Goal: Information Seeking & Learning: Check status

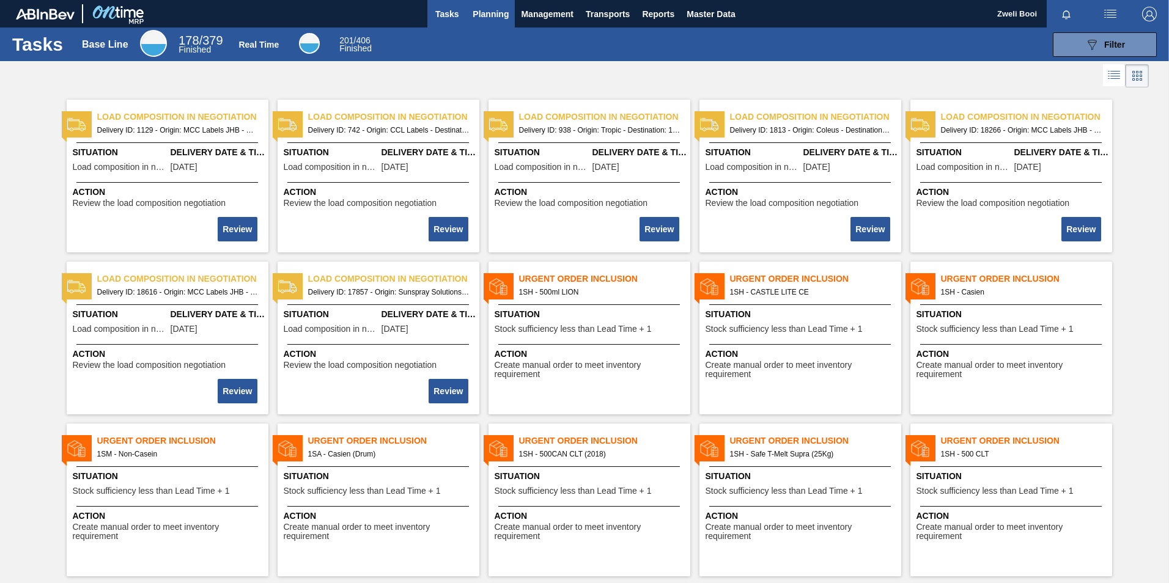
click at [487, 18] on span "Planning" at bounding box center [491, 14] width 36 height 15
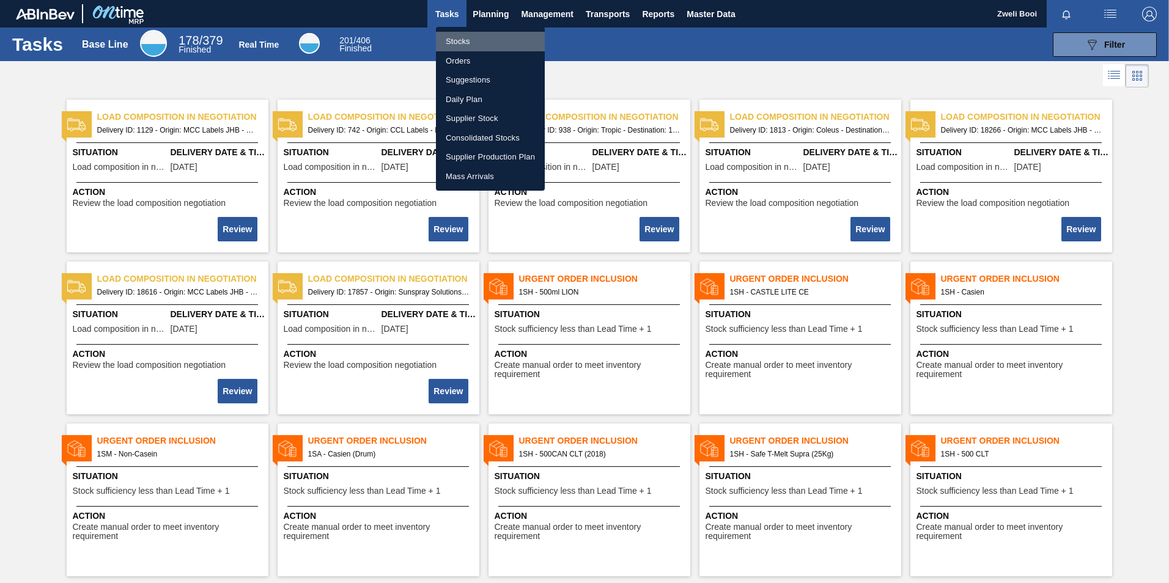
click at [462, 45] on li "Stocks" at bounding box center [490, 42] width 109 height 20
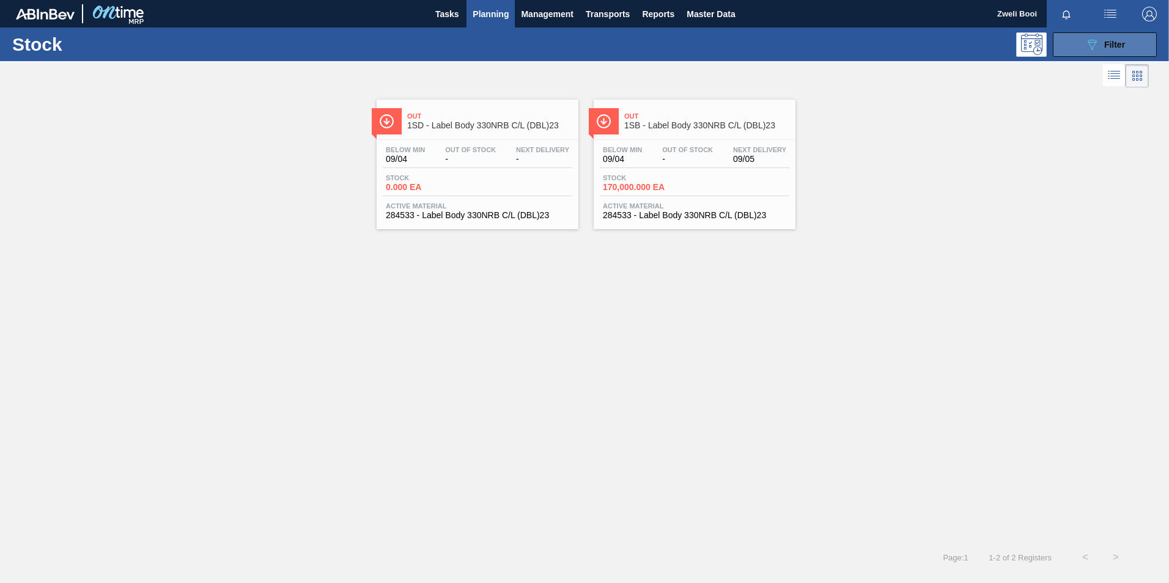
click at [1109, 48] on span "Filter" at bounding box center [1114, 45] width 21 height 10
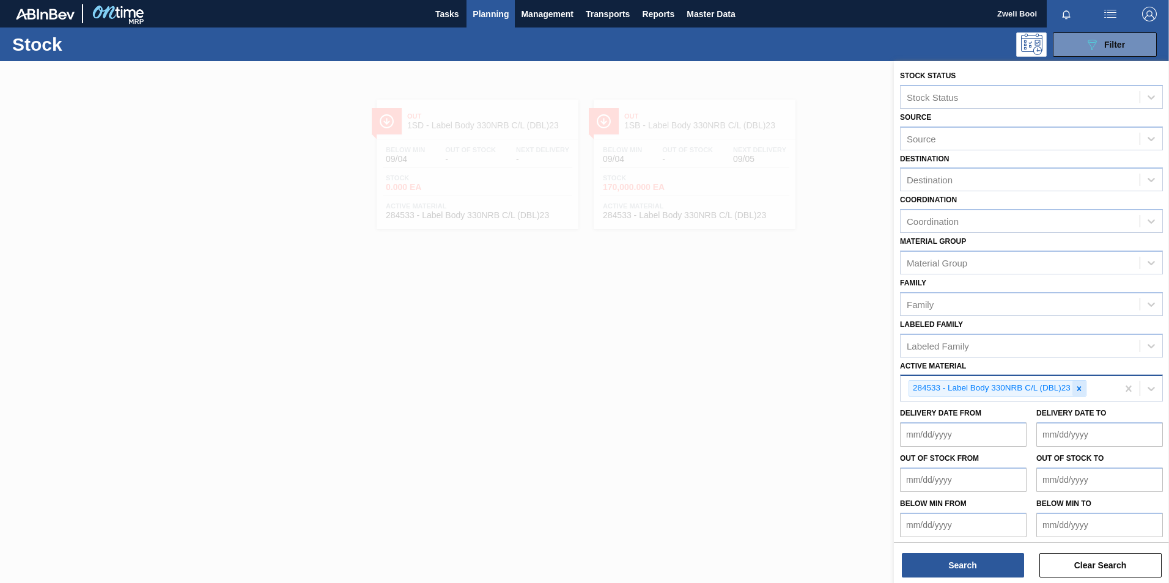
click at [1078, 387] on icon at bounding box center [1079, 389] width 9 height 9
paste Material "279076"
type Material "279076"
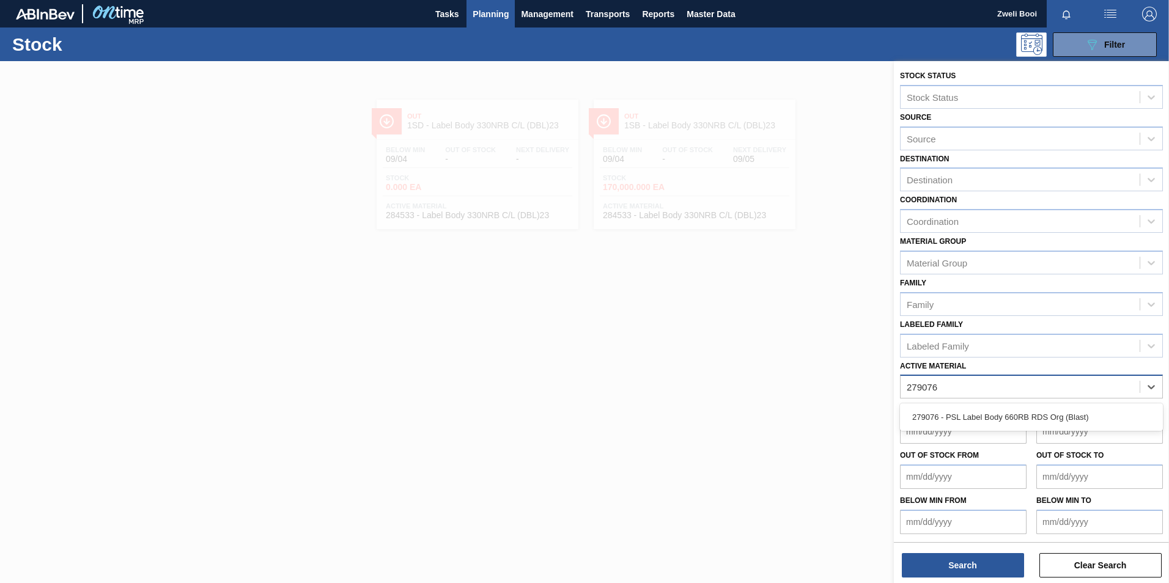
click at [980, 421] on div "279076 - PSL Label Body 660RB RDS Org (Blast)" at bounding box center [1031, 417] width 263 height 23
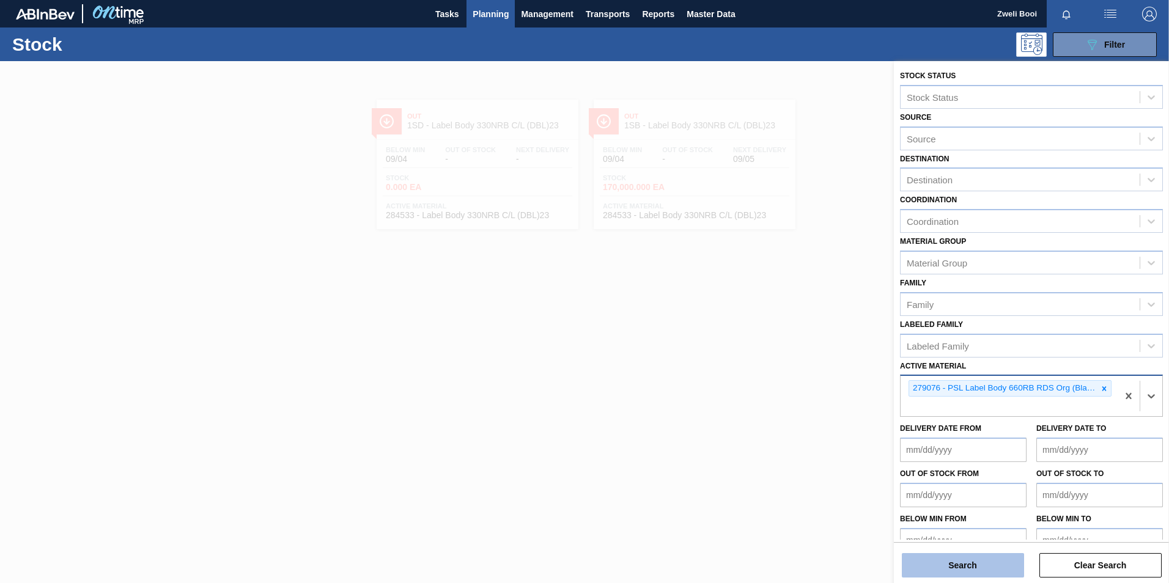
click at [978, 565] on button "Search" at bounding box center [963, 565] width 122 height 24
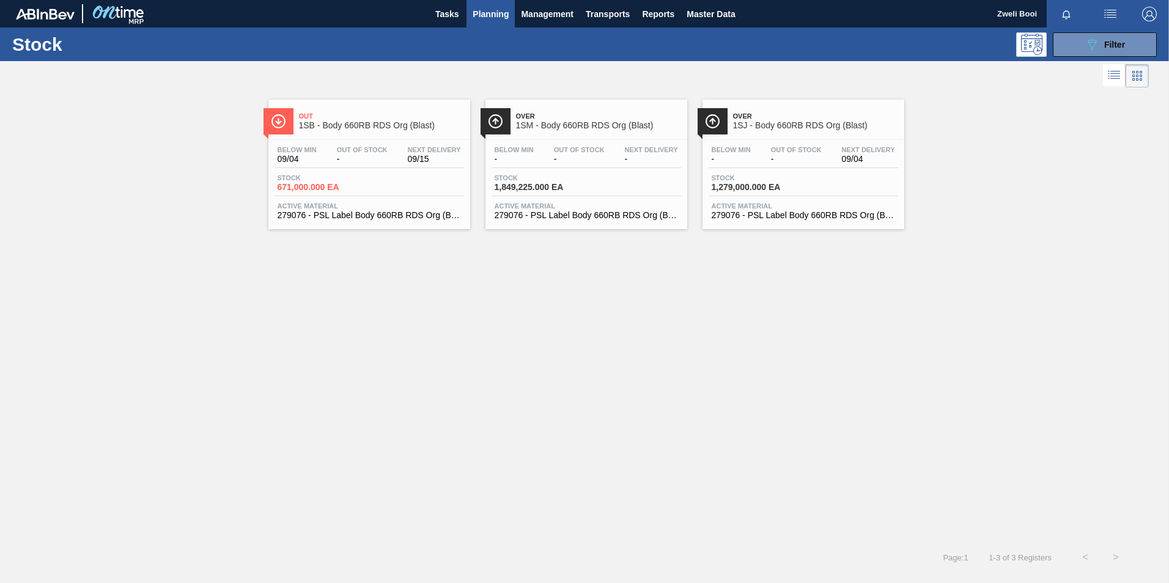
click at [375, 149] on span "Out Of Stock" at bounding box center [362, 149] width 51 height 7
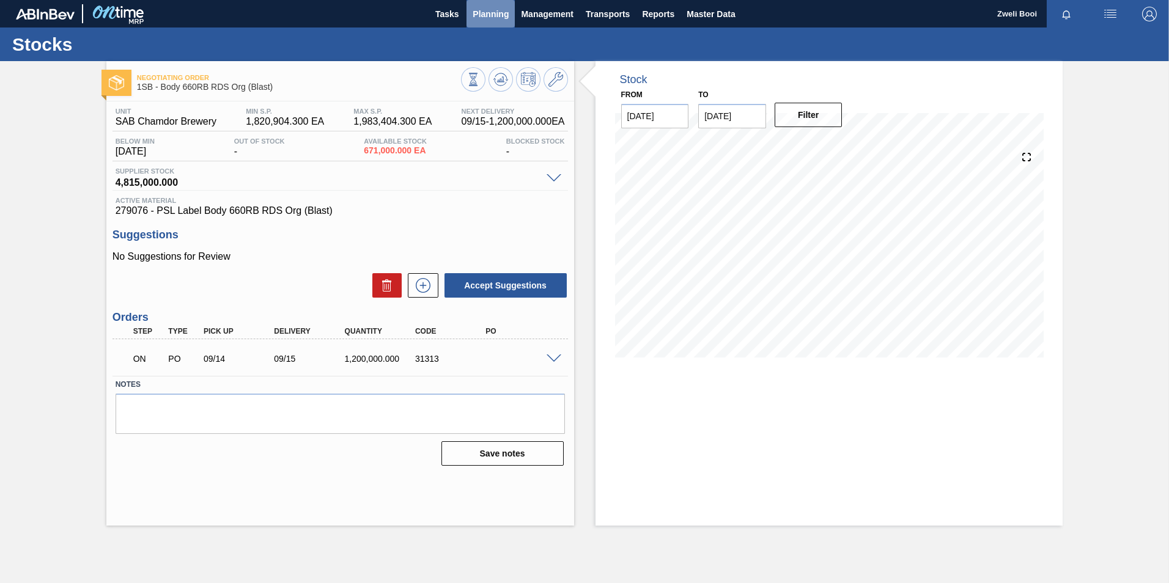
click at [497, 11] on span "Planning" at bounding box center [491, 14] width 36 height 15
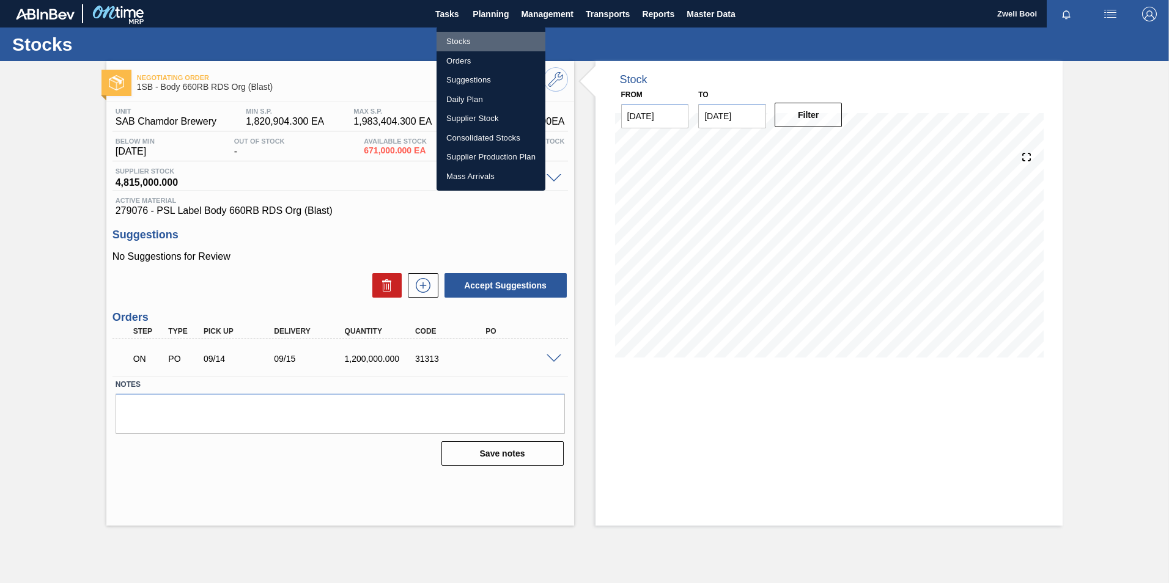
click at [455, 35] on li "Stocks" at bounding box center [491, 42] width 109 height 20
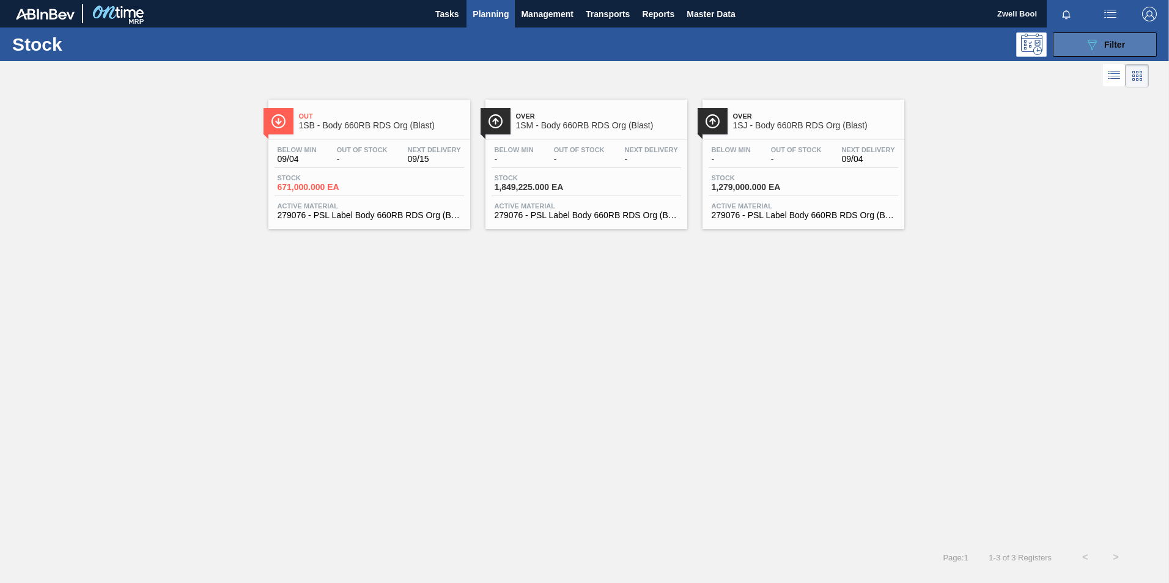
click at [1132, 43] on button "089F7B8B-B2A5-4AFE-B5C0-19BA573D28AC Filter" at bounding box center [1105, 44] width 104 height 24
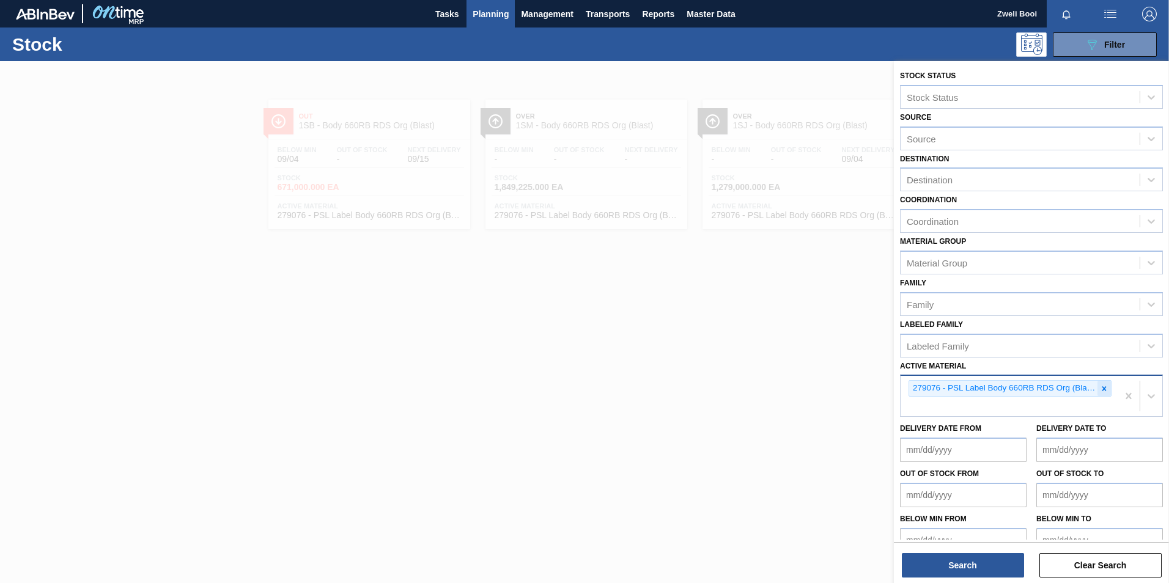
click at [1105, 385] on icon at bounding box center [1104, 389] width 9 height 9
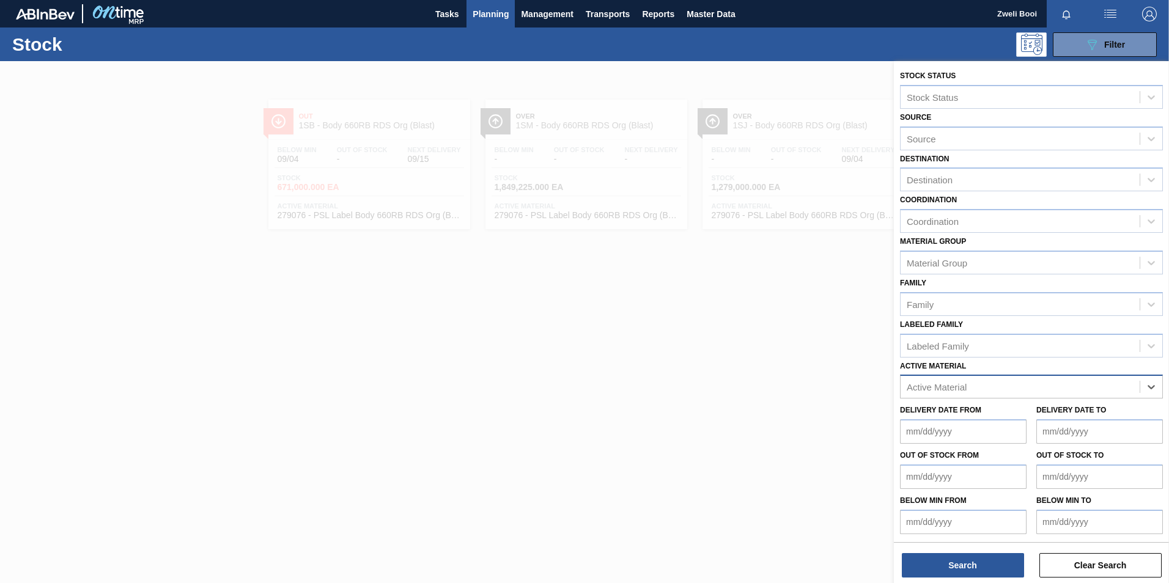
paste Material "284182"
type Material "284182"
click at [951, 411] on div "284182 - Label Neck 660RB RDS P (ABV)" at bounding box center [1031, 417] width 263 height 23
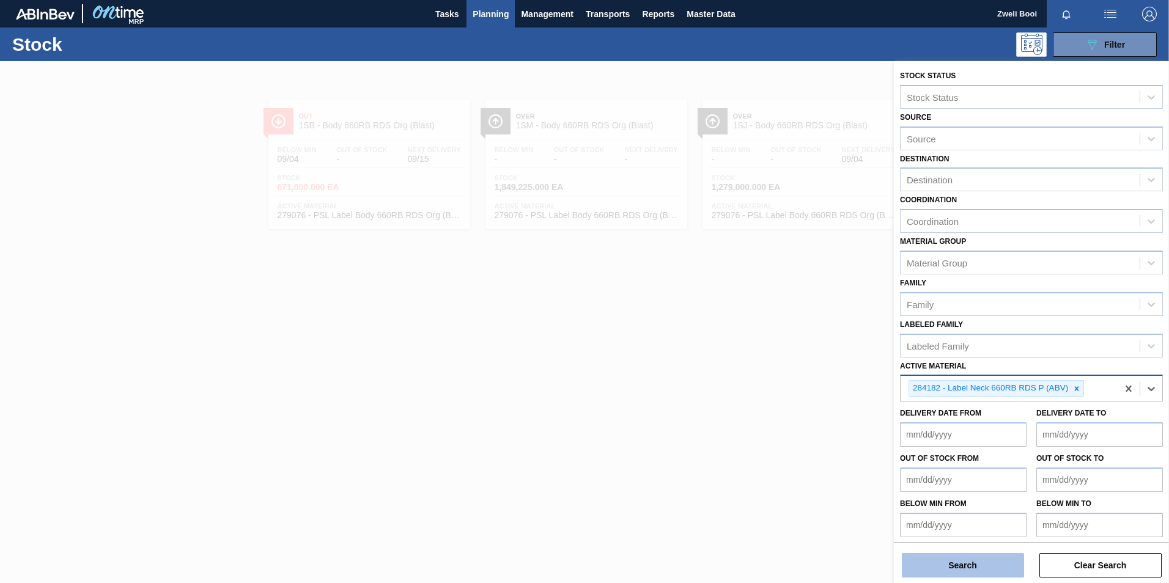
click at [987, 566] on button "Search" at bounding box center [963, 565] width 122 height 24
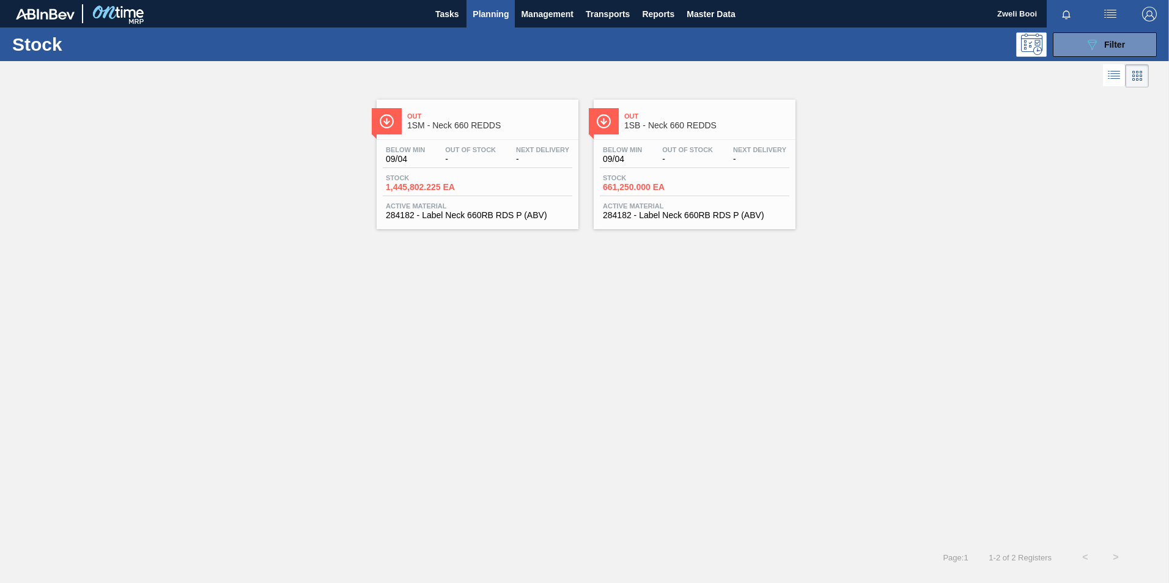
click at [644, 166] on div "Below Min 09/04 Out Of Stock - Next Delivery -" at bounding box center [695, 157] width 190 height 22
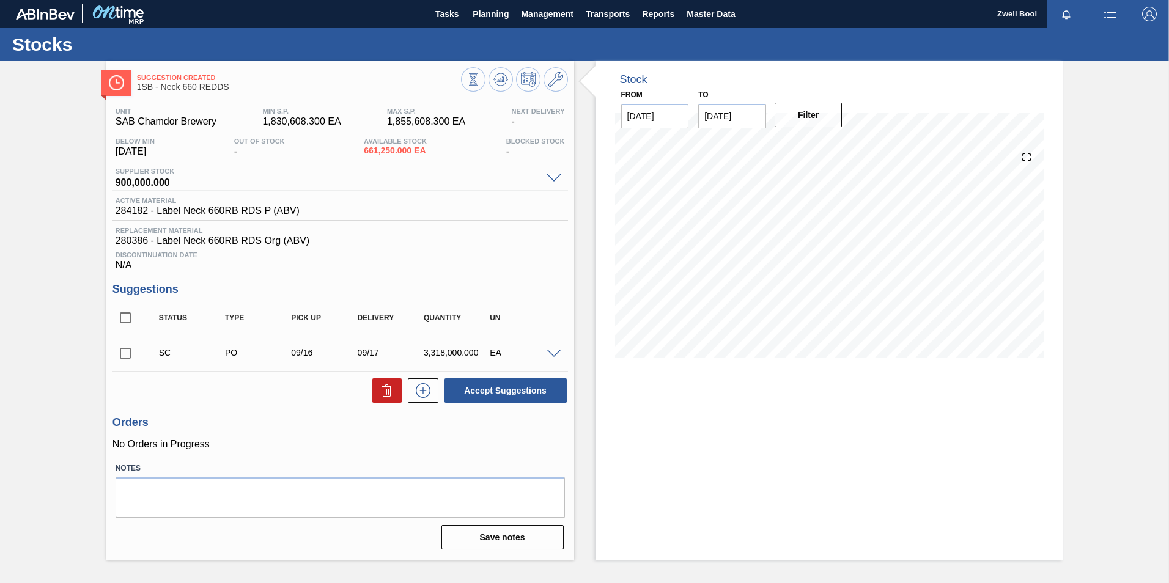
click at [444, 13] on span "Tasks" at bounding box center [446, 14] width 27 height 15
click at [485, 12] on span "Planning" at bounding box center [491, 14] width 36 height 15
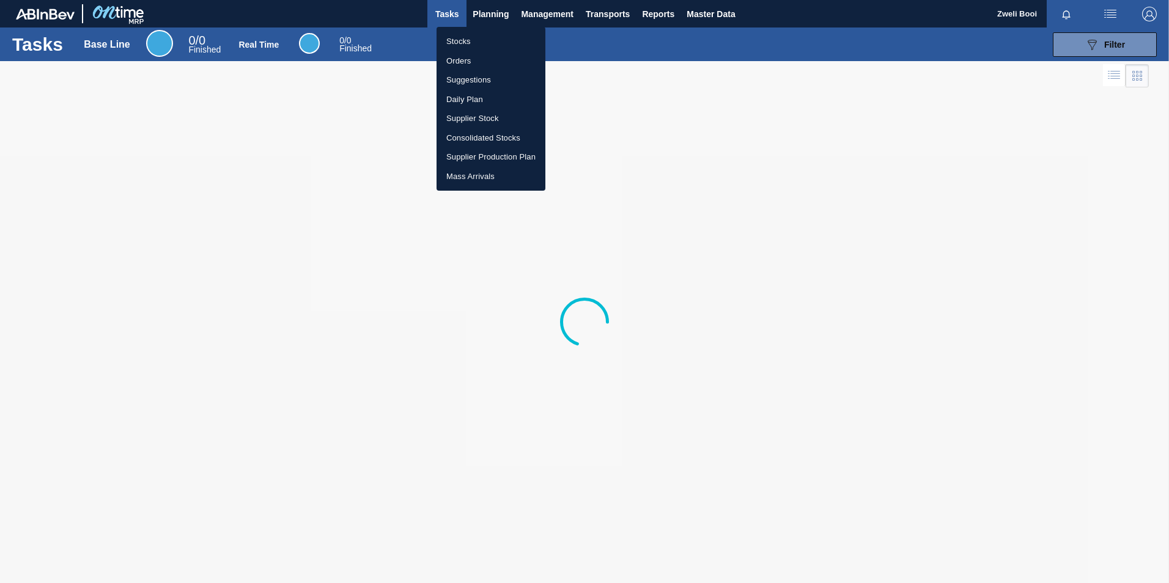
click at [490, 17] on div at bounding box center [584, 291] width 1169 height 583
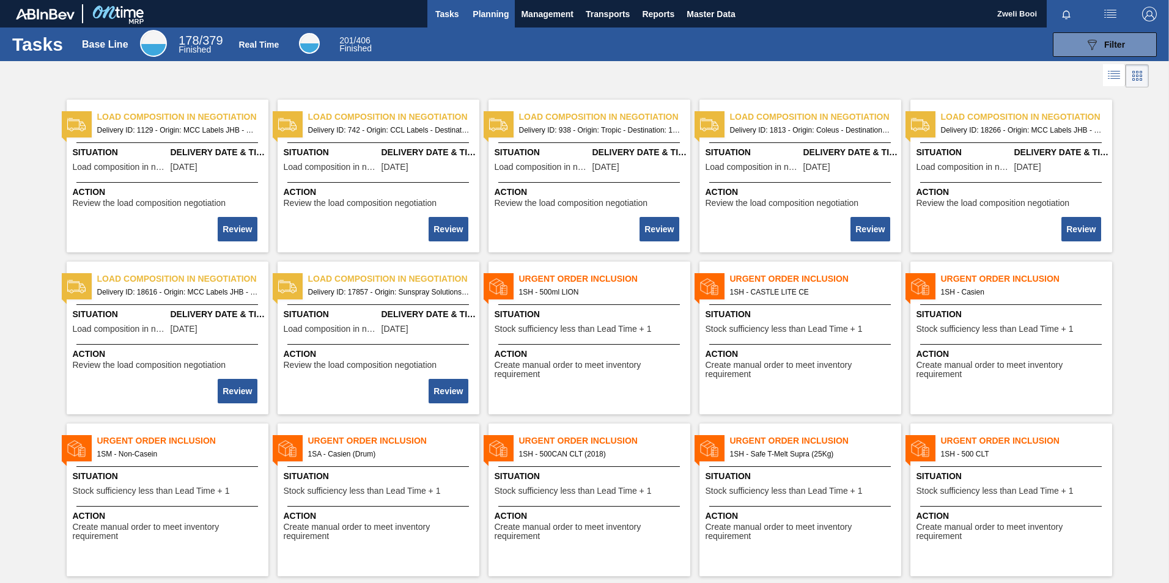
click at [488, 18] on span "Planning" at bounding box center [491, 14] width 36 height 15
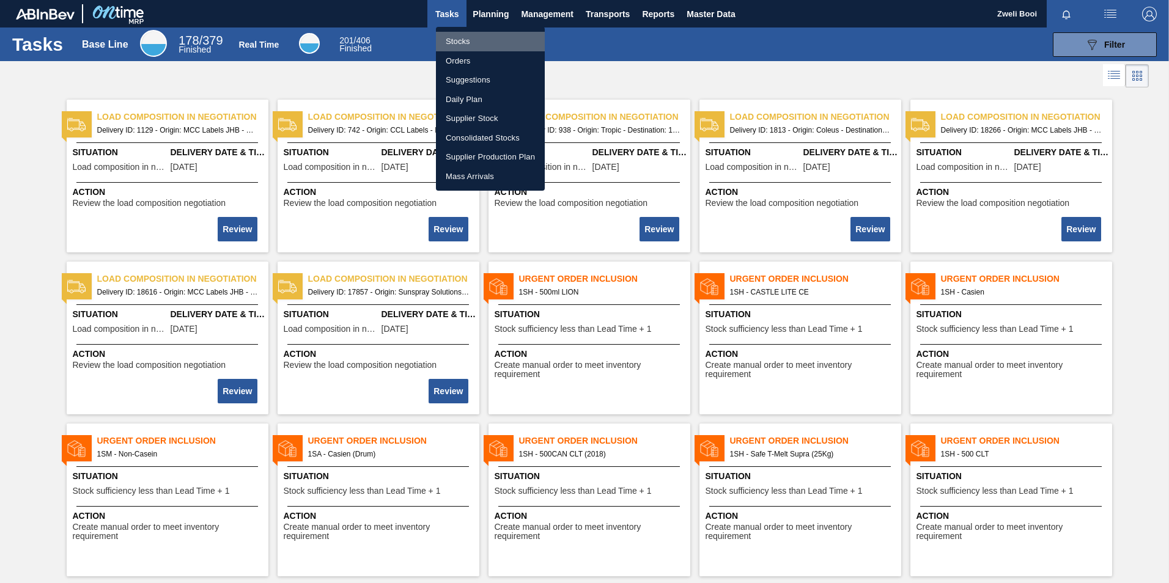
click at [475, 34] on li "Stocks" at bounding box center [490, 42] width 109 height 20
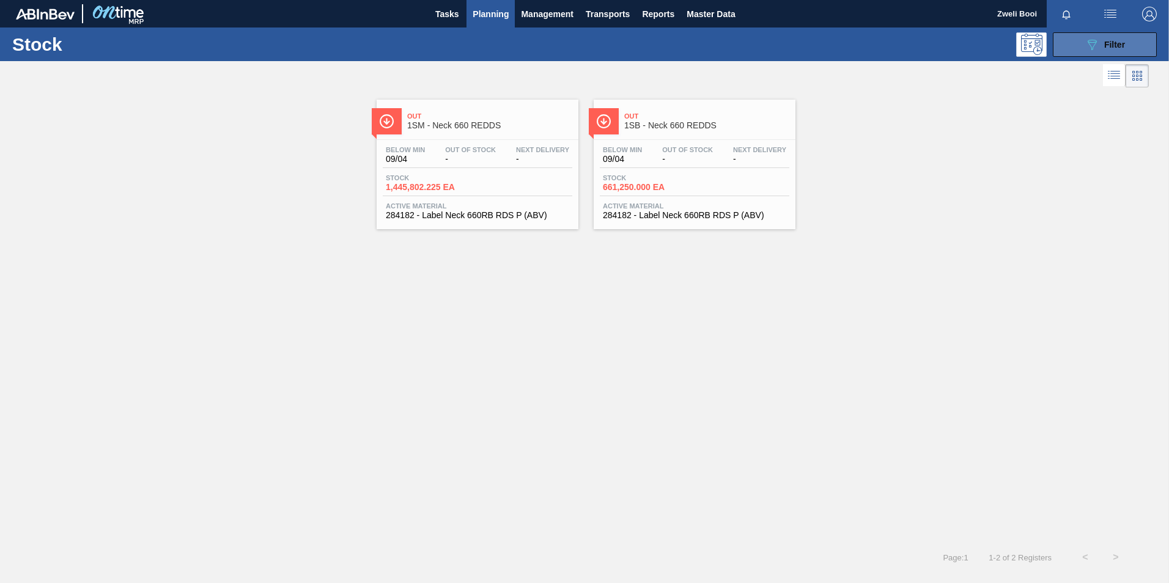
click at [1114, 41] on span "Filter" at bounding box center [1114, 45] width 21 height 10
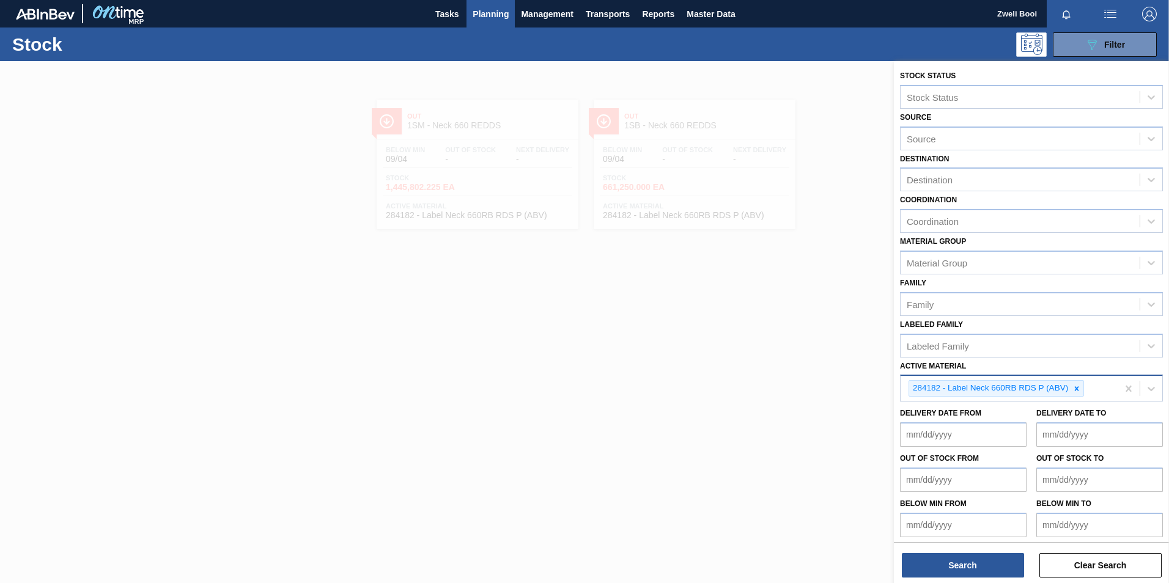
click at [1080, 389] on icon at bounding box center [1076, 389] width 9 height 9
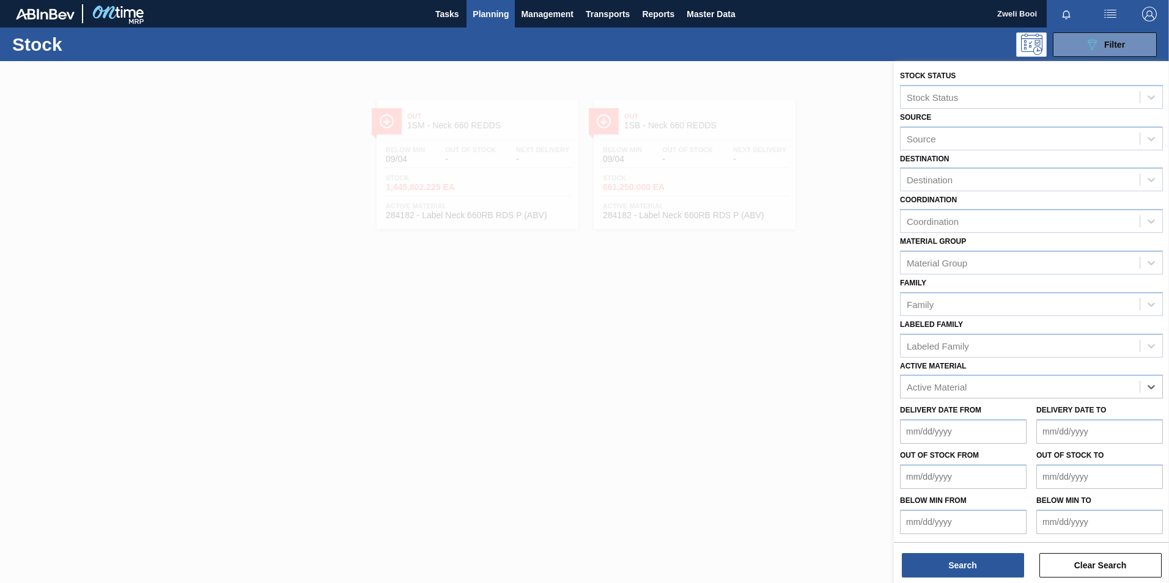
paste Material "279074"
type Material "279074"
click at [976, 418] on div "279074 - PSL Label Body 660RB RDS Dry (Blast)" at bounding box center [1031, 417] width 263 height 23
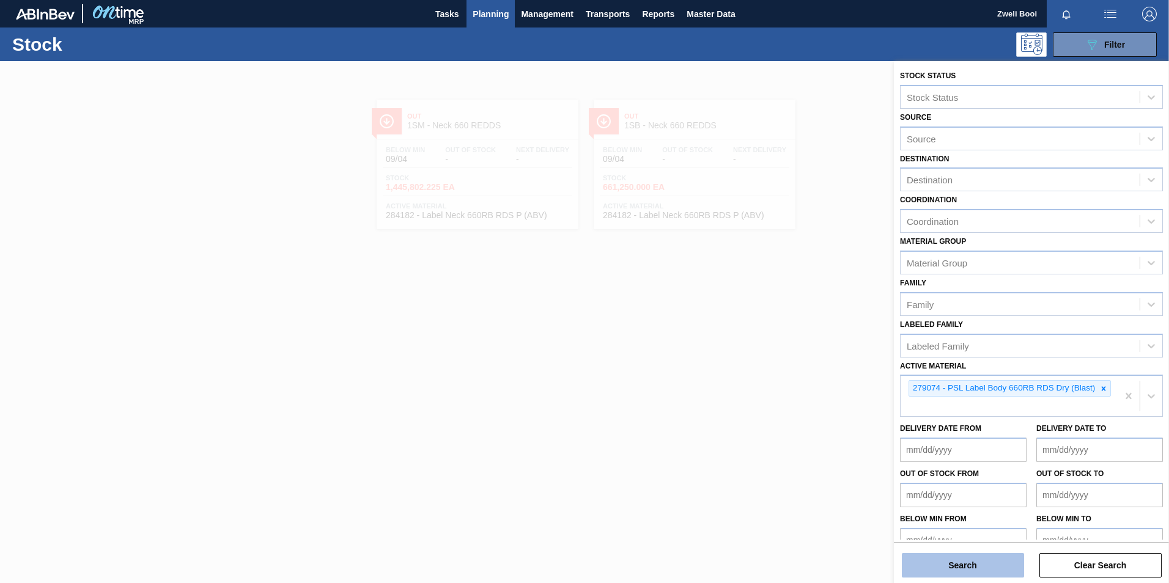
click at [981, 565] on button "Search" at bounding box center [963, 565] width 122 height 24
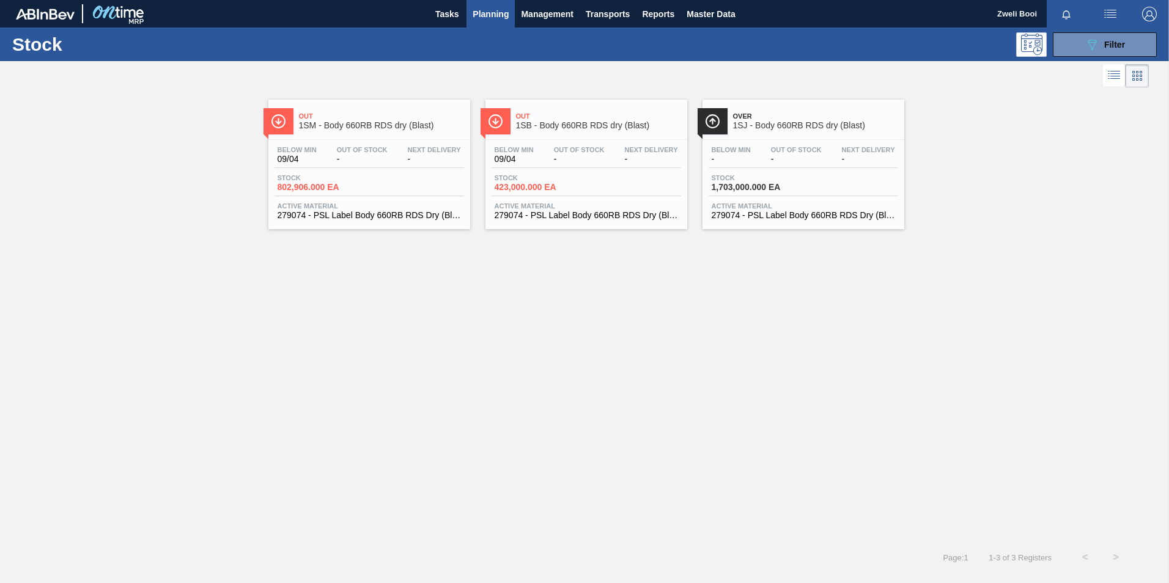
click at [616, 170] on div "Below Min 09/04 Out Of Stock - Next Delivery - Stock 423,000.000 EA Active Mate…" at bounding box center [586, 181] width 202 height 83
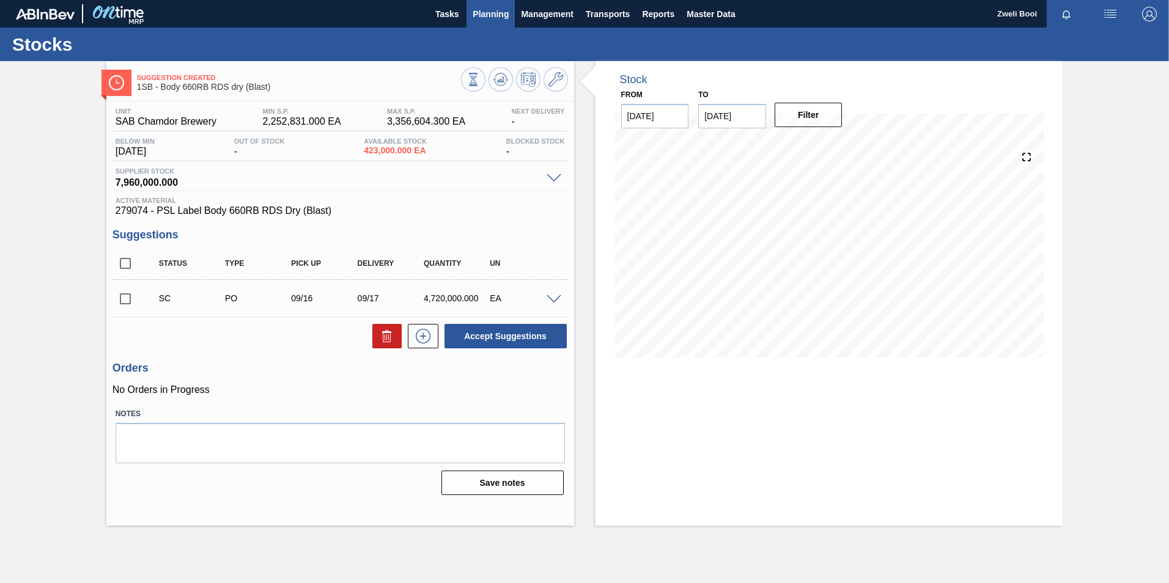
click at [495, 12] on span "Planning" at bounding box center [491, 14] width 36 height 15
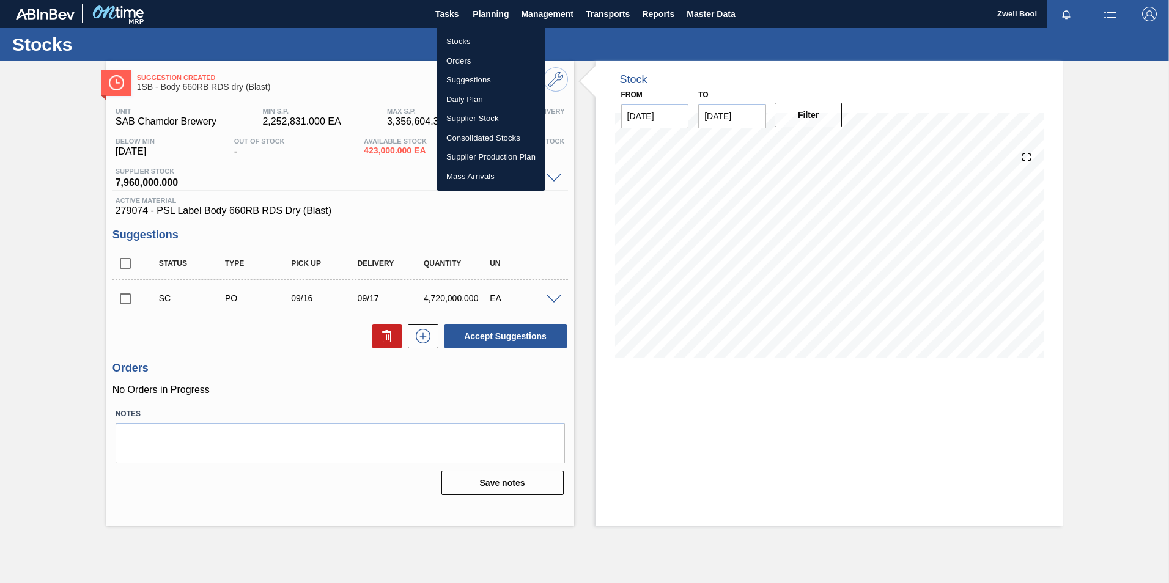
click at [458, 39] on li "Stocks" at bounding box center [491, 42] width 109 height 20
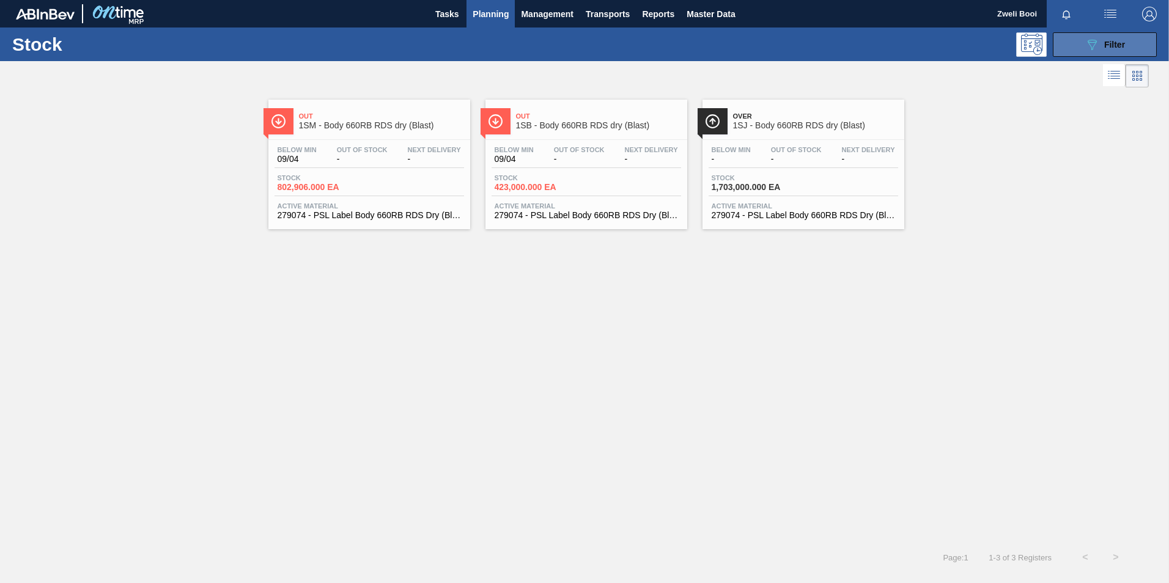
drag, startPoint x: 1114, startPoint y: 34, endPoint x: 1111, endPoint y: 56, distance: 22.3
click at [1115, 34] on button "089F7B8B-B2A5-4AFE-B5C0-19BA573D28AC Filter" at bounding box center [1105, 44] width 104 height 24
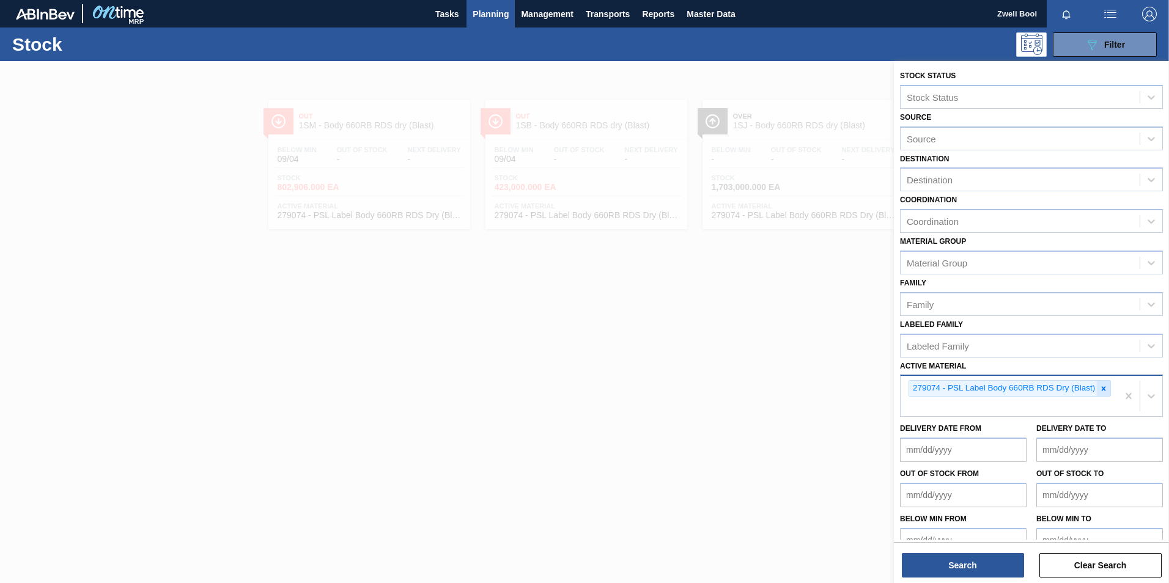
click at [1103, 386] on icon at bounding box center [1103, 389] width 9 height 9
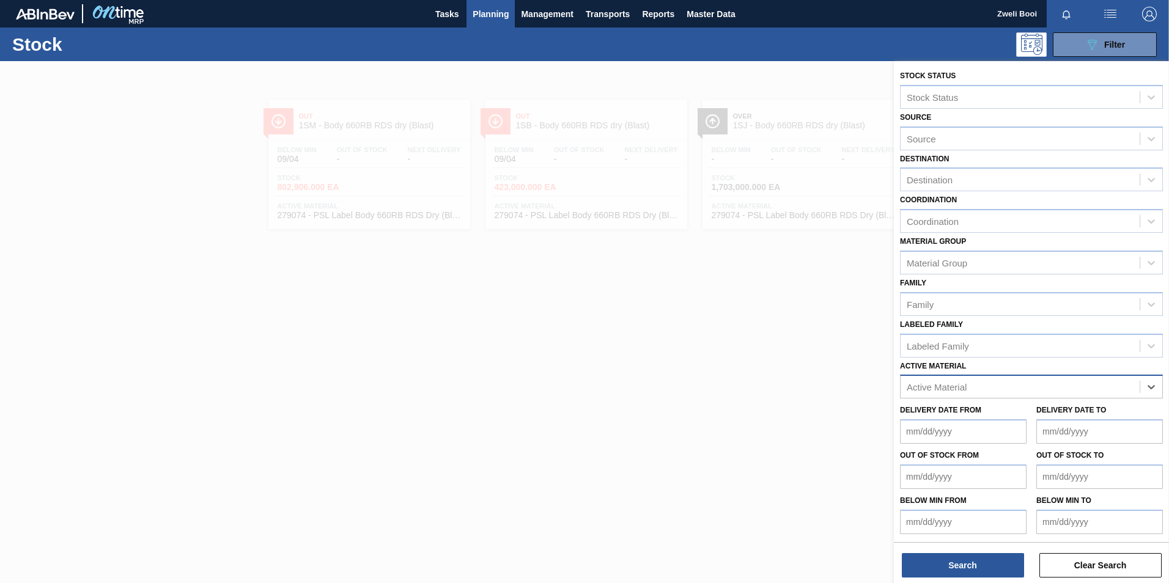
paste Material "279073"
type Material "279073"
click at [1062, 416] on div "279073 - Label Neck 660RB RDS Dry (Blast)" at bounding box center [1031, 417] width 263 height 23
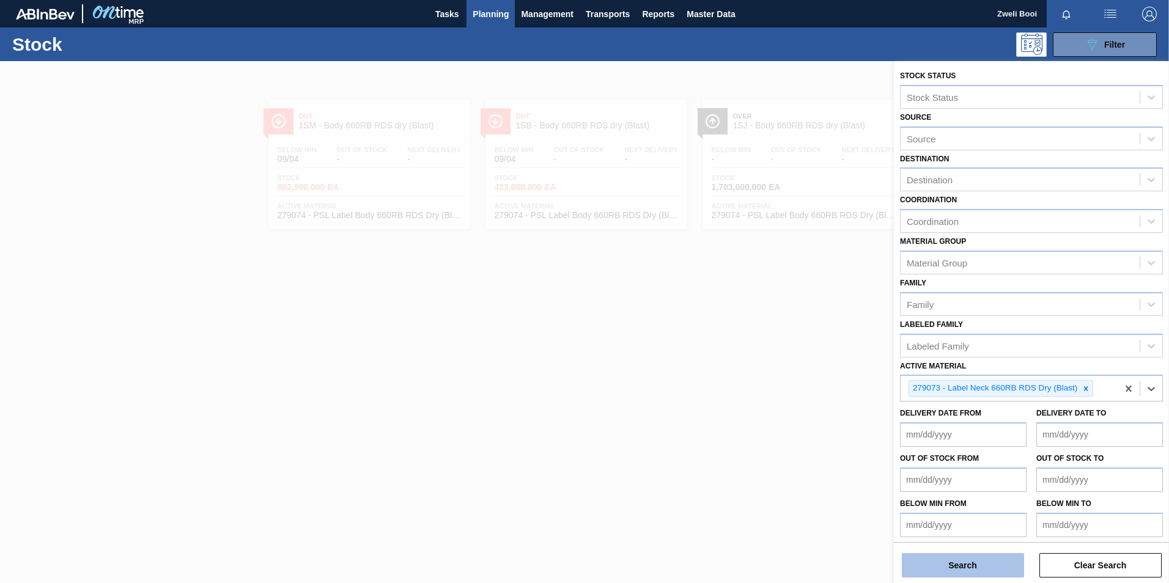
click at [990, 567] on button "Search" at bounding box center [963, 565] width 122 height 24
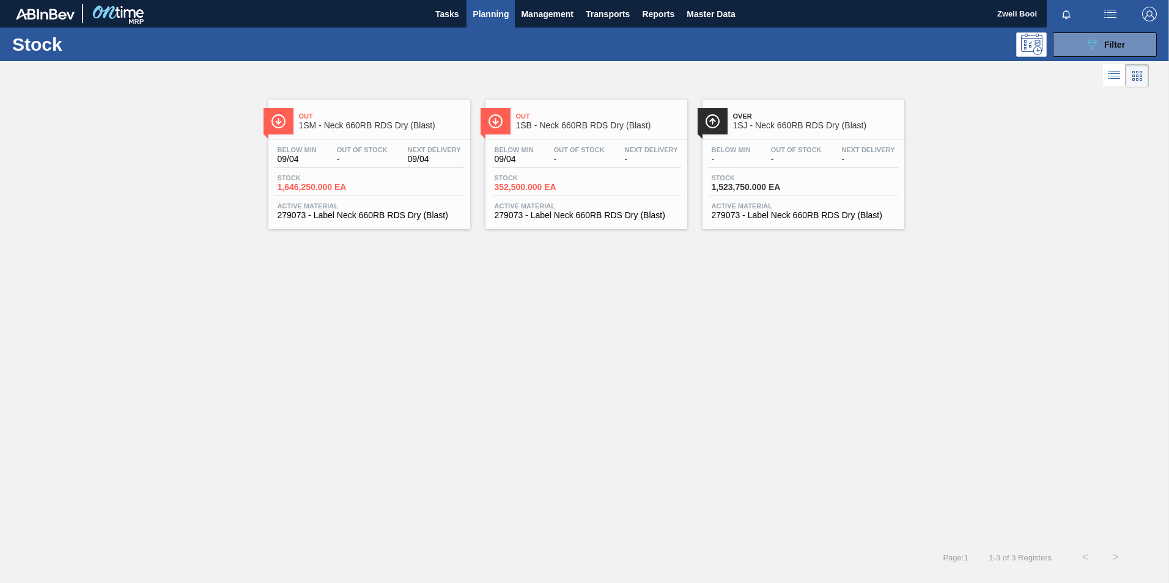
click at [630, 187] on div "Stock 352,500.000 EA" at bounding box center [587, 185] width 190 height 22
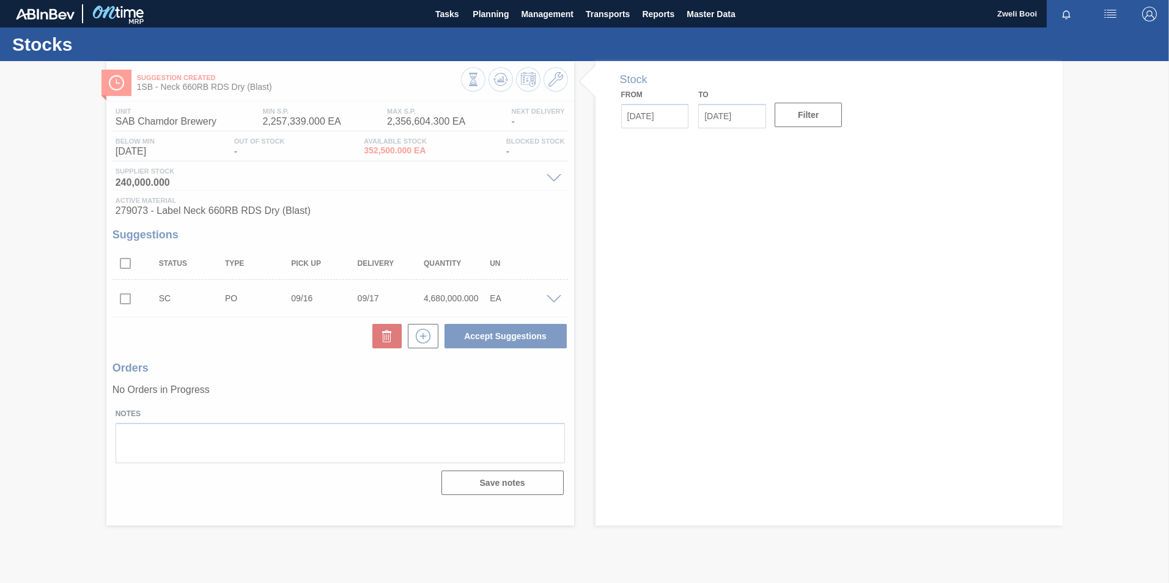
type input "[DATE]"
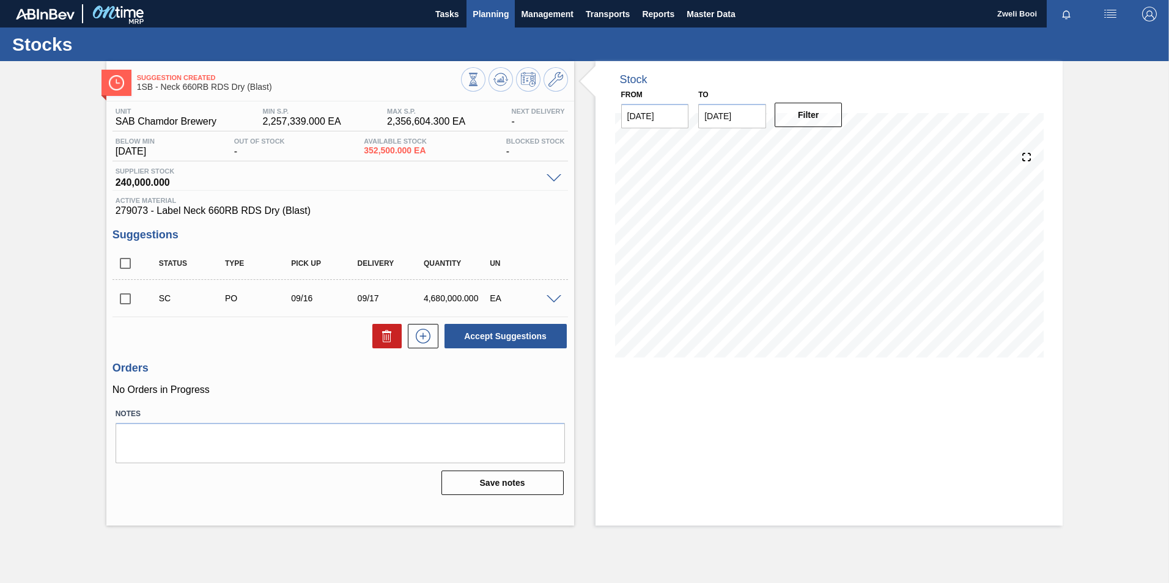
click at [494, 15] on span "Planning" at bounding box center [491, 14] width 36 height 15
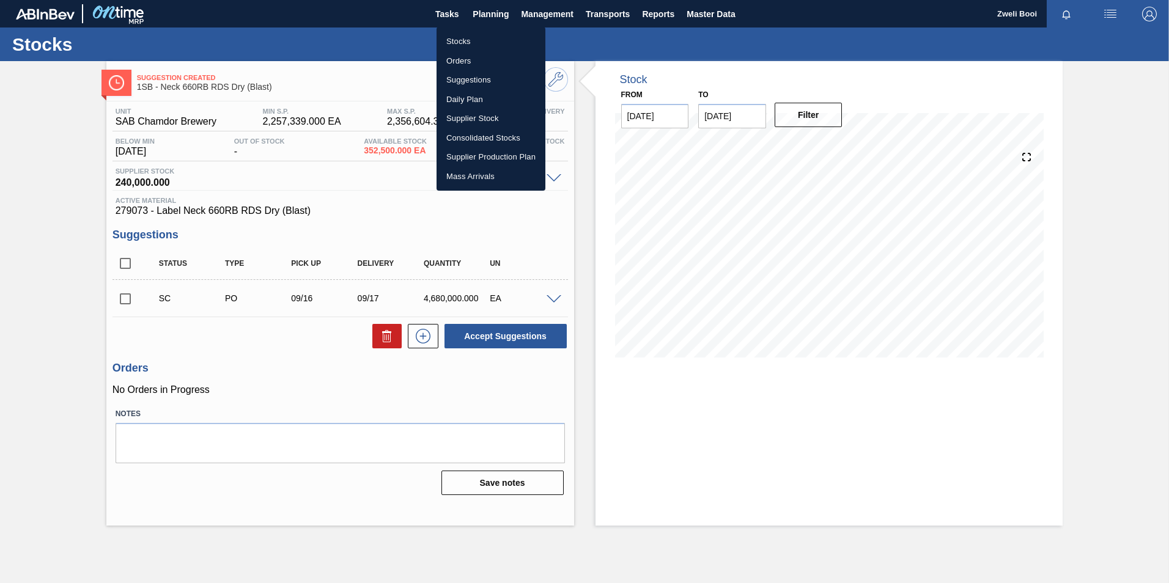
click at [463, 39] on li "Stocks" at bounding box center [491, 42] width 109 height 20
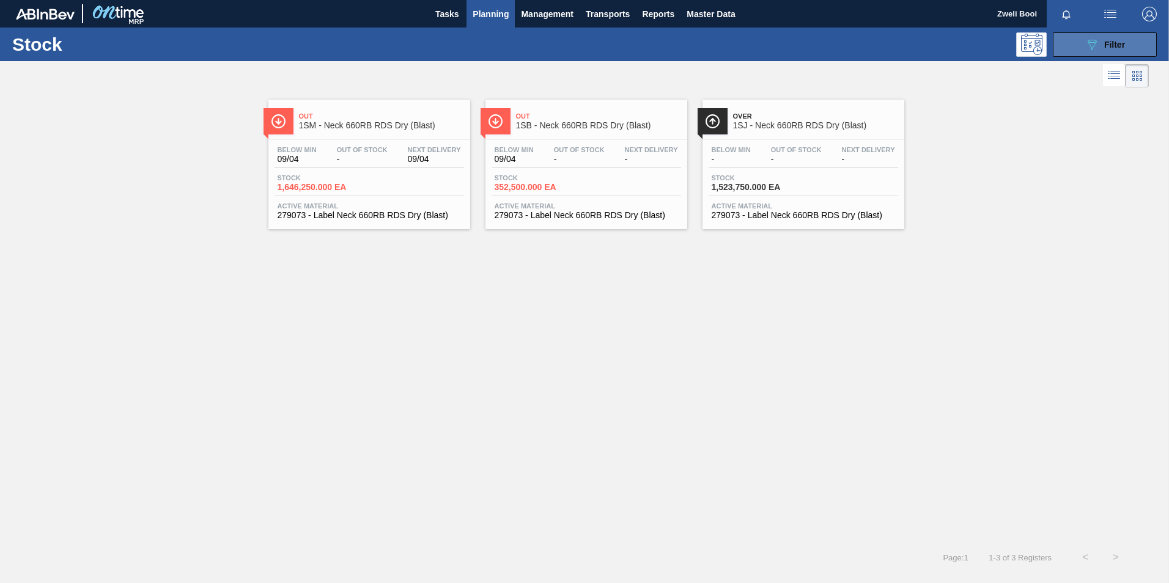
click at [1143, 41] on button "089F7B8B-B2A5-4AFE-B5C0-19BA573D28AC Filter" at bounding box center [1105, 44] width 104 height 24
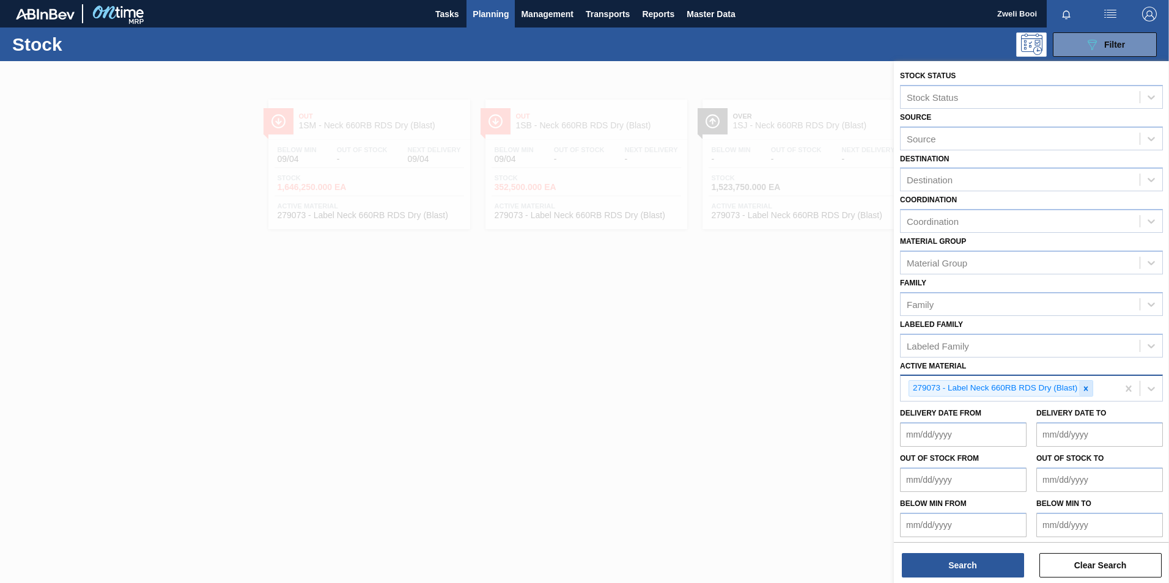
click at [1085, 387] on icon at bounding box center [1086, 388] width 4 height 4
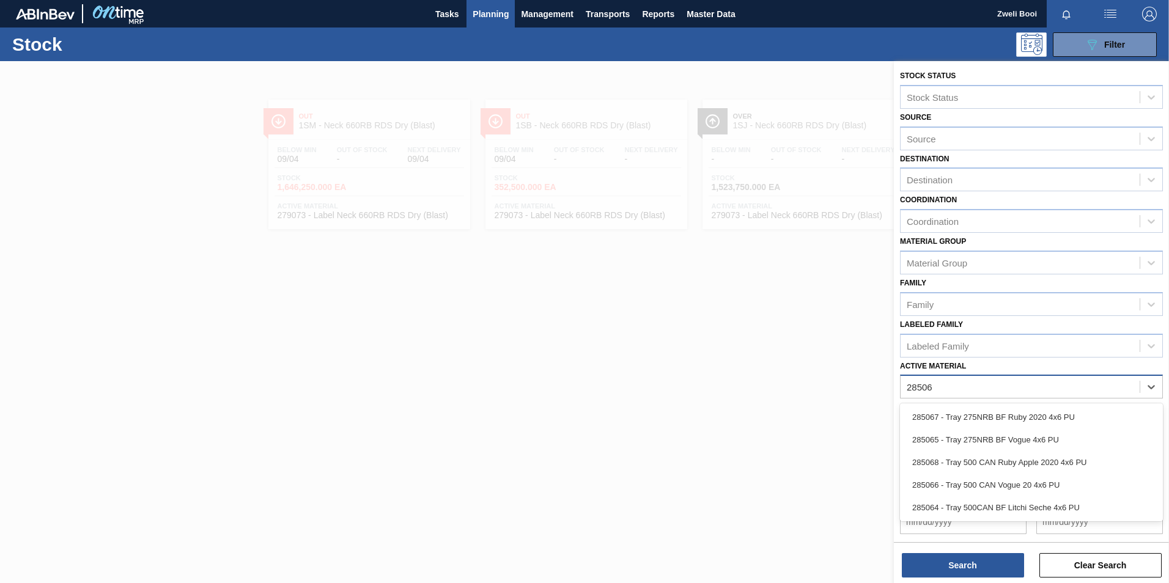
type Material "285068"
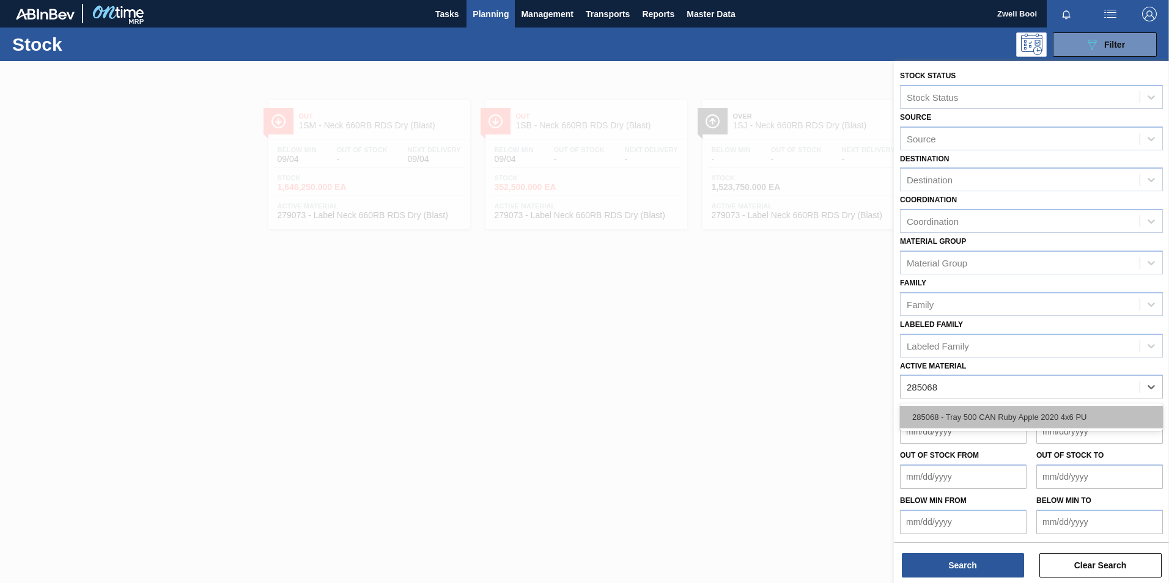
click at [950, 422] on div "285068 - Tray 500 CAN Ruby Apple 2020 4x6 PU" at bounding box center [1031, 417] width 263 height 23
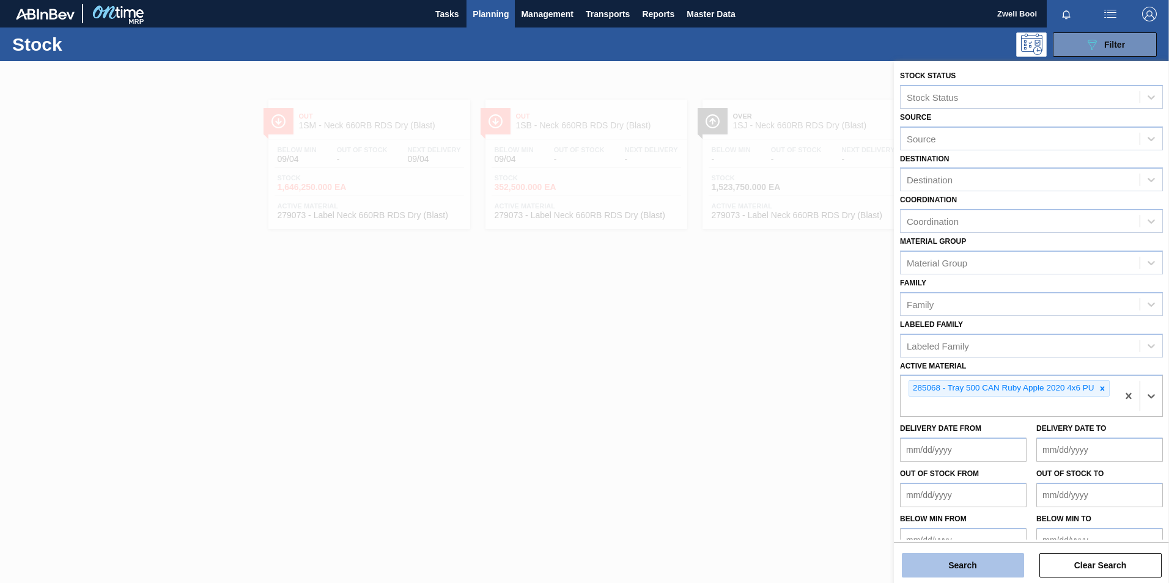
click at [976, 569] on button "Search" at bounding box center [963, 565] width 122 height 24
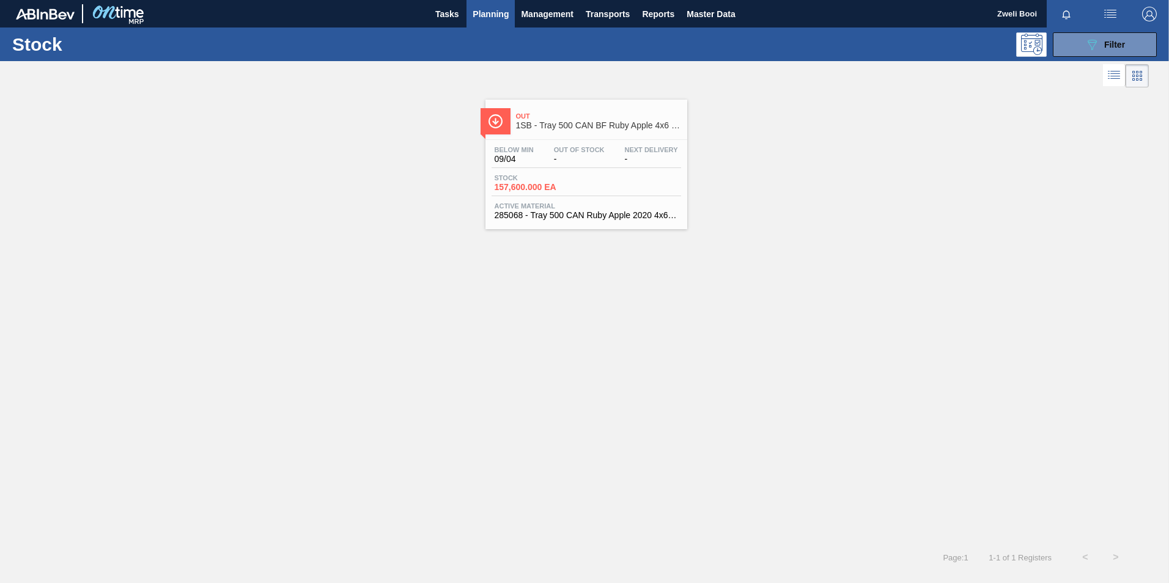
click at [600, 196] on div "Below Min 09/04 Out Of Stock - Next Delivery - Stock 157,600.000 EA Active Mate…" at bounding box center [586, 181] width 202 height 83
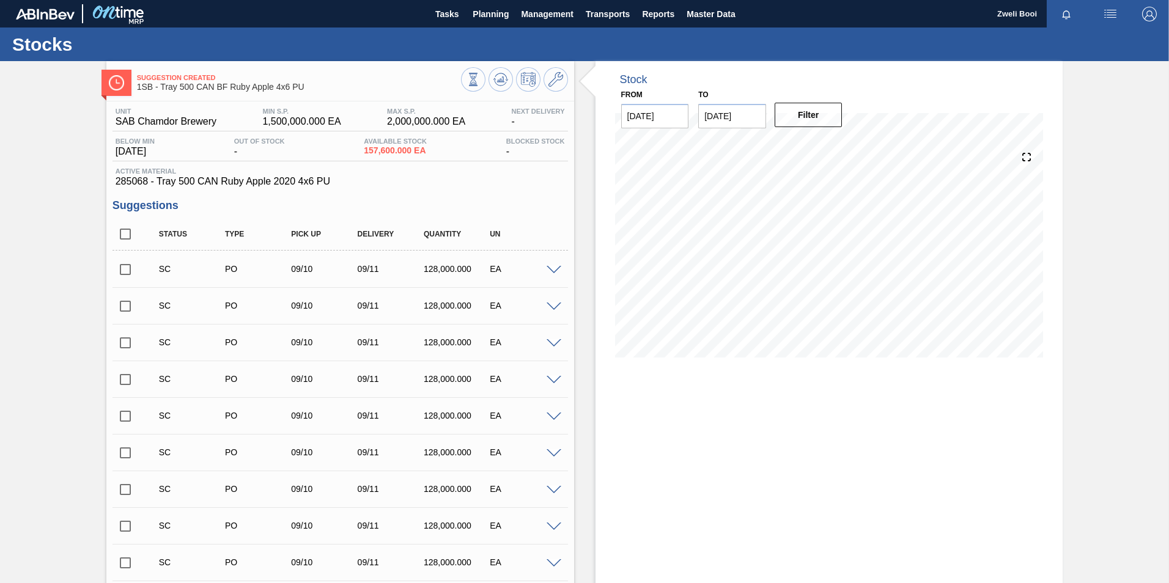
click at [551, 268] on span at bounding box center [554, 270] width 15 height 9
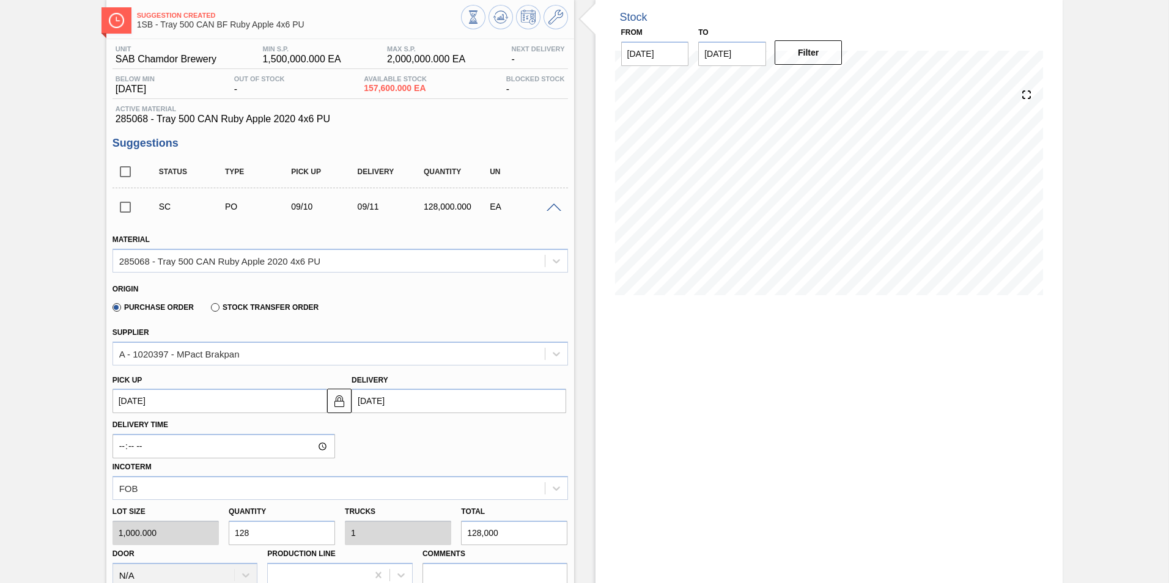
scroll to position [61, 0]
click at [550, 210] on span at bounding box center [554, 209] width 15 height 9
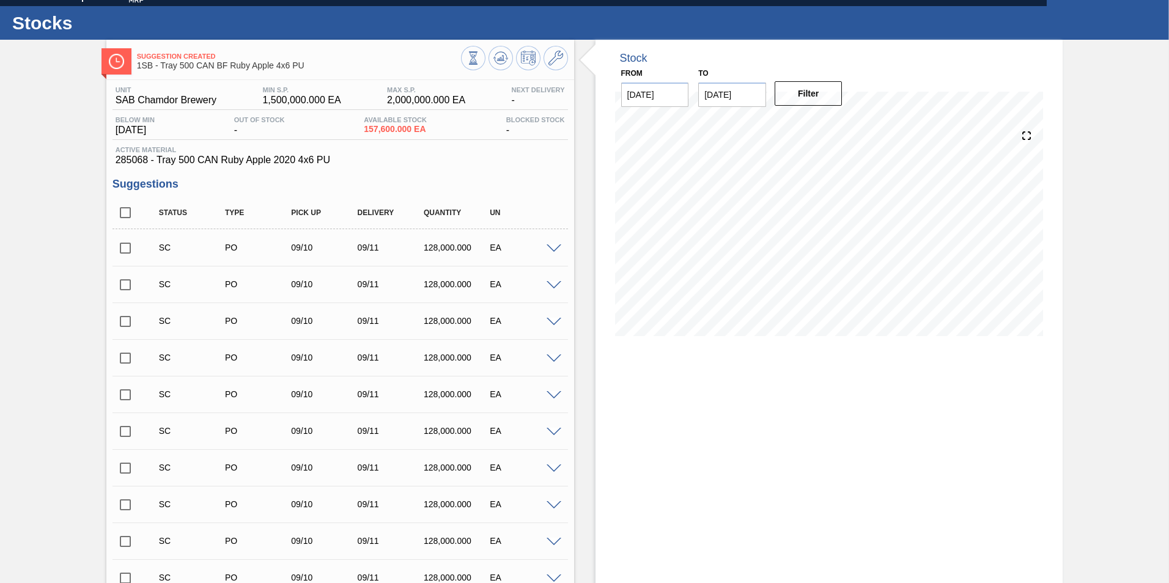
scroll to position [0, 0]
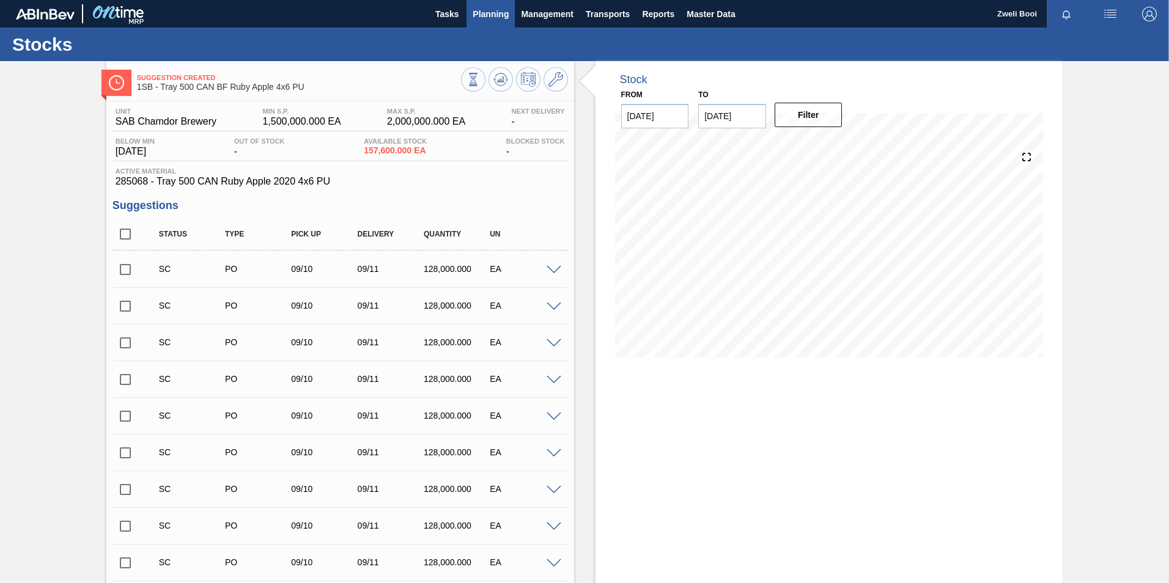
click at [491, 18] on span "Planning" at bounding box center [491, 14] width 36 height 15
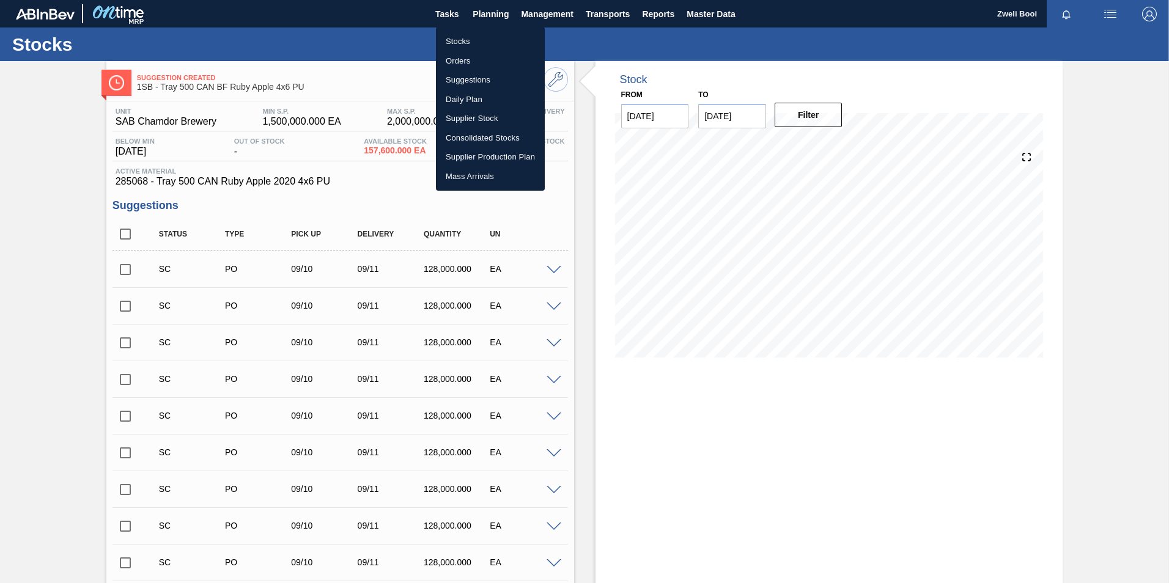
click at [455, 46] on li "Stocks" at bounding box center [490, 42] width 109 height 20
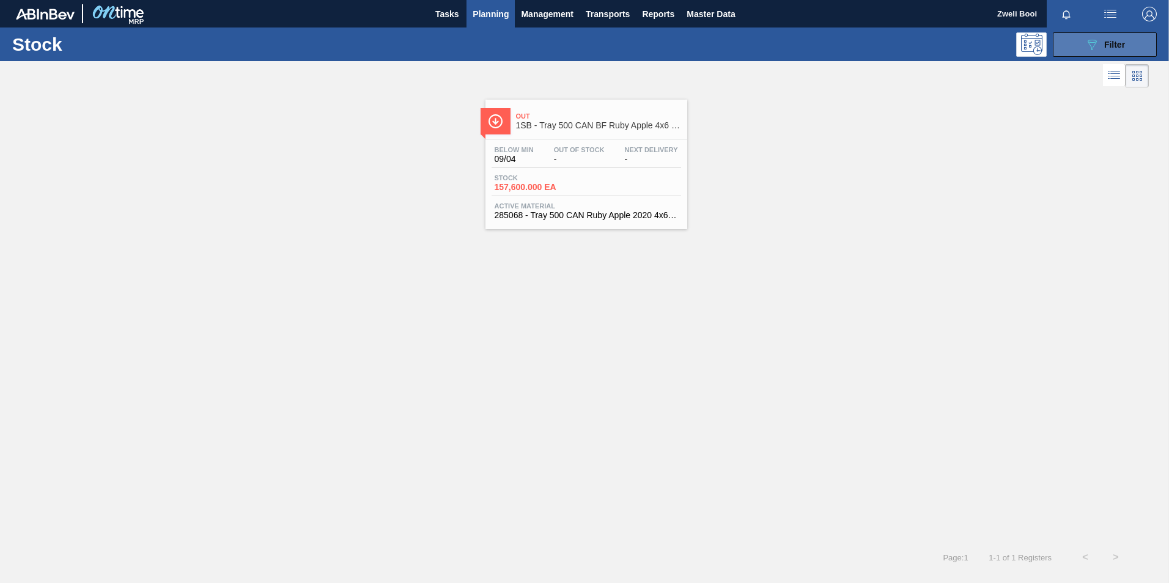
click at [1127, 39] on button "089F7B8B-B2A5-4AFE-B5C0-19BA573D28AC Filter" at bounding box center [1105, 44] width 104 height 24
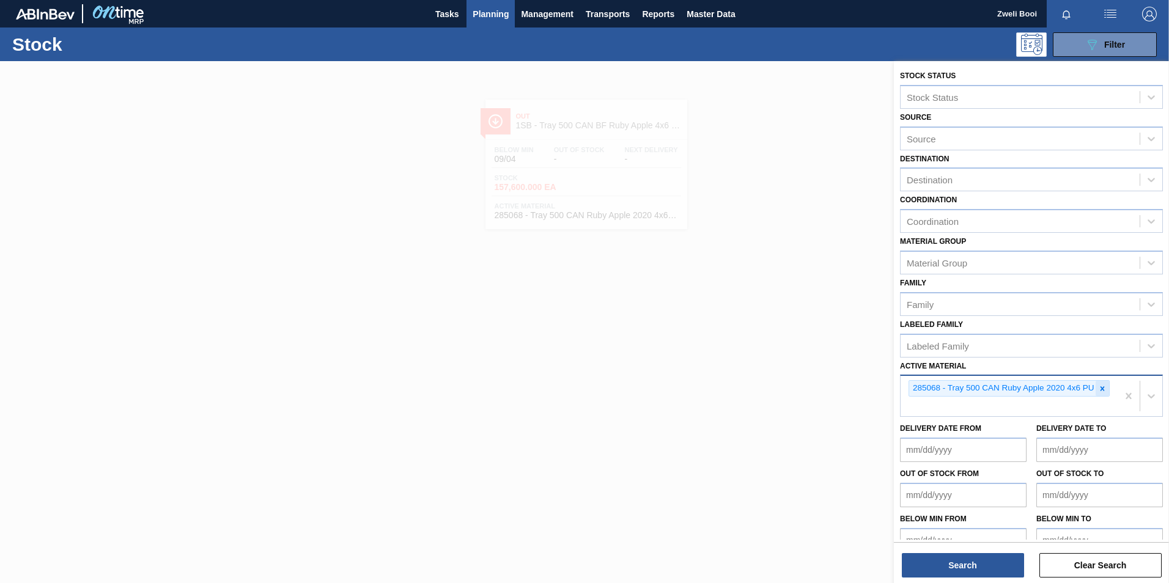
click at [1100, 386] on icon at bounding box center [1102, 389] width 9 height 9
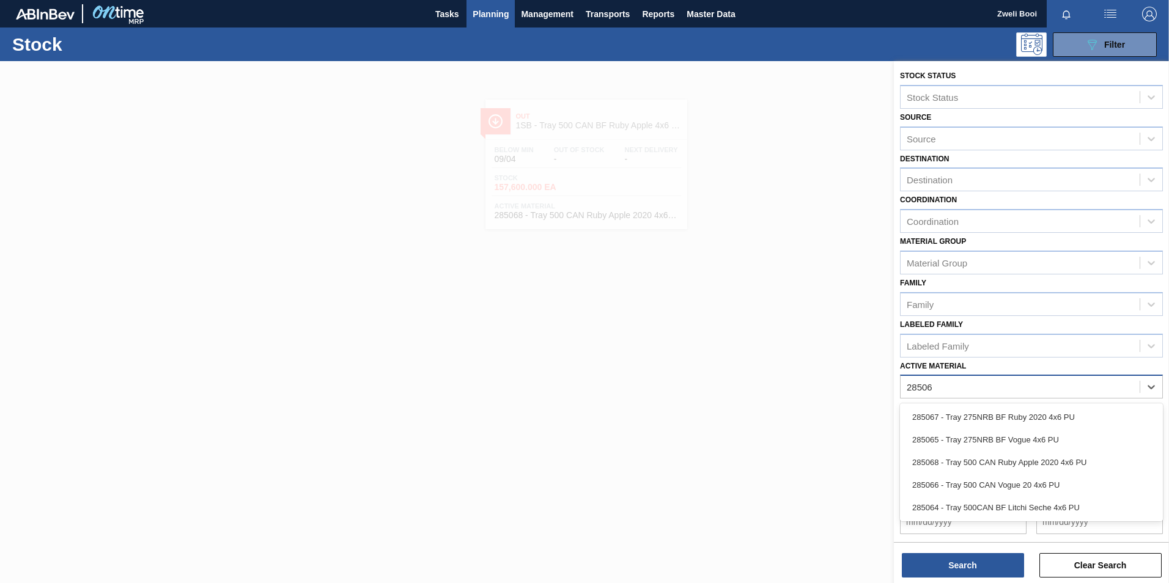
type Material "285067"
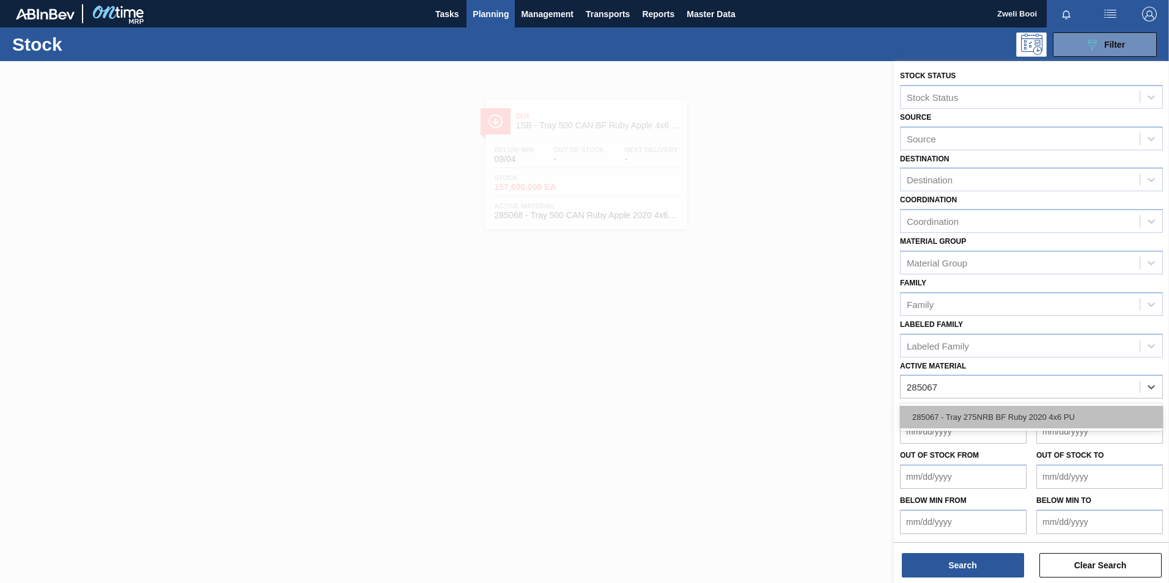
click at [1069, 416] on div "285067 - Tray 275NRB BF Ruby 2020 4x6 PU" at bounding box center [1031, 417] width 263 height 23
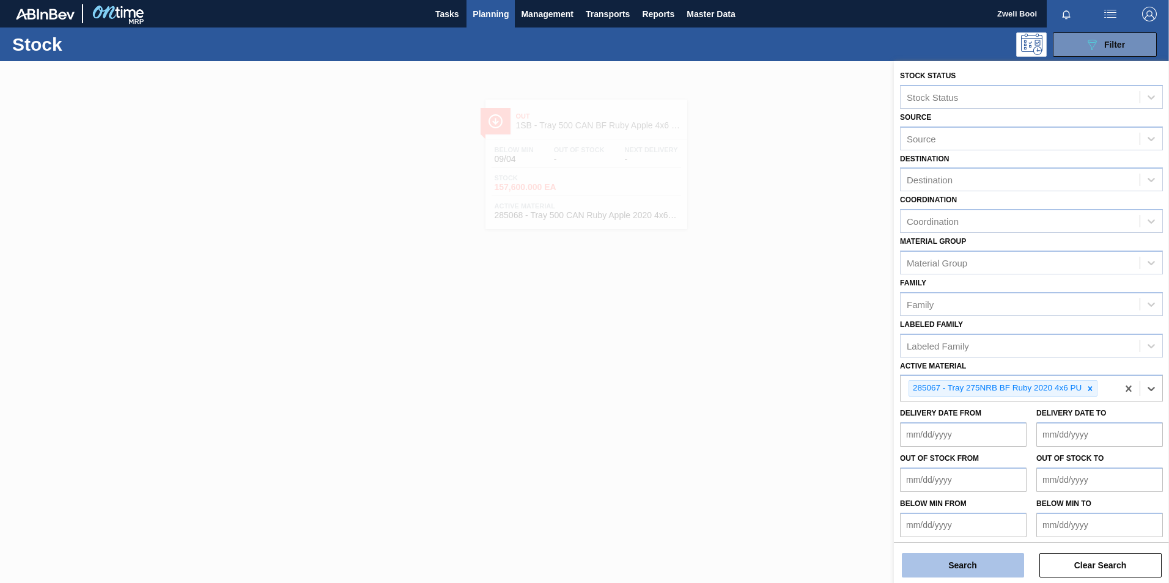
click at [984, 570] on button "Search" at bounding box center [963, 565] width 122 height 24
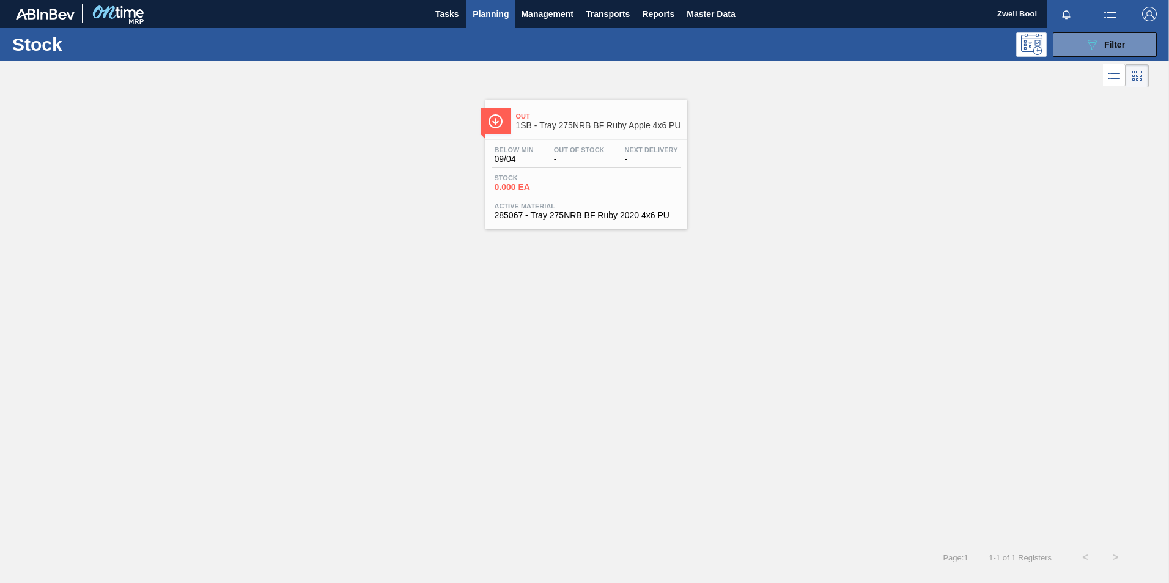
click at [586, 184] on div "Stock 0.000 EA" at bounding box center [587, 185] width 190 height 22
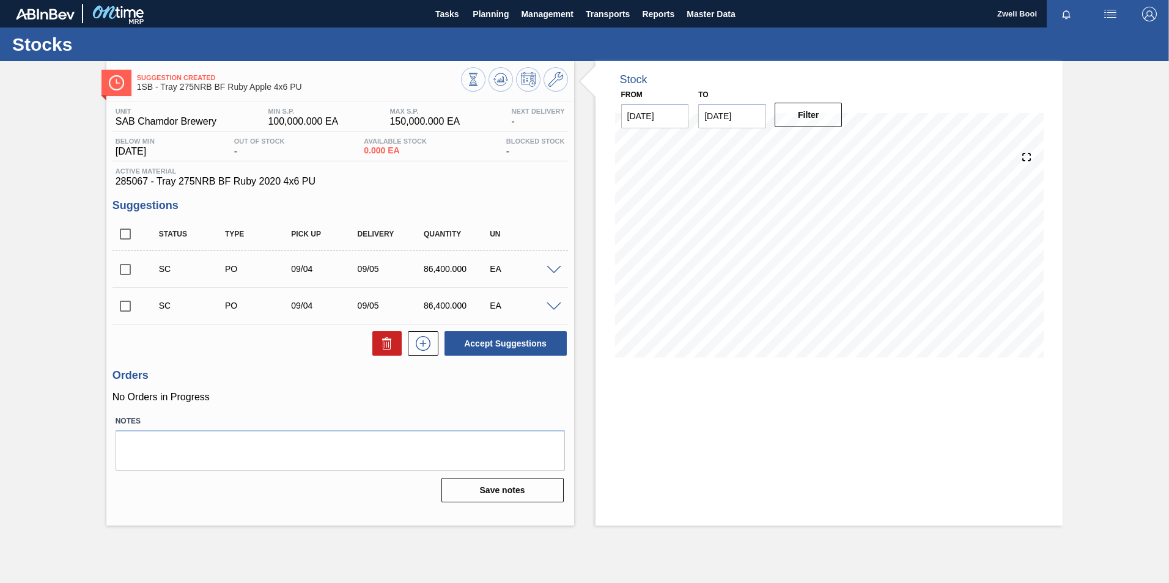
click at [555, 266] on span at bounding box center [554, 270] width 15 height 9
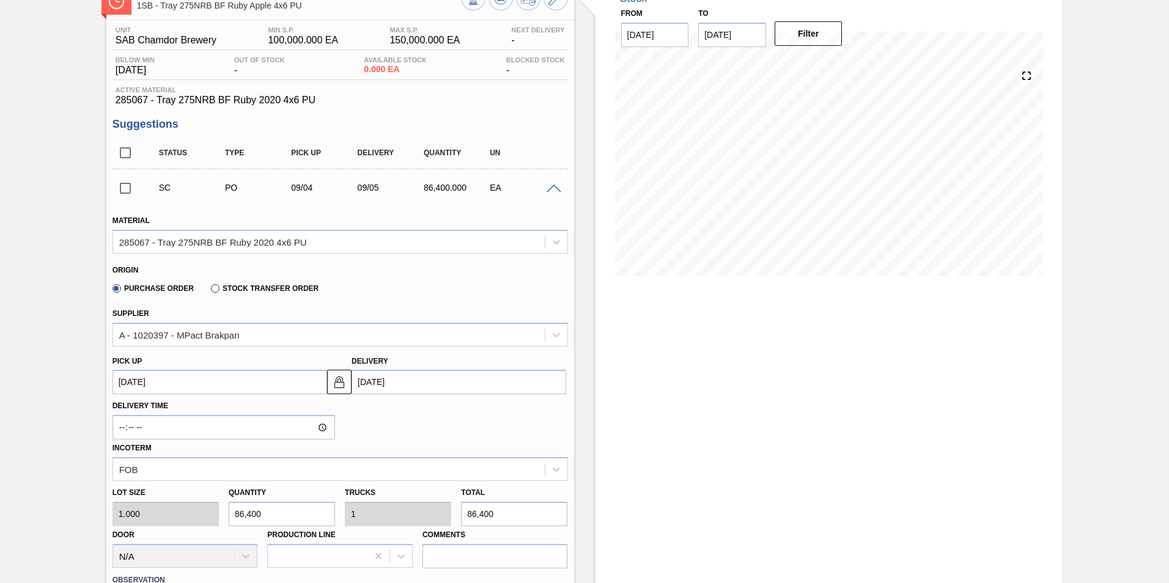
scroll to position [61, 0]
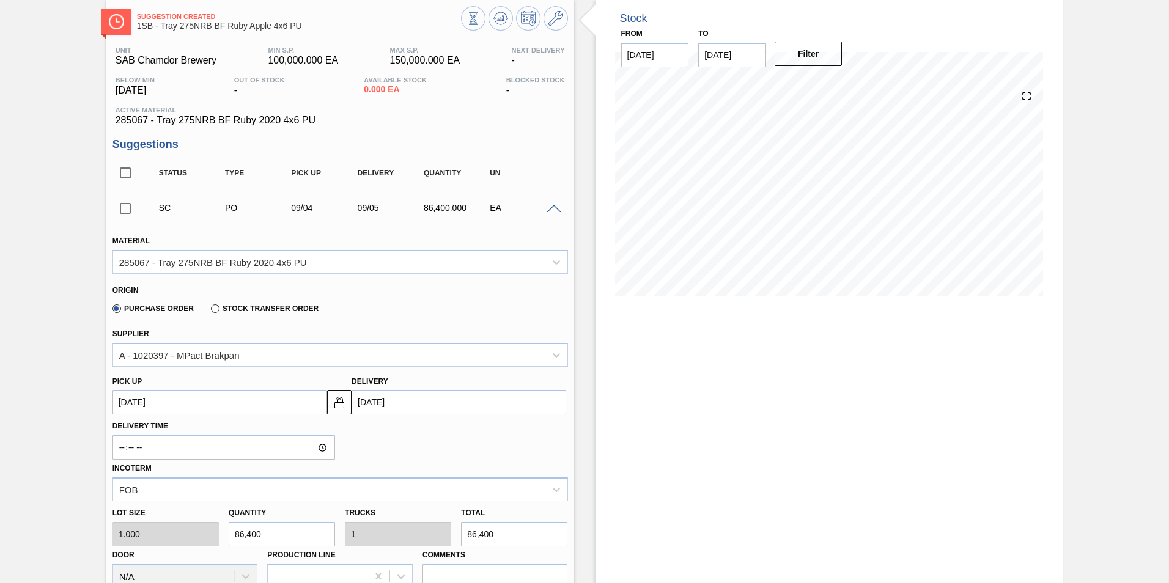
click at [556, 207] on span at bounding box center [554, 209] width 15 height 9
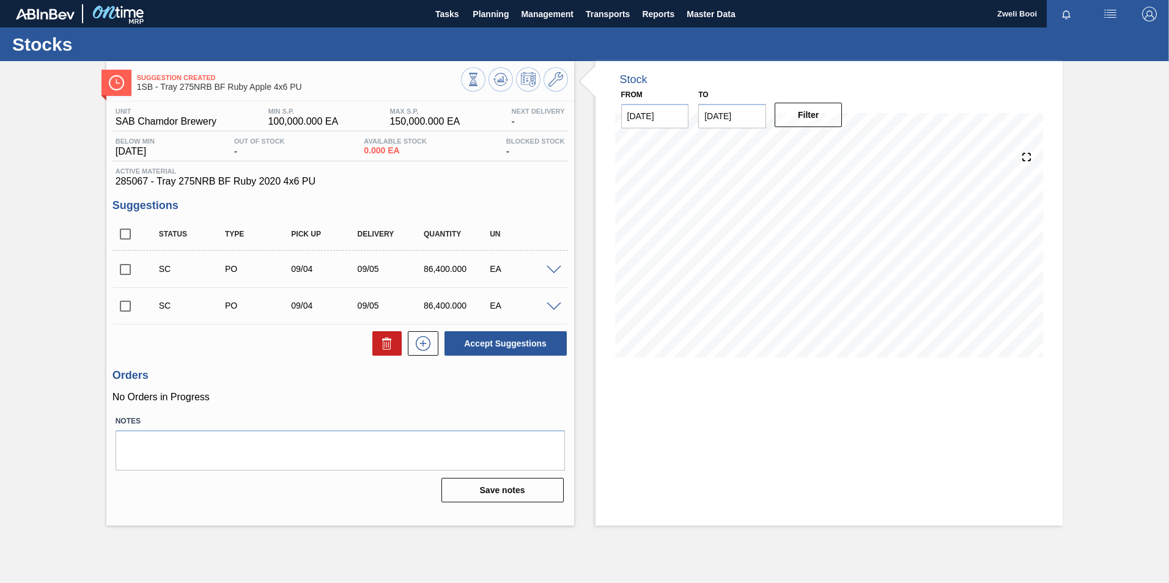
scroll to position [0, 0]
click at [495, 18] on span "Planning" at bounding box center [491, 14] width 36 height 15
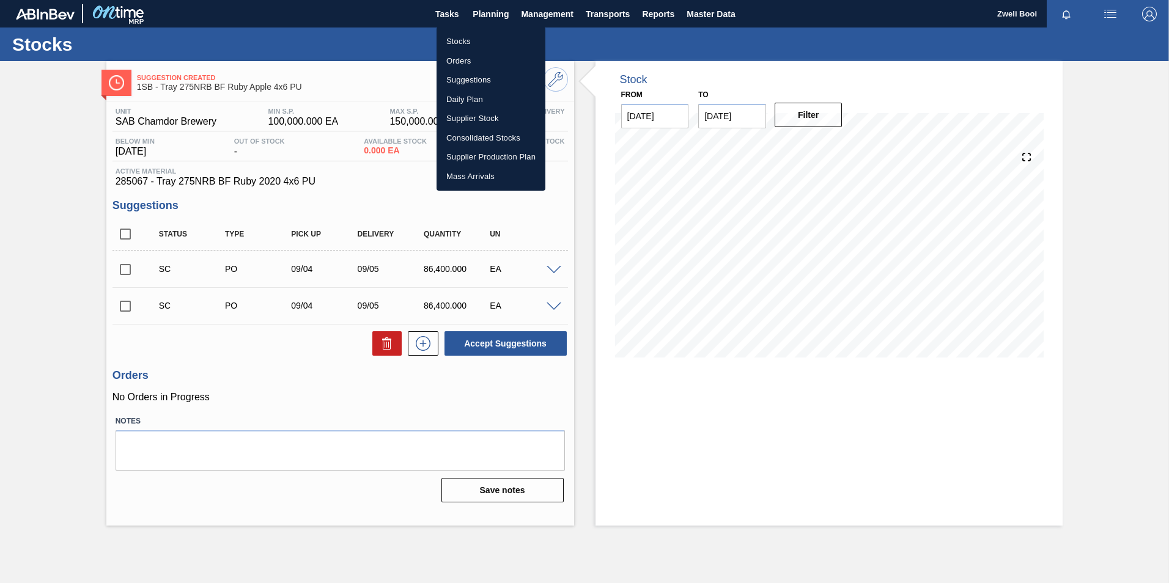
click at [460, 45] on li "Stocks" at bounding box center [491, 42] width 109 height 20
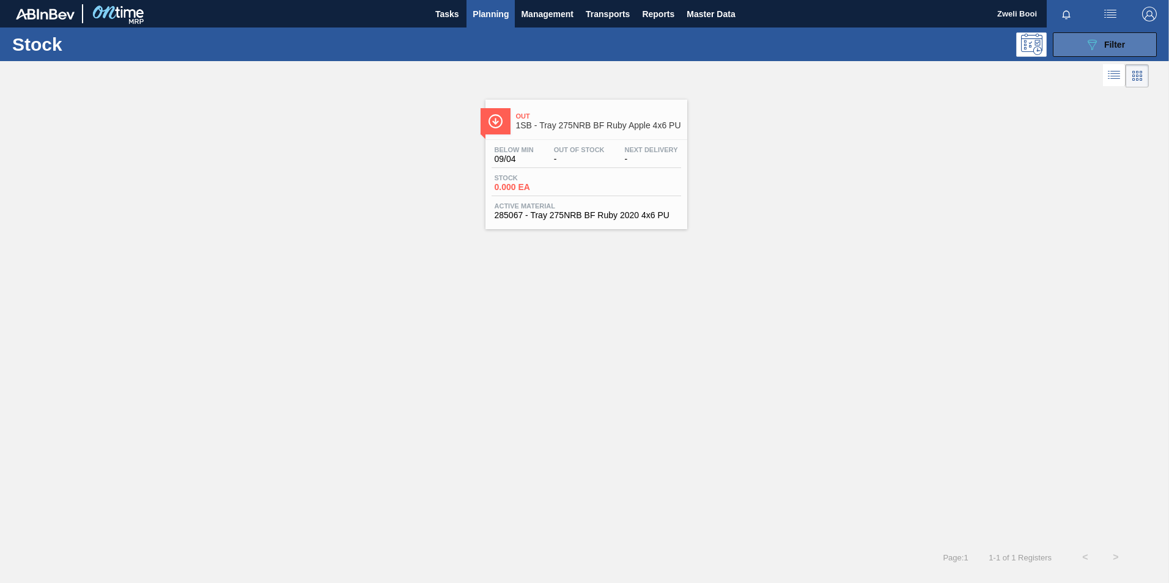
click at [1118, 56] on button "089F7B8B-B2A5-4AFE-B5C0-19BA573D28AC Filter" at bounding box center [1105, 44] width 104 height 24
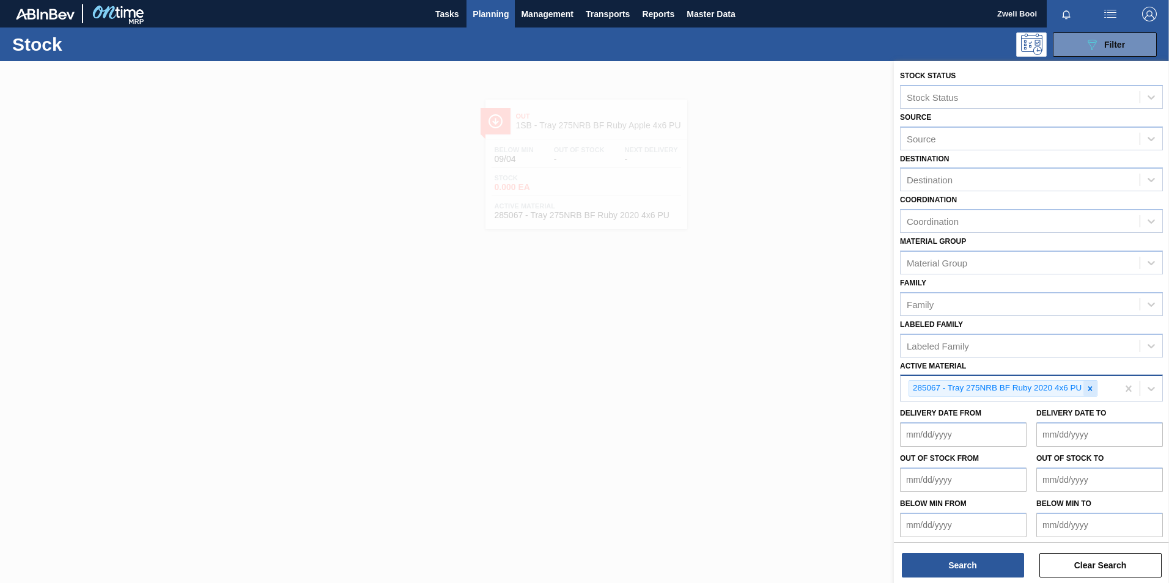
click at [1089, 383] on div at bounding box center [1089, 388] width 13 height 15
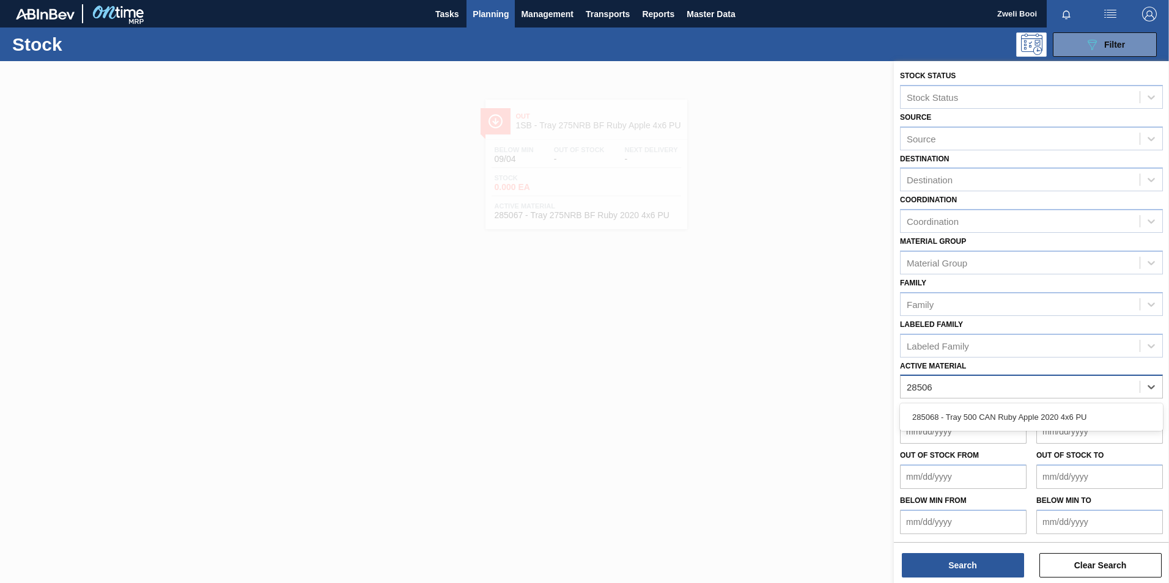
type Material "285068"
click at [1023, 411] on div "285068 - Tray 500 CAN Ruby Apple 2020 4x6 PU" at bounding box center [1031, 417] width 263 height 23
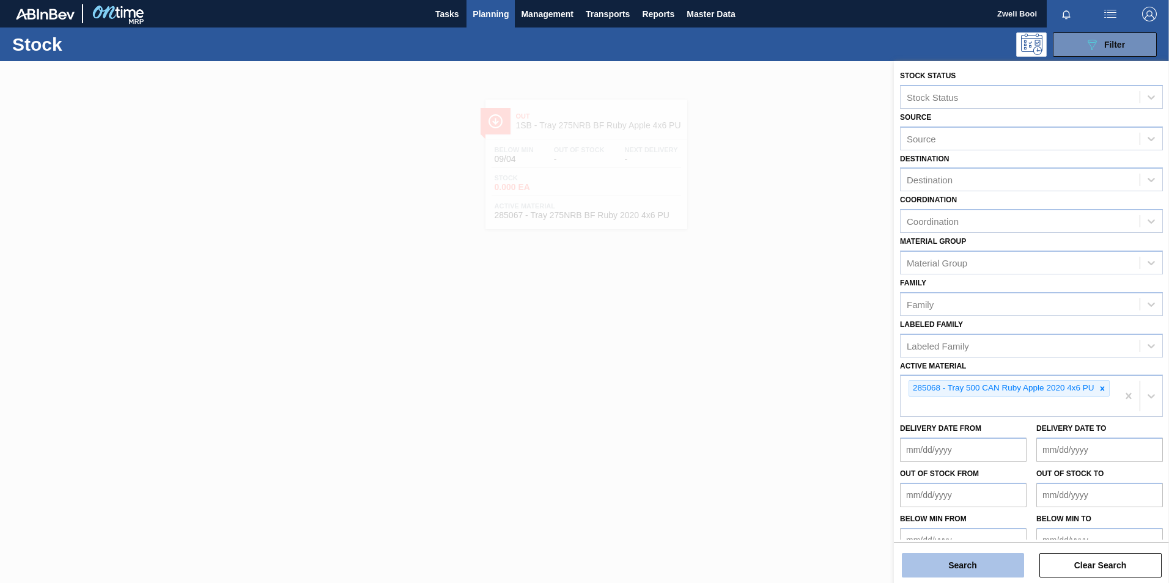
click at [982, 576] on button "Search" at bounding box center [963, 565] width 122 height 24
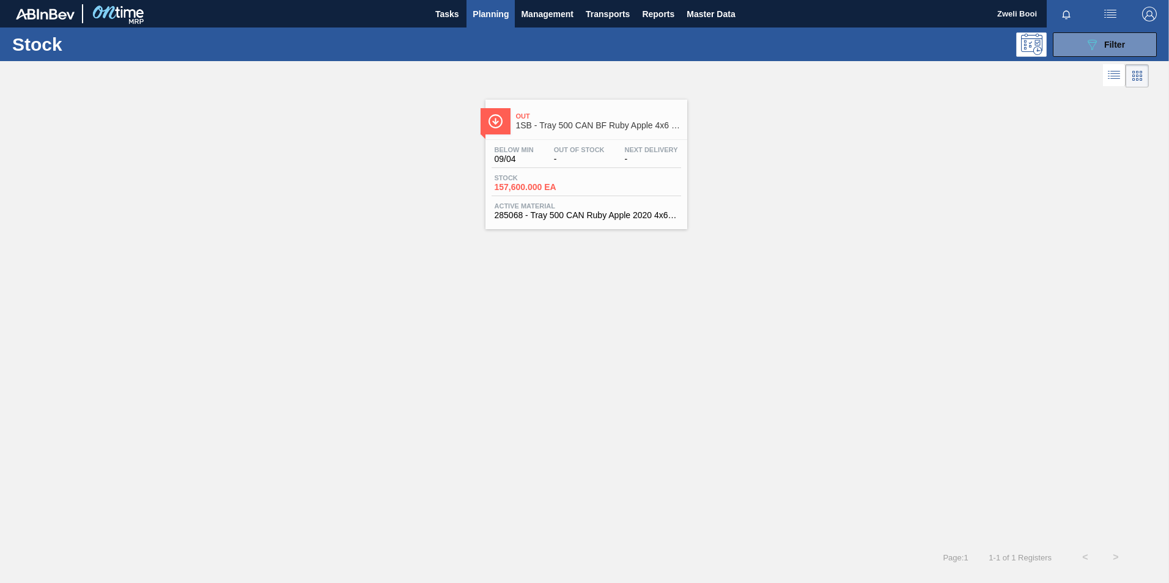
click at [640, 188] on div "Stock 157,600.000 EA" at bounding box center [587, 185] width 190 height 22
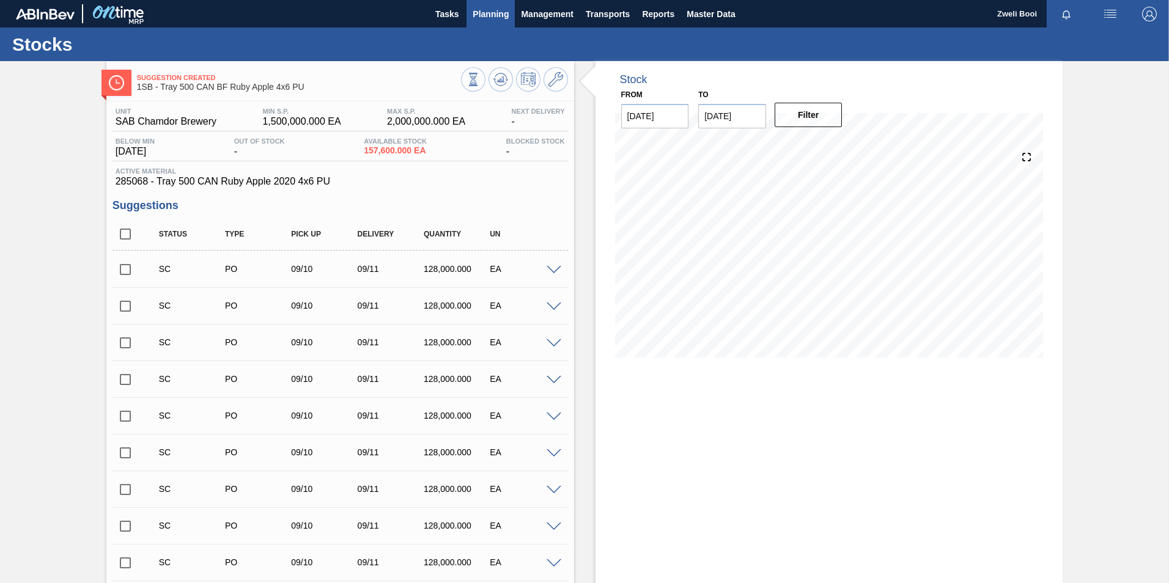
click at [480, 12] on span "Planning" at bounding box center [491, 14] width 36 height 15
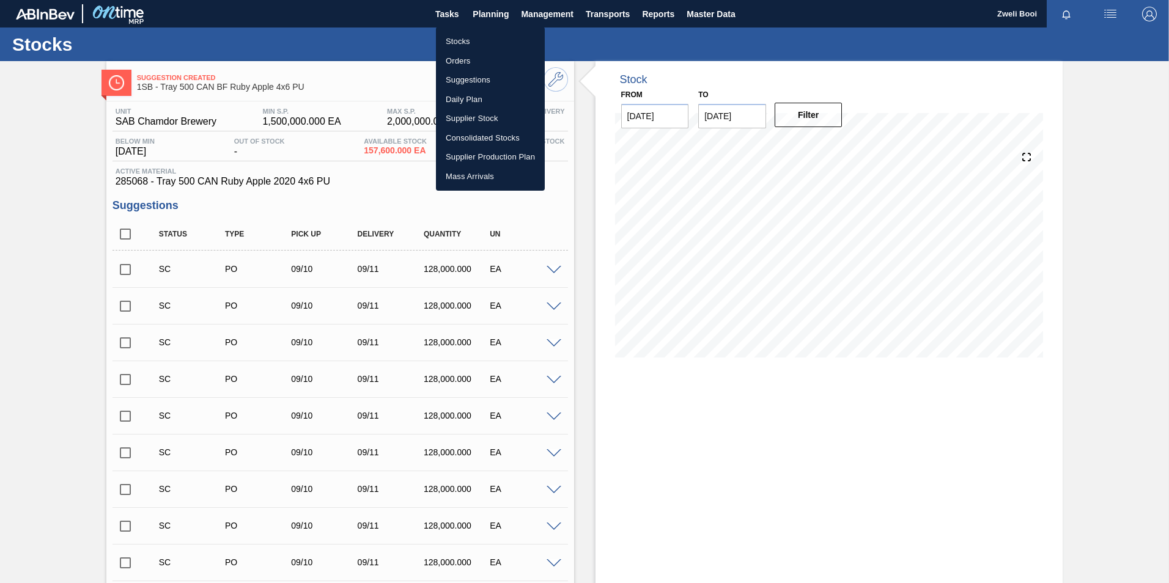
click at [455, 36] on li "Stocks" at bounding box center [490, 42] width 109 height 20
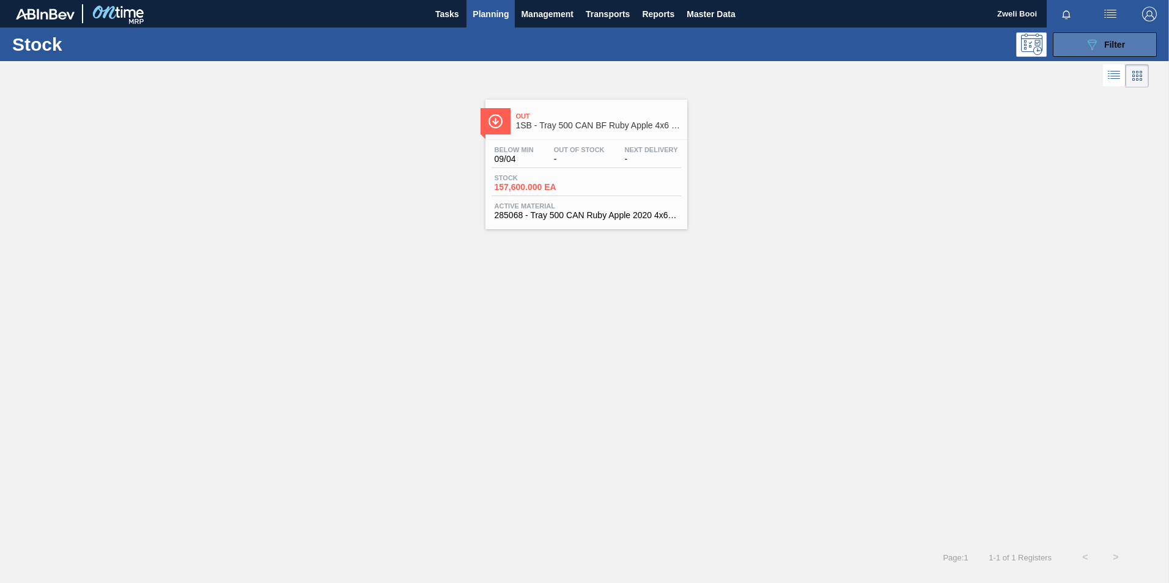
click at [1100, 47] on div "089F7B8B-B2A5-4AFE-B5C0-19BA573D28AC Filter" at bounding box center [1105, 44] width 40 height 15
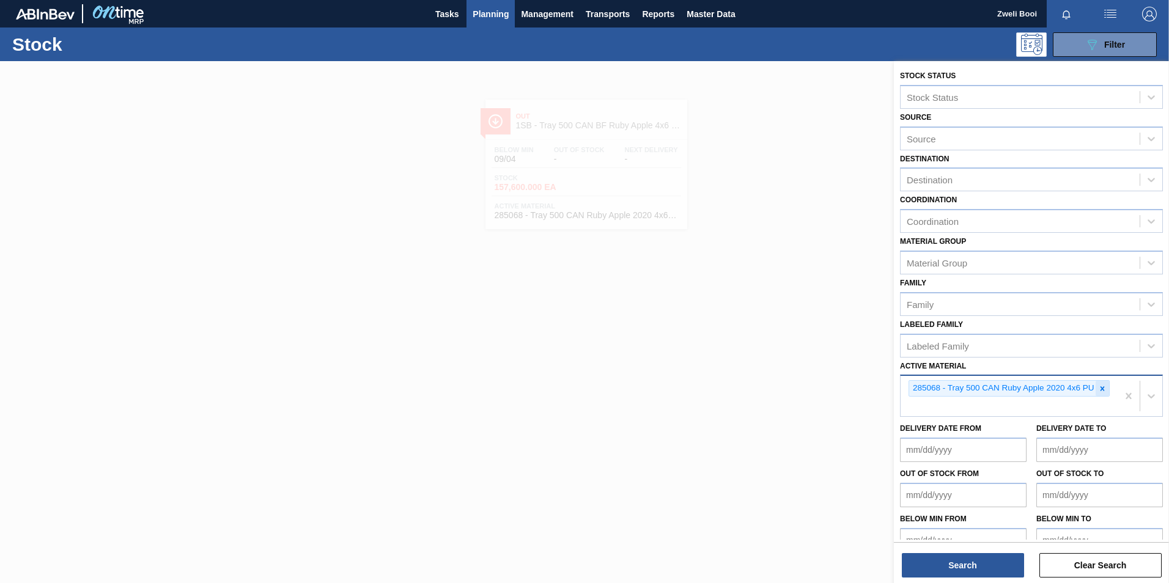
click at [1104, 390] on icon at bounding box center [1102, 388] width 4 height 4
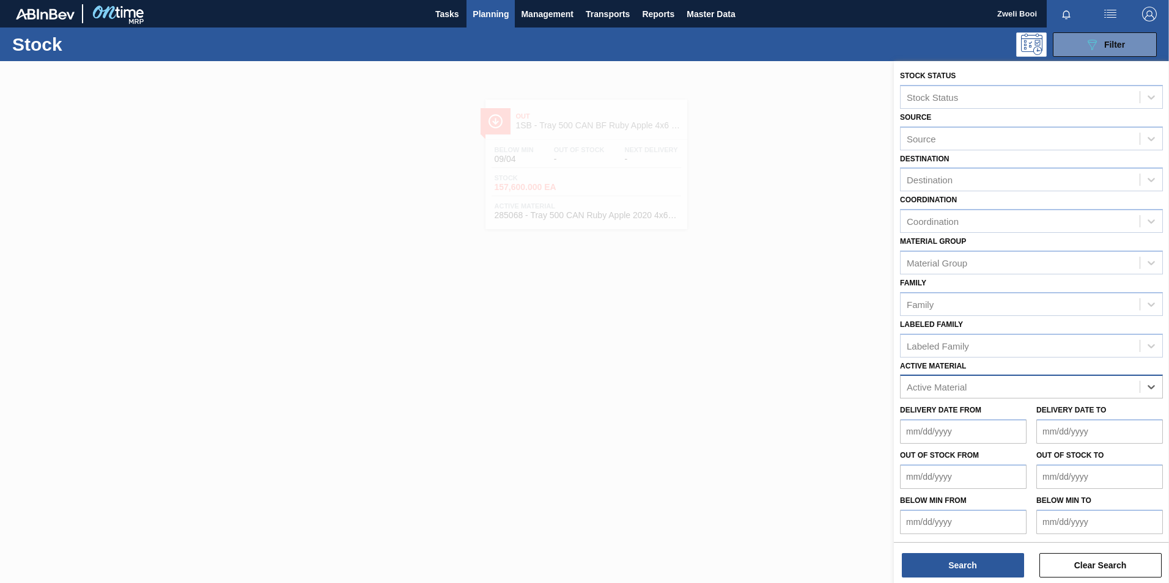
paste Material "279076"
type Material "279076"
click at [1042, 425] on div "279076 - PSL Label Body 660RB RDS Org (Blast)" at bounding box center [1031, 417] width 263 height 23
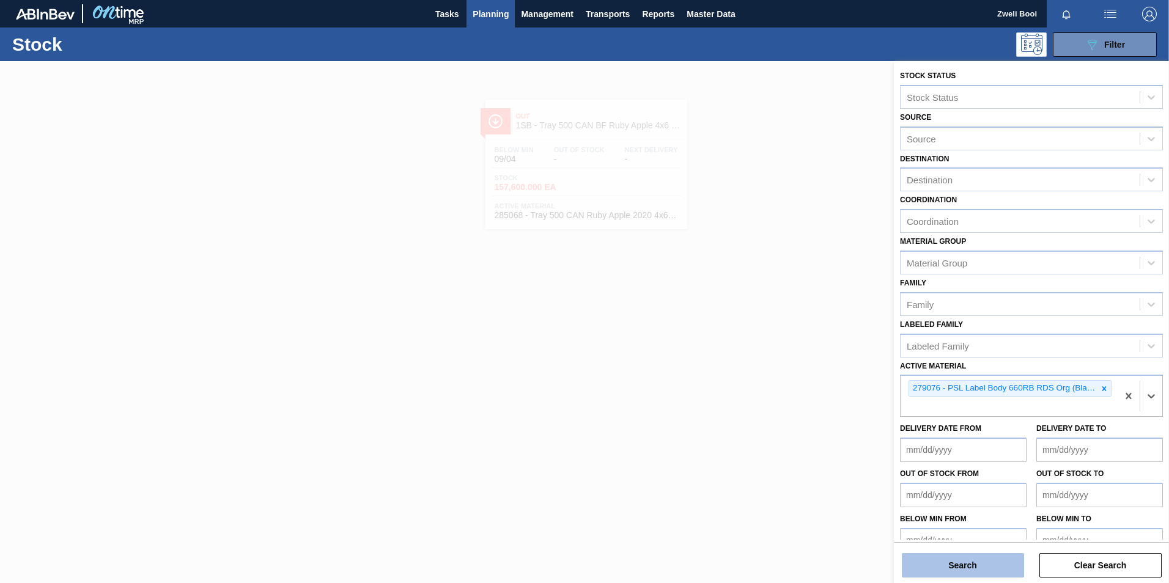
click at [956, 567] on button "Search" at bounding box center [963, 565] width 122 height 24
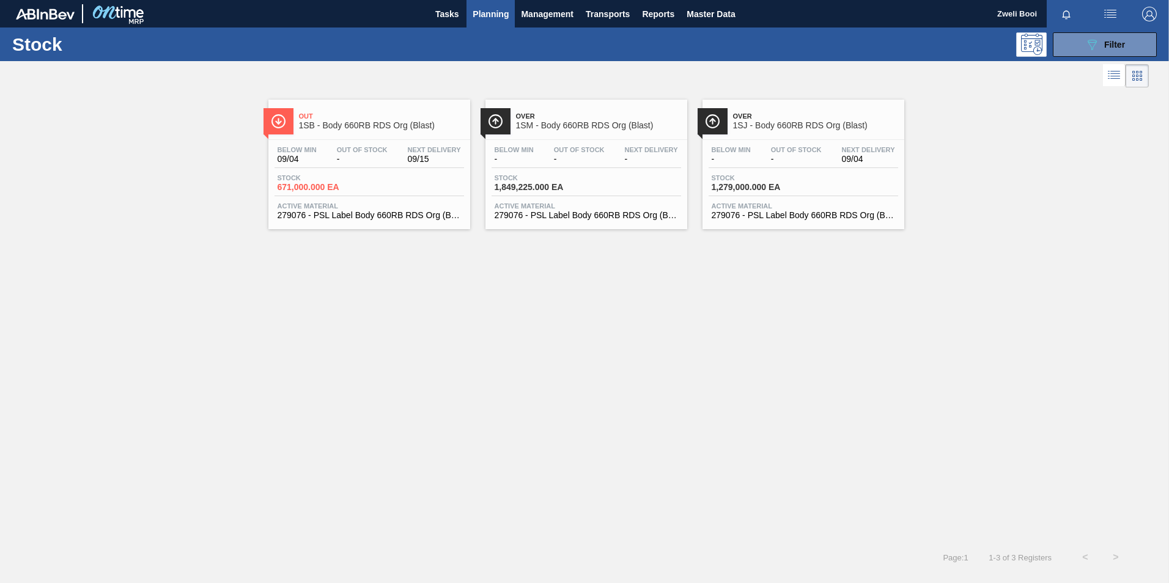
click at [361, 193] on div "Stock 671,000.000 EA" at bounding box center [369, 185] width 190 height 22
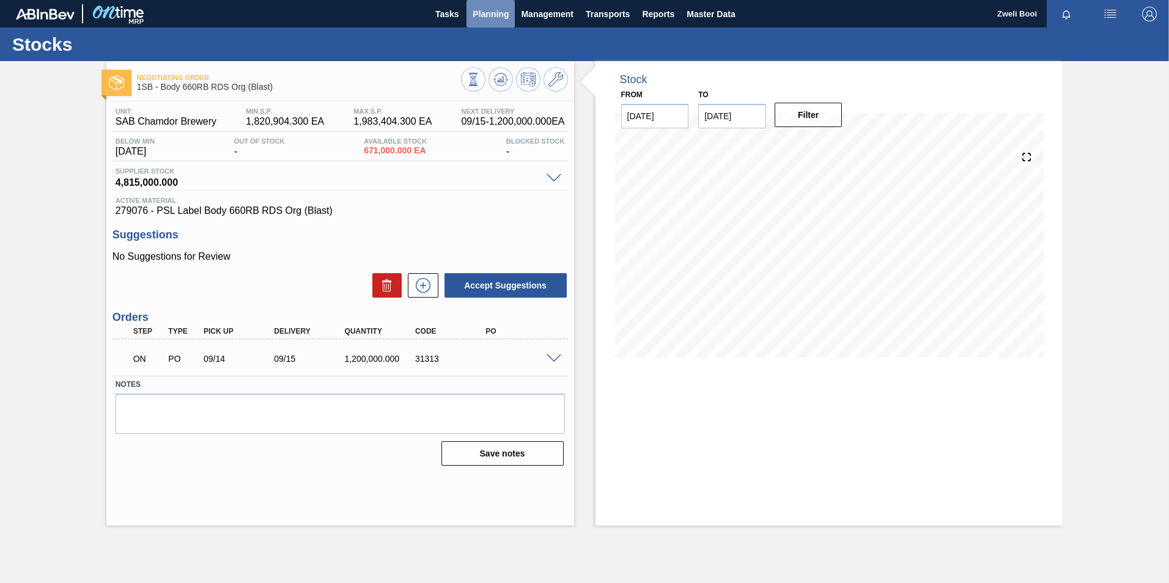
click at [493, 13] on span "Planning" at bounding box center [491, 14] width 36 height 15
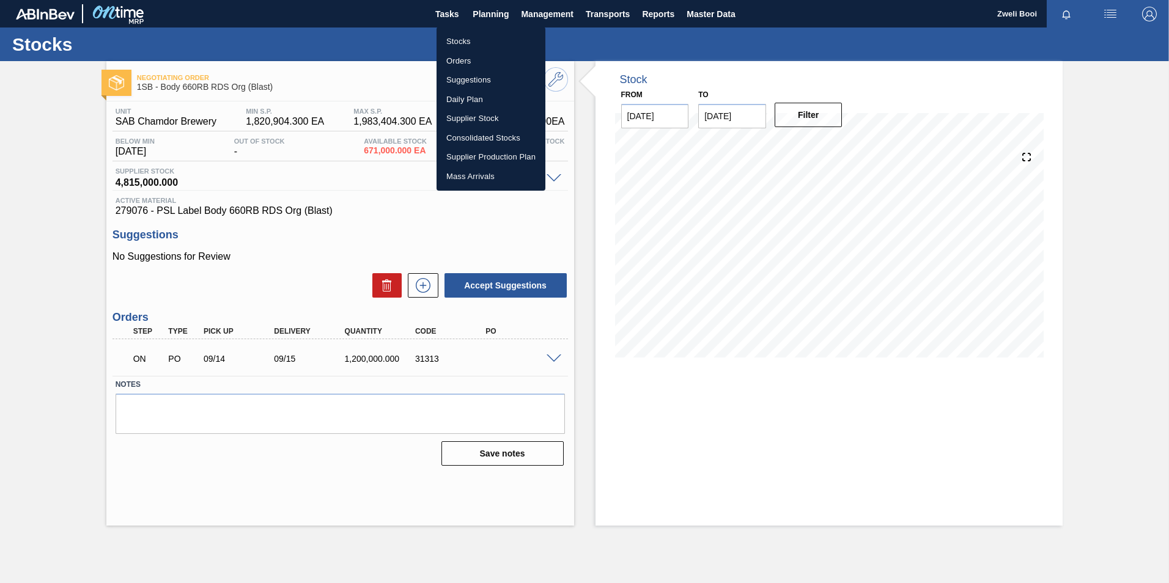
drag, startPoint x: 473, startPoint y: 42, endPoint x: 481, endPoint y: 42, distance: 8.6
click at [473, 42] on li "Stocks" at bounding box center [491, 42] width 109 height 20
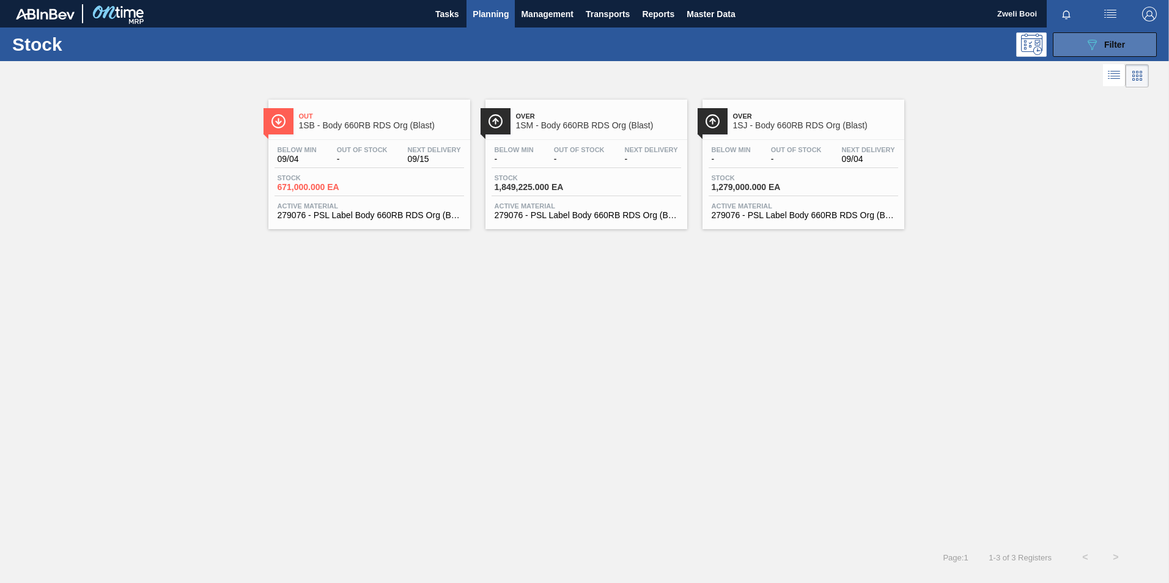
click at [1115, 41] on span "Filter" at bounding box center [1114, 45] width 21 height 10
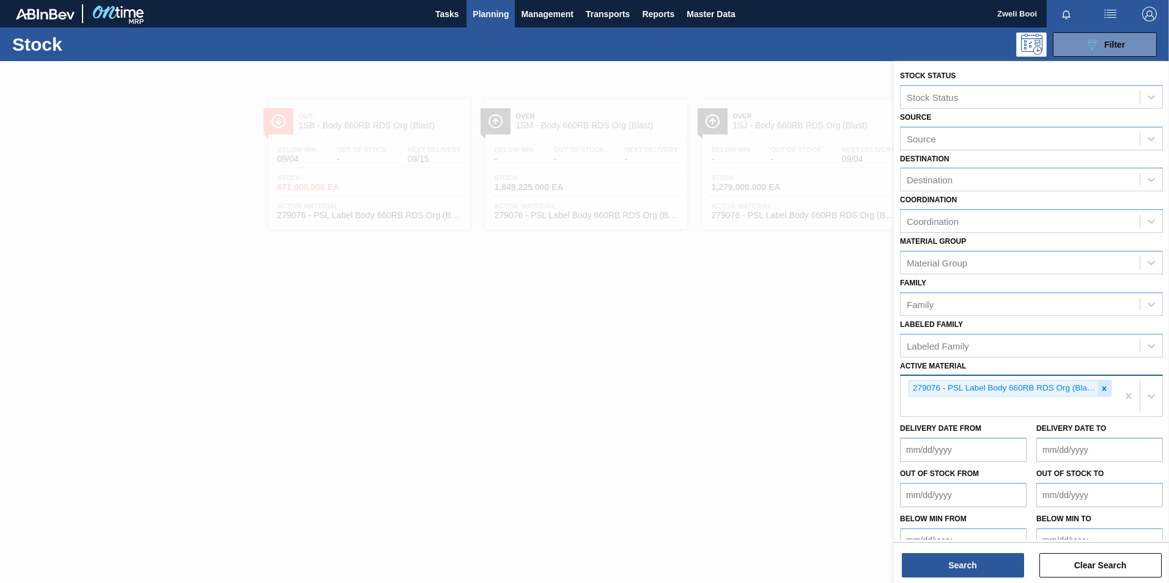
click at [1104, 385] on icon at bounding box center [1104, 389] width 9 height 9
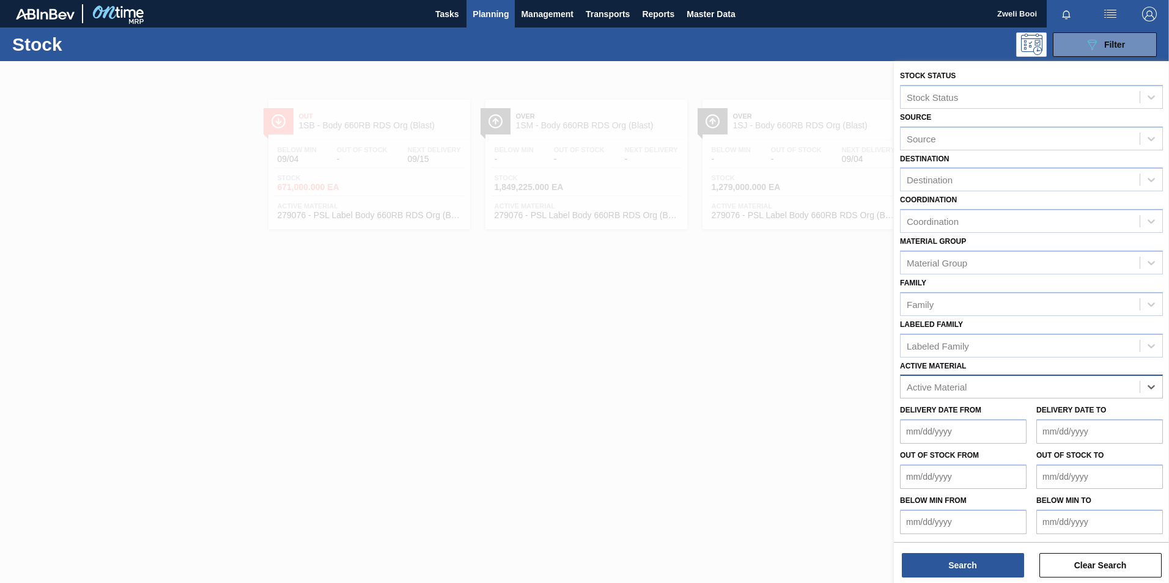
paste Material "284182"
type Material "284182"
click at [1055, 416] on div "284182 - Label Neck 660RB RDS P (ABV)" at bounding box center [1031, 417] width 263 height 23
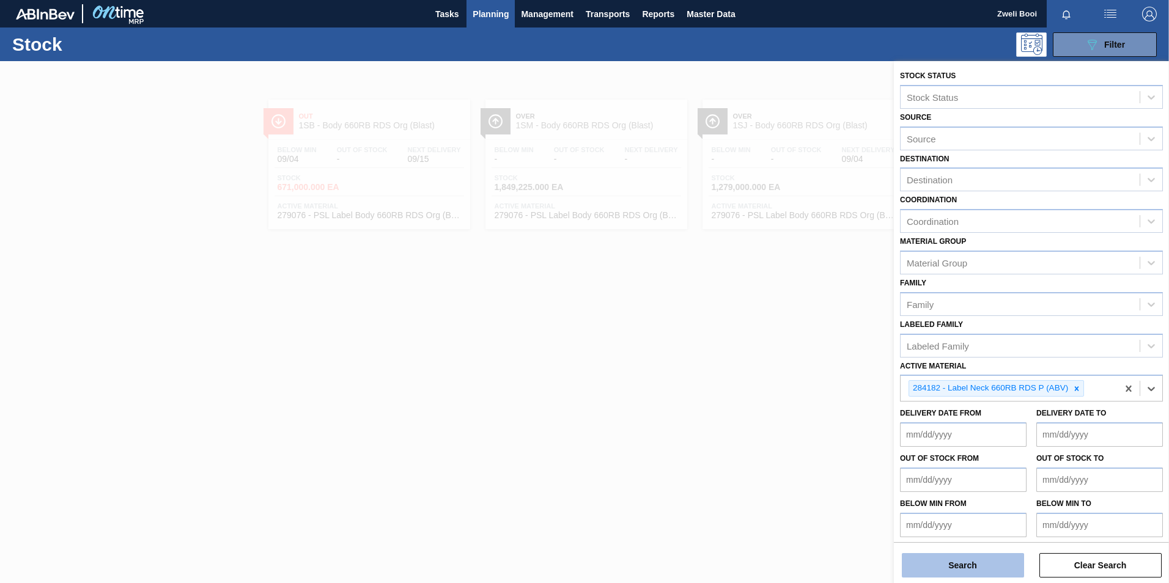
click at [967, 567] on button "Search" at bounding box center [963, 565] width 122 height 24
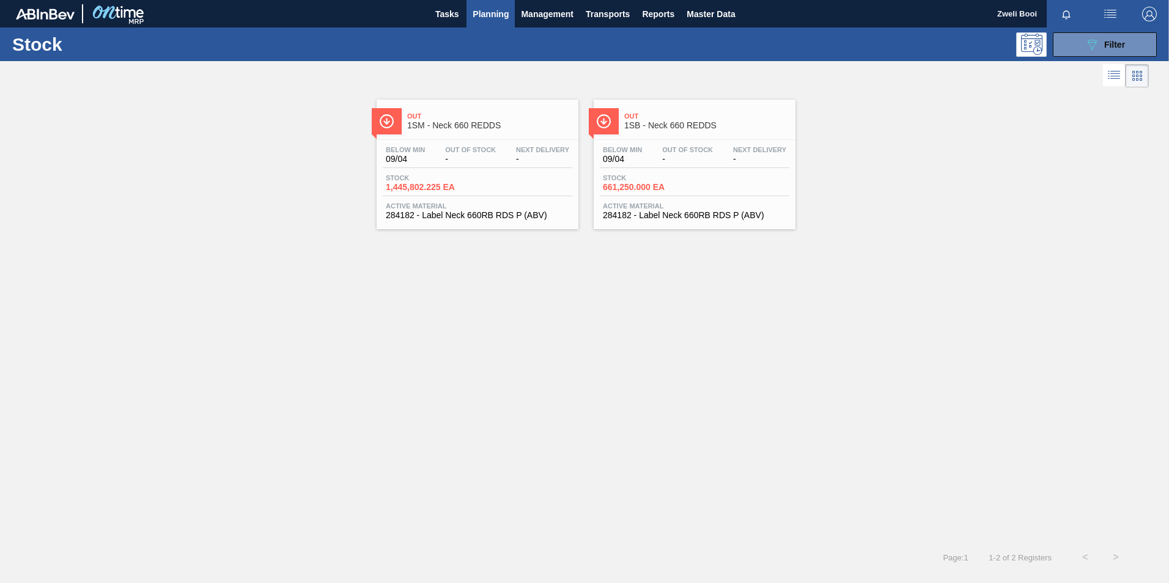
click at [720, 177] on div "Stock 661,250.000 EA" at bounding box center [695, 185] width 190 height 22
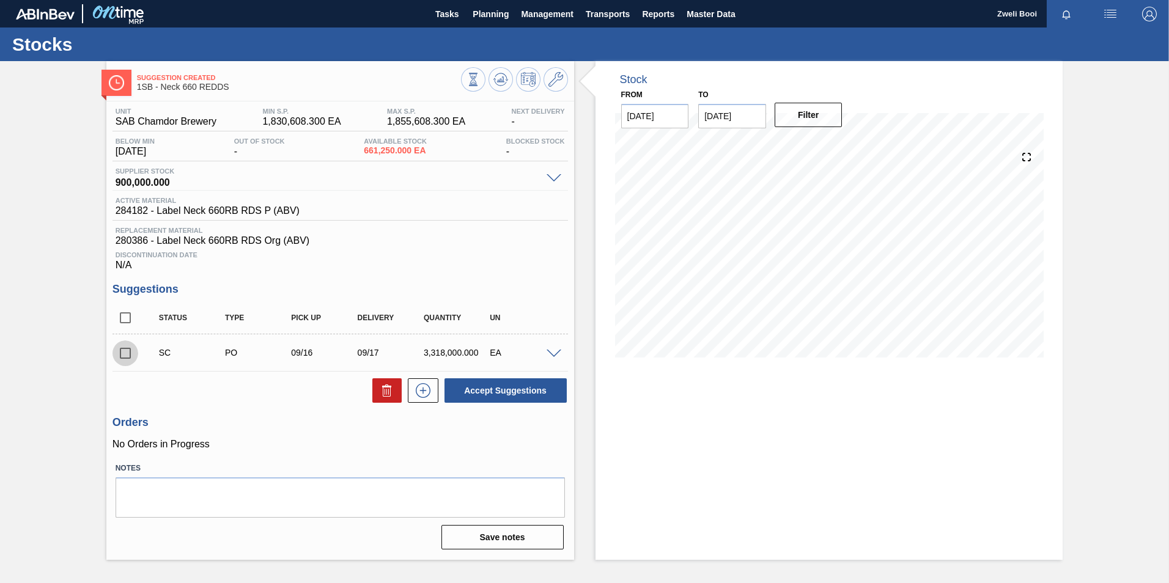
click at [127, 358] on input "checkbox" at bounding box center [125, 354] width 26 height 26
click at [526, 392] on button "Accept Suggestions" at bounding box center [505, 390] width 122 height 24
checkbox input "false"
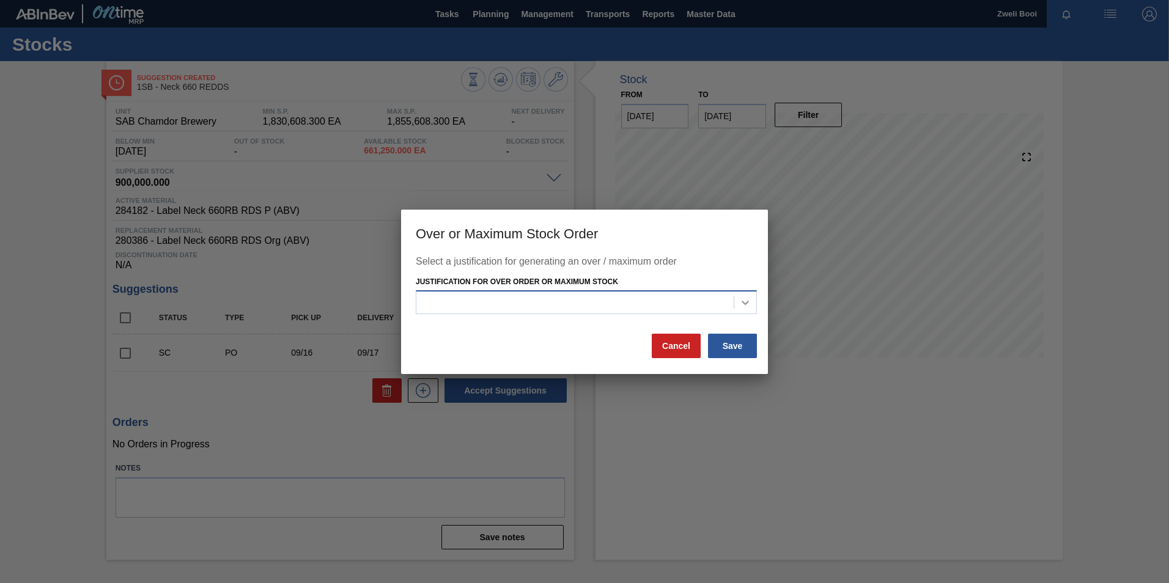
click at [745, 301] on icon at bounding box center [745, 303] width 12 height 12
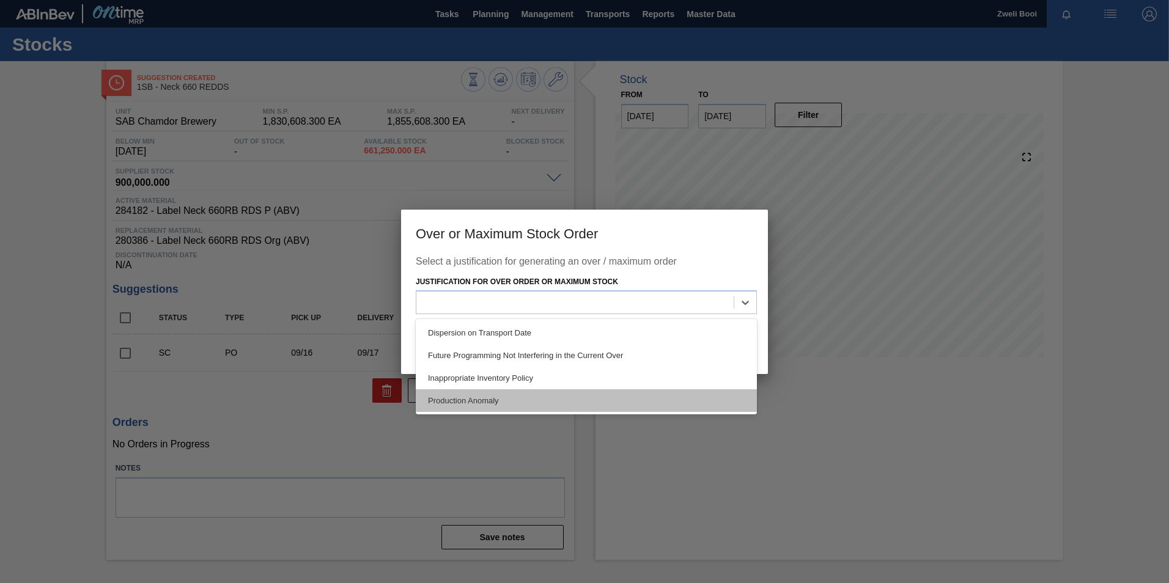
click at [509, 403] on div "Production Anomaly" at bounding box center [586, 400] width 341 height 23
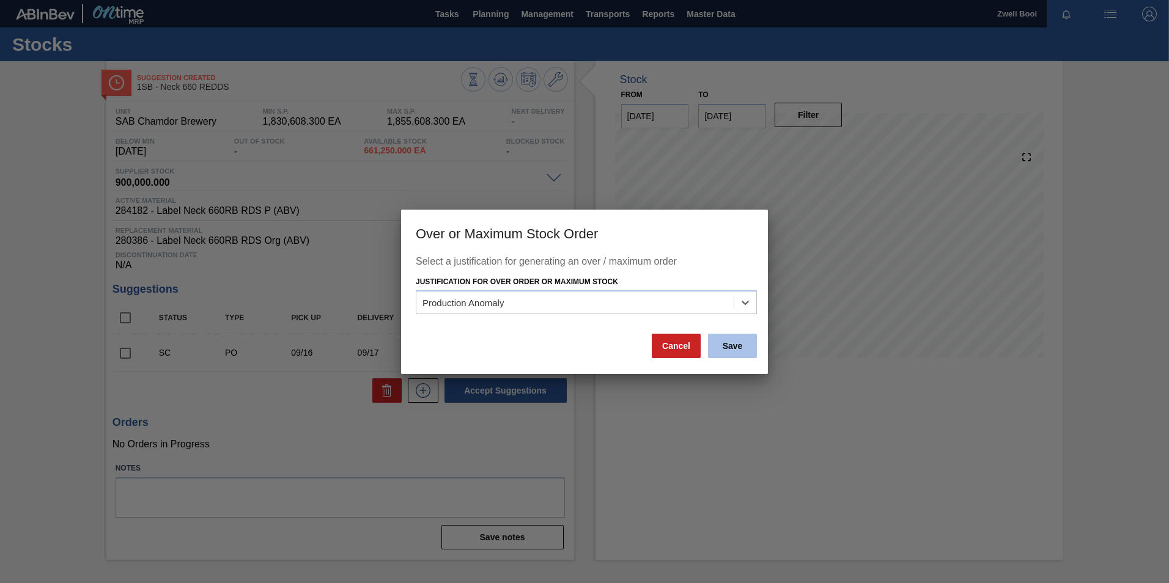
click at [738, 345] on button "Save" at bounding box center [732, 346] width 49 height 24
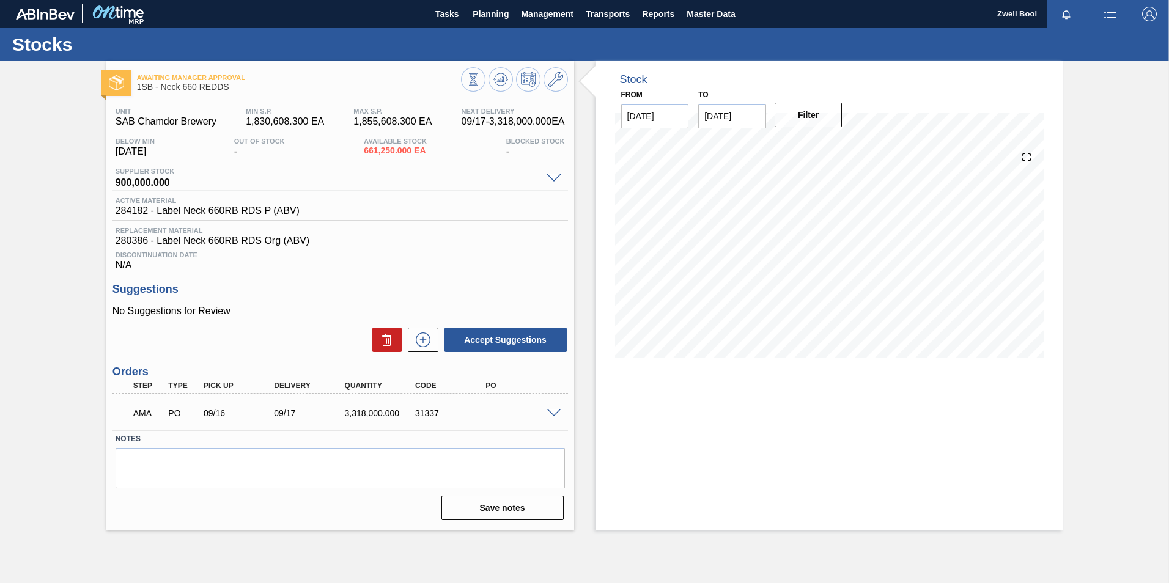
click at [554, 414] on span at bounding box center [554, 413] width 15 height 9
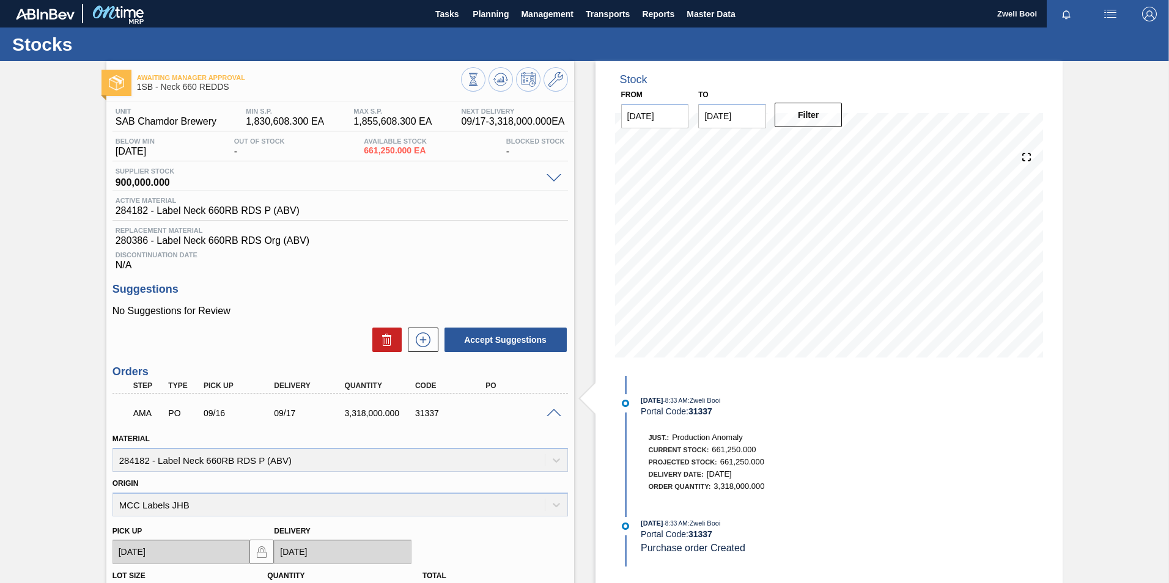
click at [554, 414] on span at bounding box center [554, 413] width 15 height 9
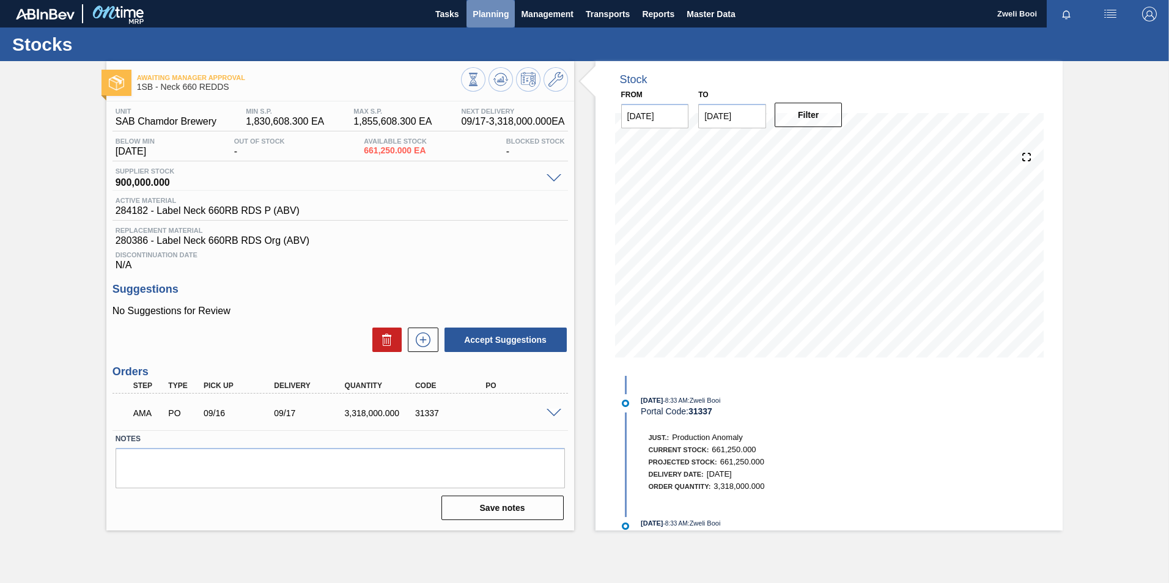
click at [494, 19] on span "Planning" at bounding box center [491, 14] width 36 height 15
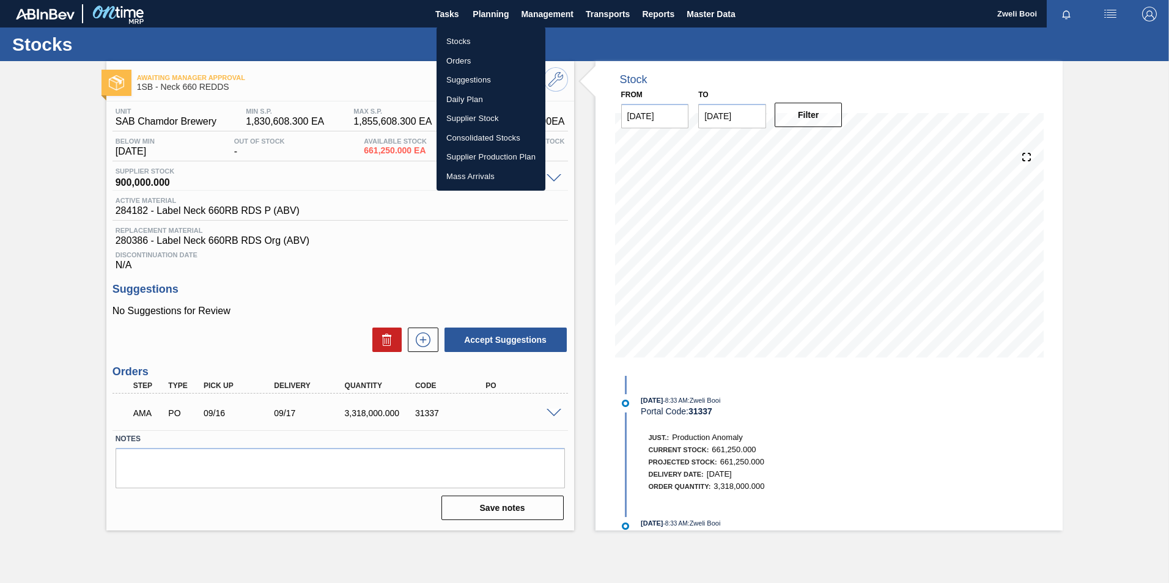
click at [471, 42] on li "Stocks" at bounding box center [491, 42] width 109 height 20
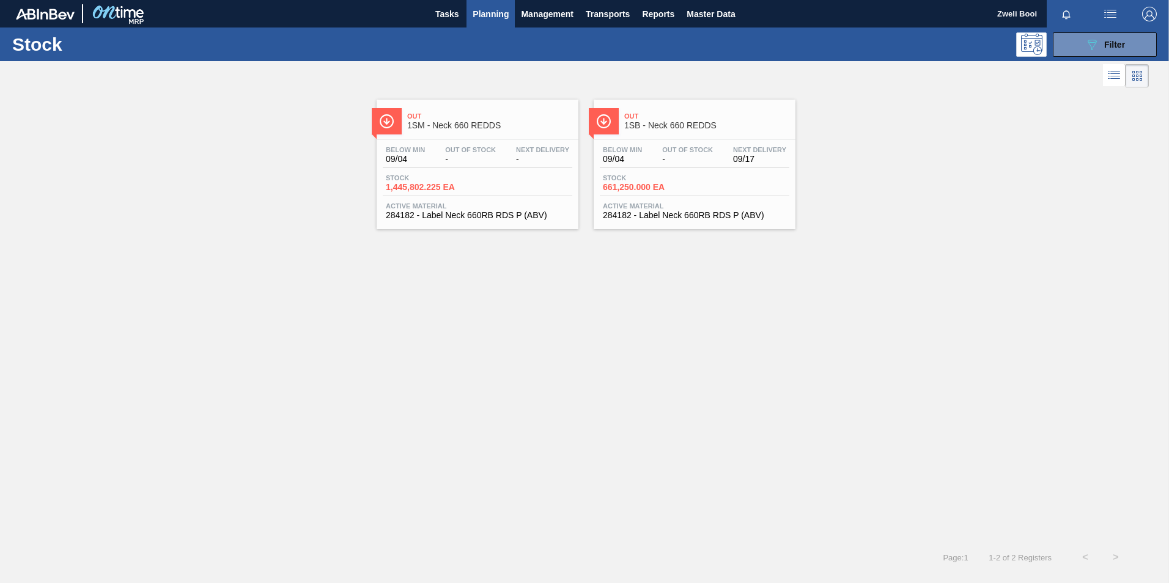
click at [1141, 57] on div "Stock 089F7B8B-B2A5-4AFE-B5C0-19BA573D28AC Filter" at bounding box center [584, 45] width 1169 height 34
click at [1140, 54] on button "089F7B8B-B2A5-4AFE-B5C0-19BA573D28AC Filter" at bounding box center [1105, 44] width 104 height 24
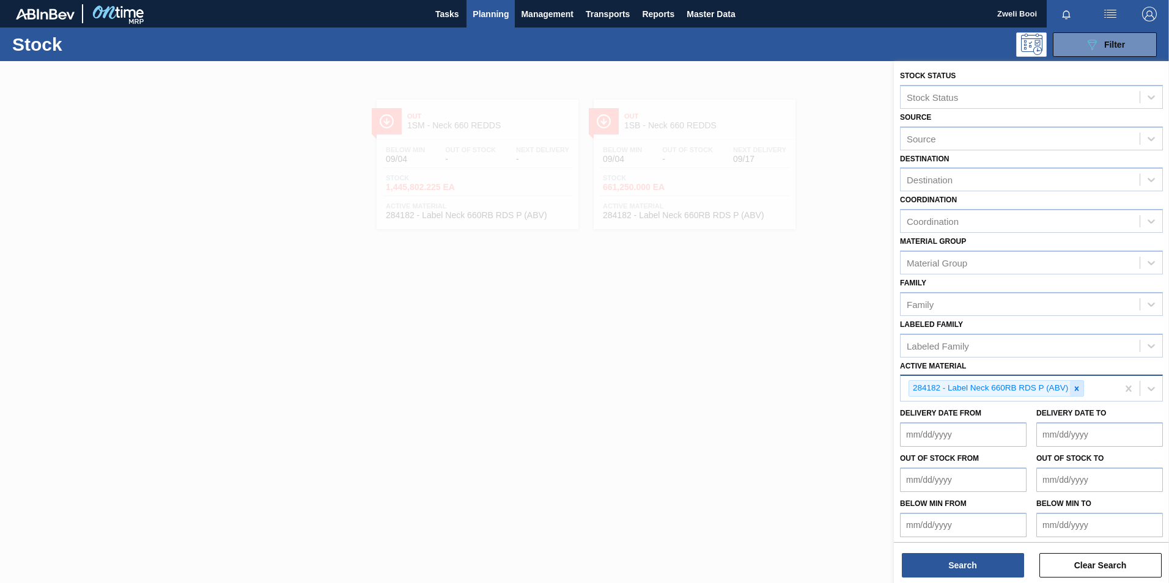
click at [1081, 387] on icon at bounding box center [1076, 389] width 9 height 9
paste Material "279074"
type Material "279074"
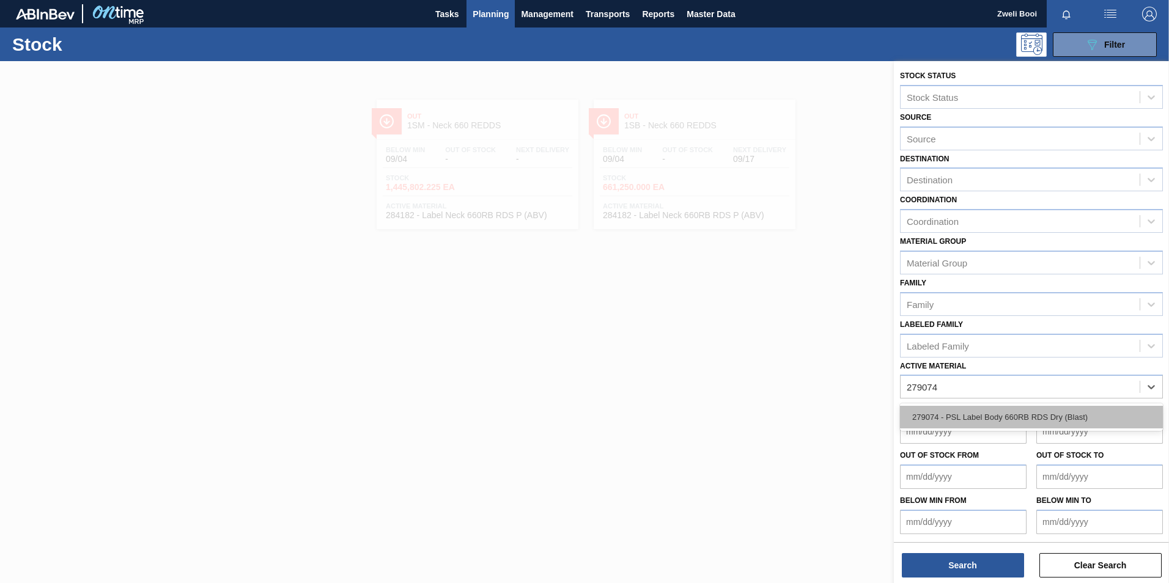
click at [1017, 422] on div "279074 - PSL Label Body 660RB RDS Dry (Blast)" at bounding box center [1031, 417] width 263 height 23
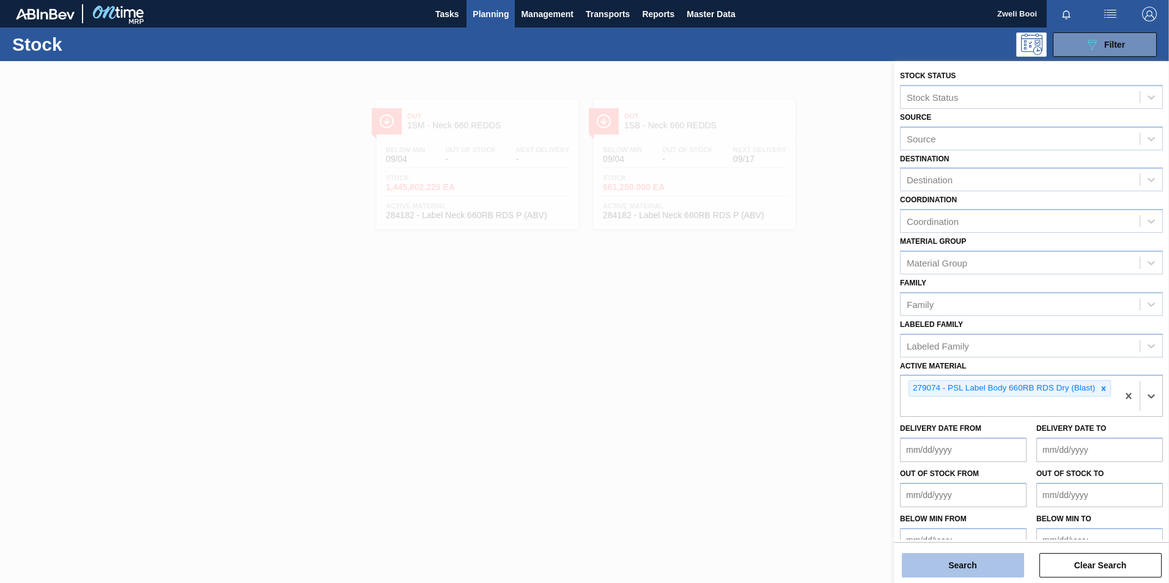
click at [987, 563] on button "Search" at bounding box center [963, 565] width 122 height 24
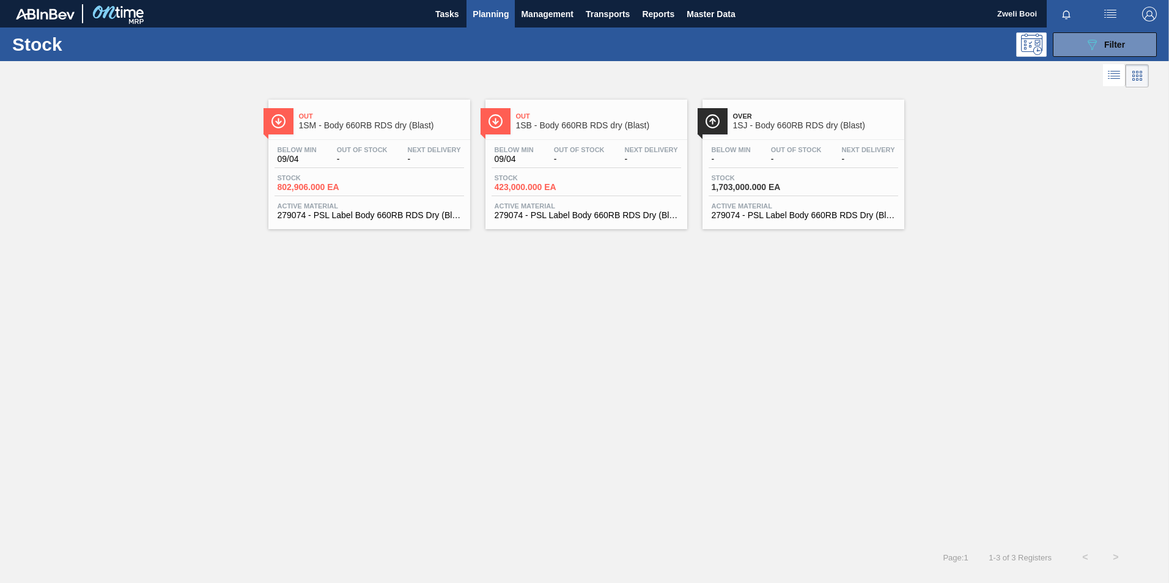
click at [569, 210] on div "Active Material 279074 - PSL Label Body 660RB RDS Dry (Blast)" at bounding box center [587, 211] width 190 height 18
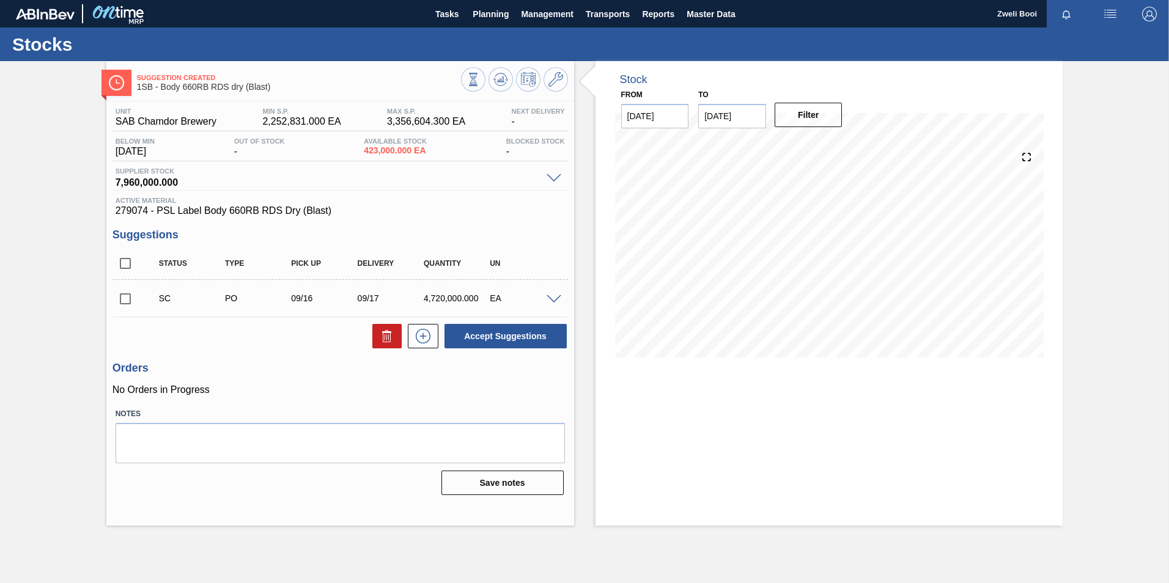
click at [123, 298] on input "checkbox" at bounding box center [125, 299] width 26 height 26
click at [535, 339] on button "Accept Suggestions" at bounding box center [505, 336] width 122 height 24
checkbox input "false"
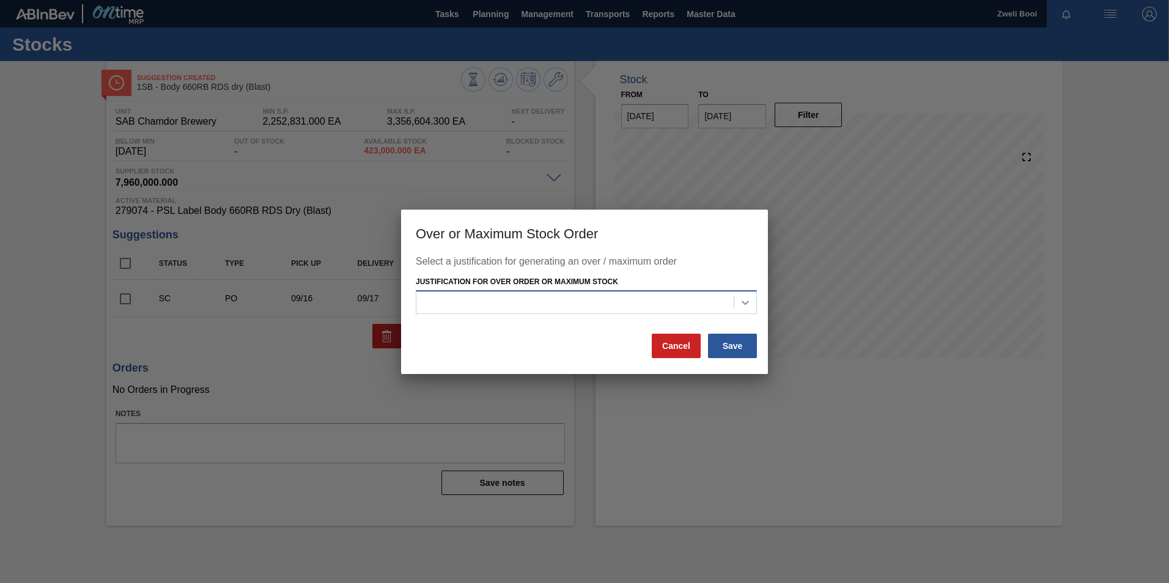
click at [740, 296] on div at bounding box center [745, 303] width 22 height 22
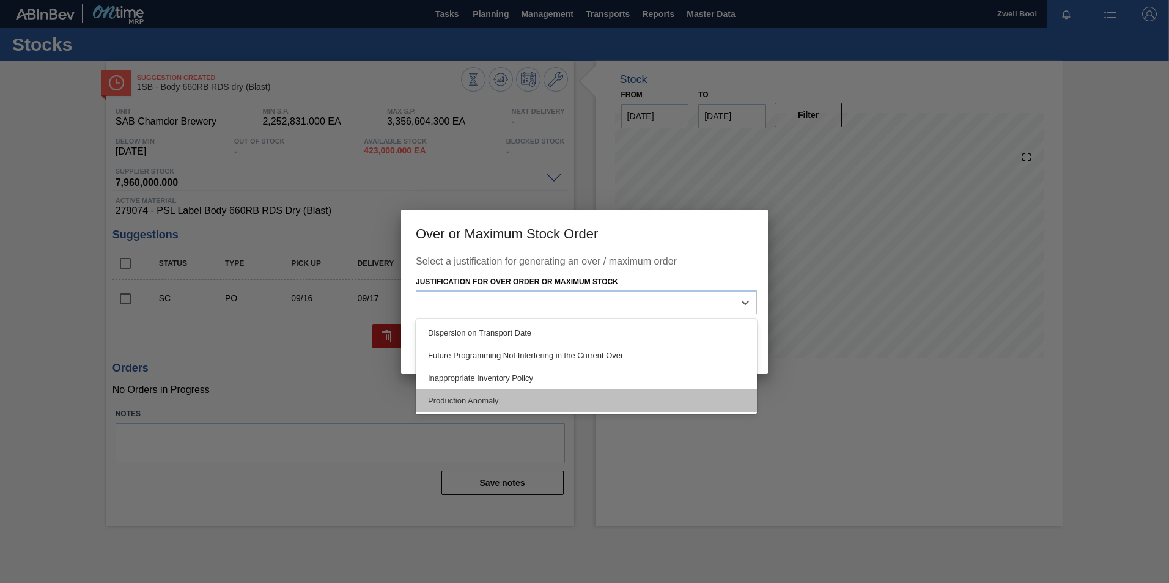
click at [514, 400] on div "Production Anomaly" at bounding box center [586, 400] width 341 height 23
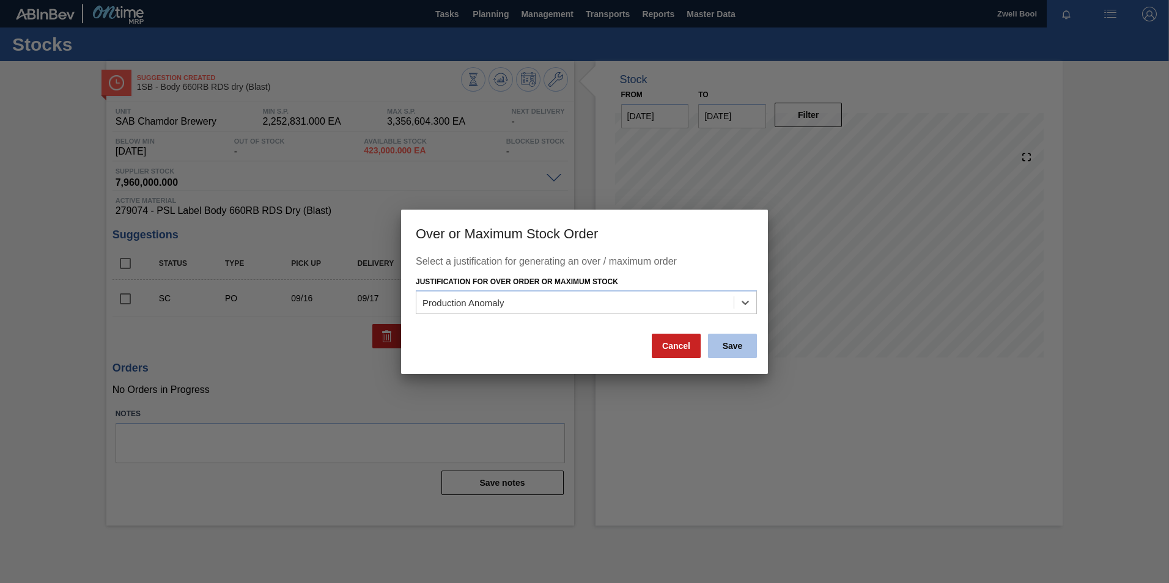
click at [728, 350] on button "Save" at bounding box center [732, 346] width 49 height 24
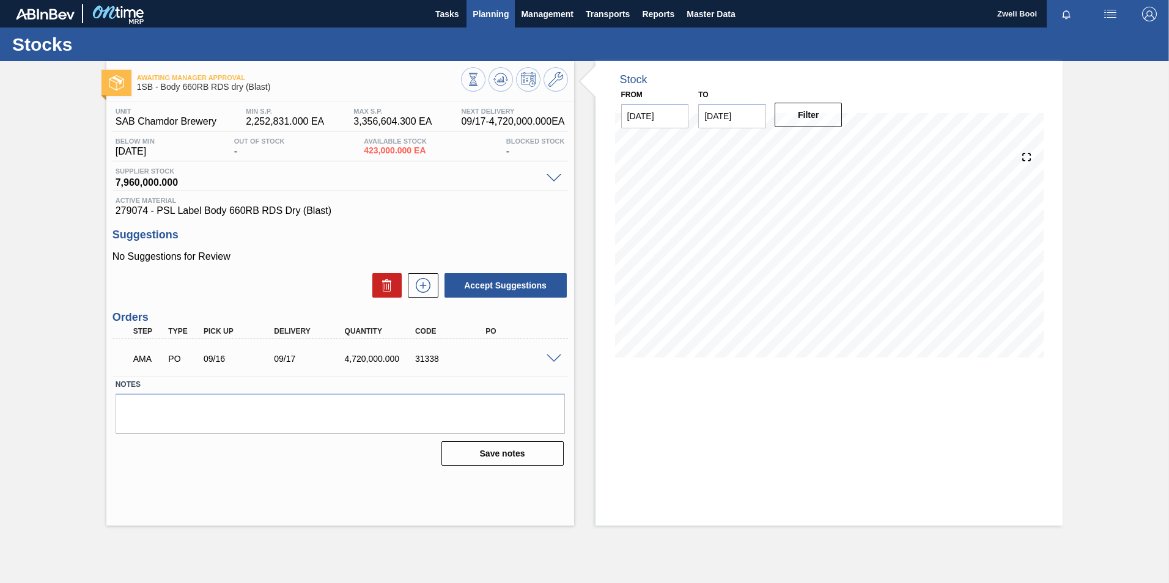
click at [485, 17] on span "Planning" at bounding box center [491, 14] width 36 height 15
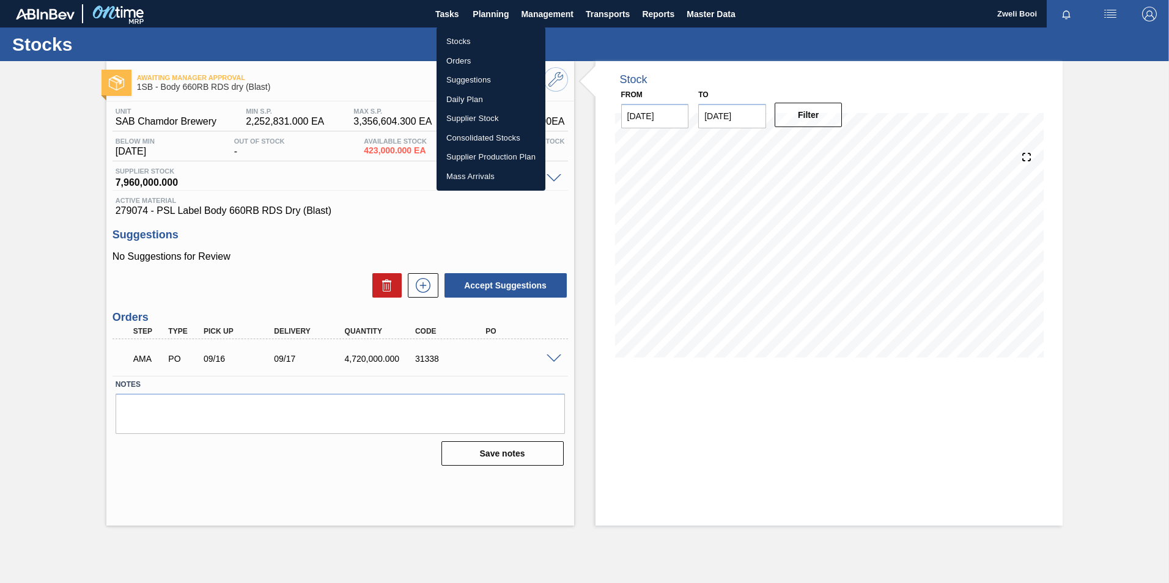
click at [457, 40] on li "Stocks" at bounding box center [491, 42] width 109 height 20
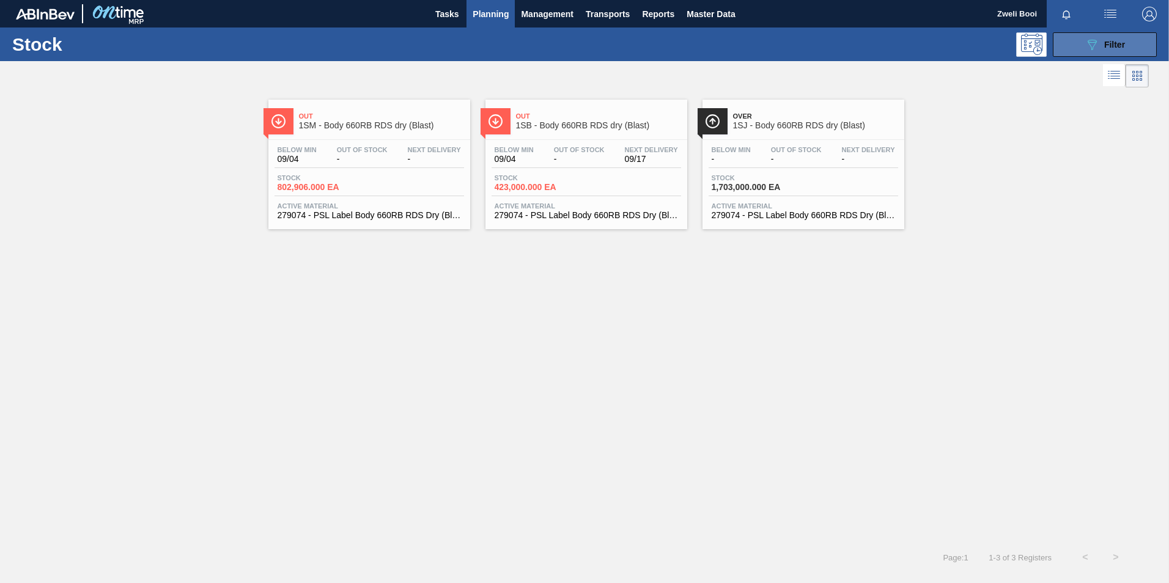
click at [1108, 48] on span "Filter" at bounding box center [1114, 45] width 21 height 10
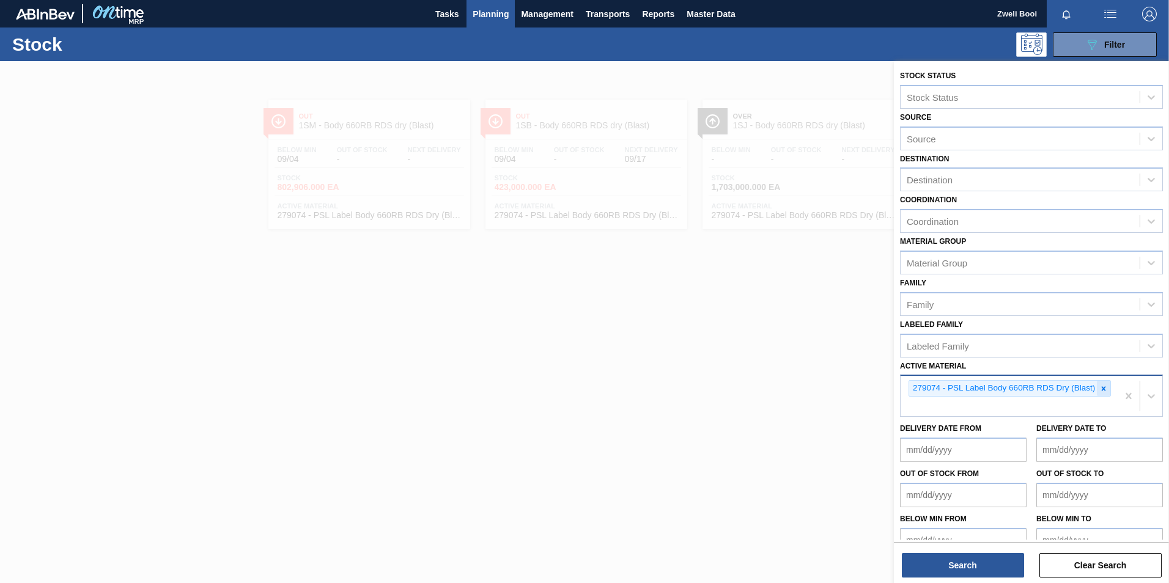
click at [1099, 387] on icon at bounding box center [1103, 389] width 9 height 9
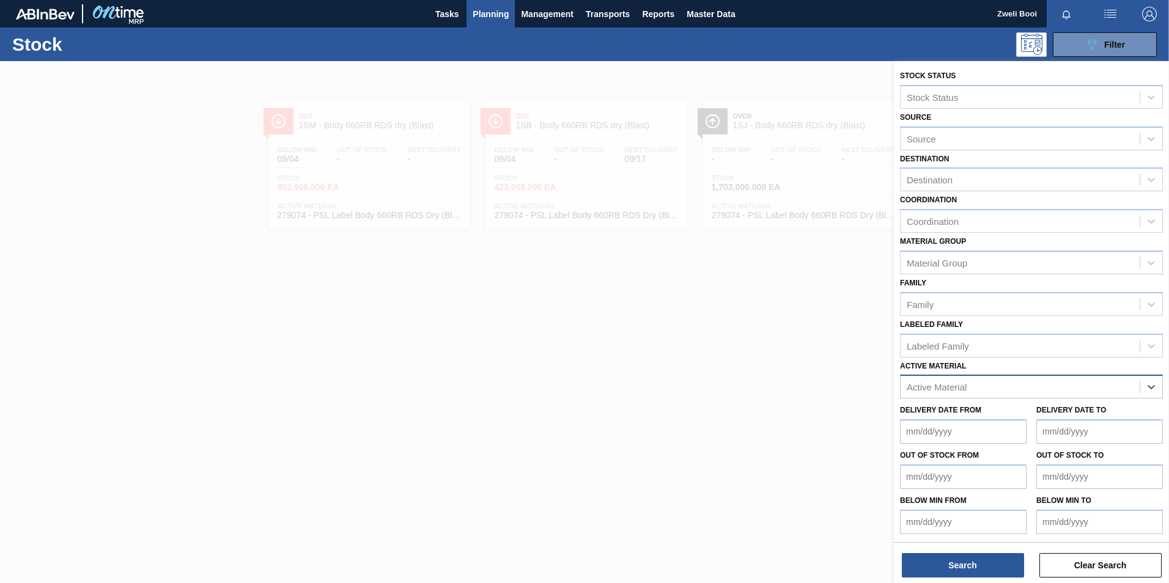
paste Material "279073"
type Material "279073"
click at [1045, 419] on div "279073 - Label Neck 660RB RDS Dry (Blast)" at bounding box center [1031, 417] width 263 height 23
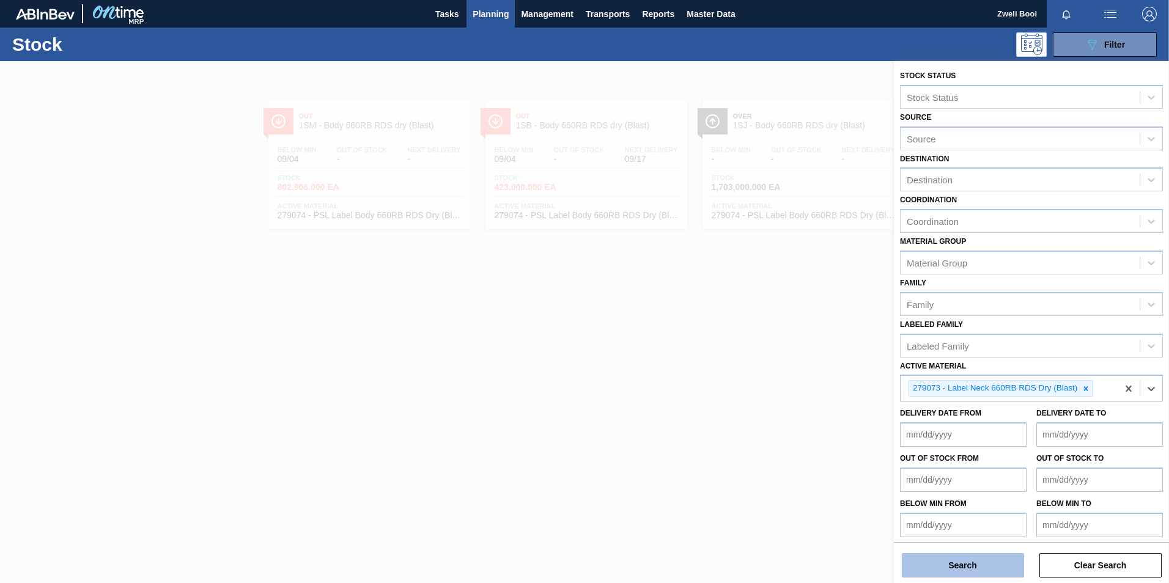
click at [974, 567] on button "Search" at bounding box center [963, 565] width 122 height 24
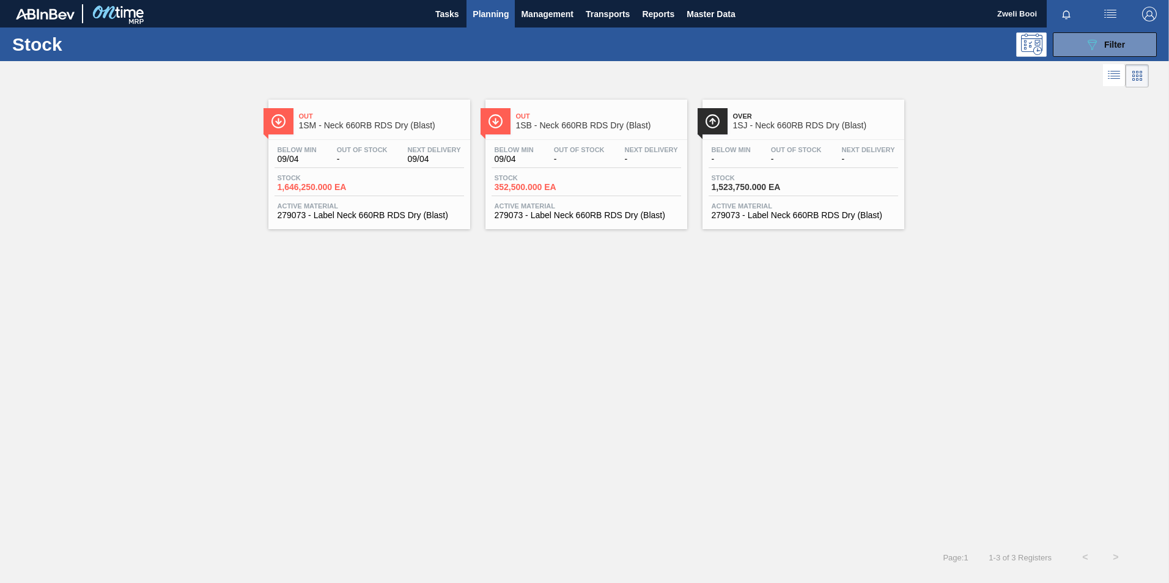
click at [638, 181] on div "Stock 352,500.000 EA" at bounding box center [587, 185] width 190 height 22
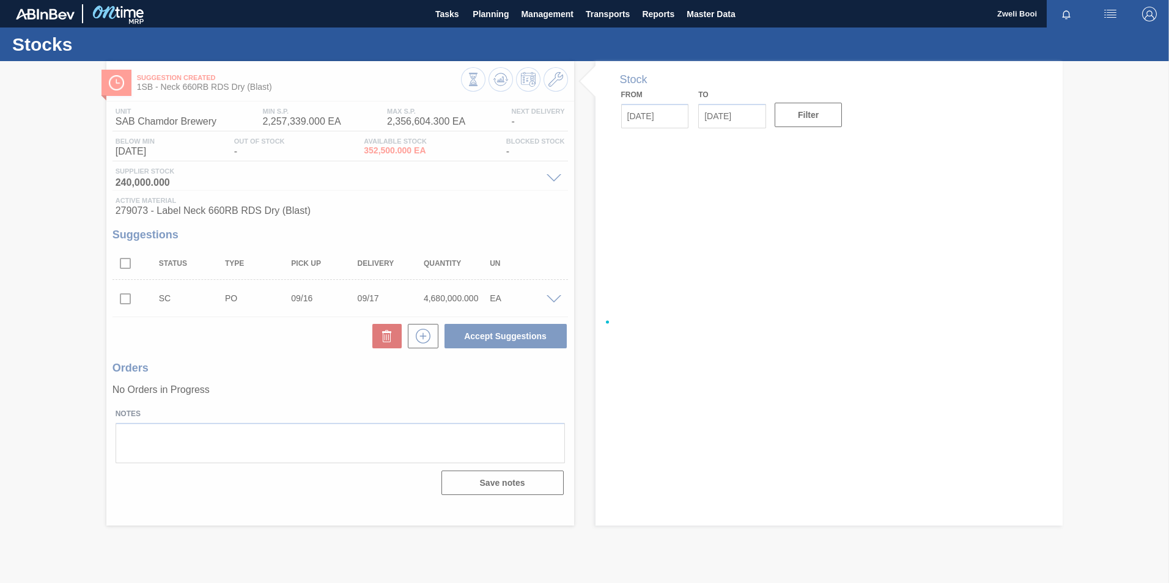
type input "[DATE]"
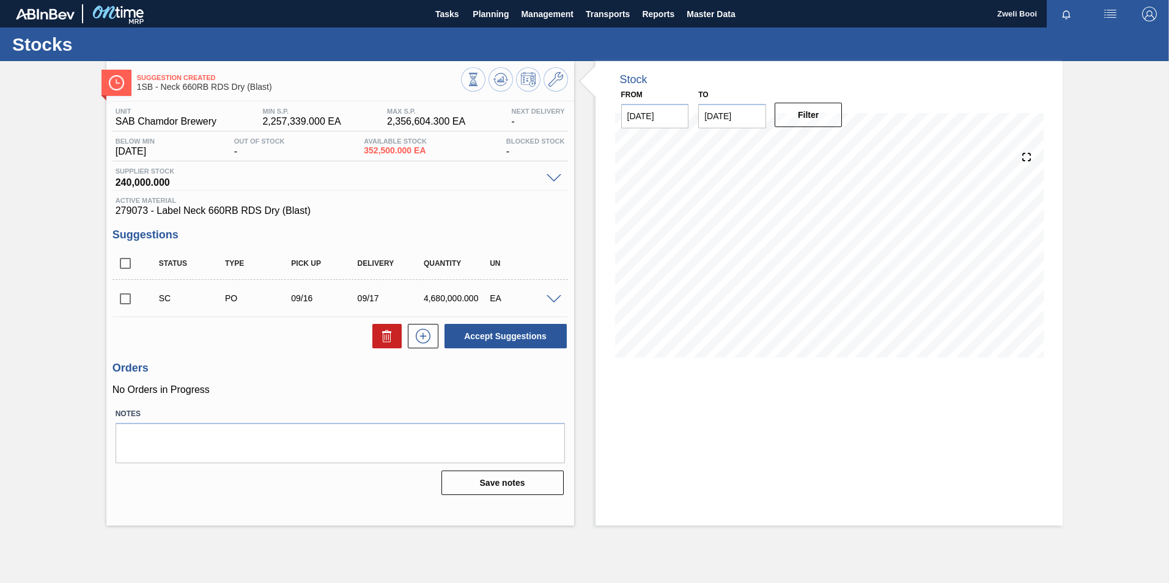
click at [120, 298] on input "checkbox" at bounding box center [125, 299] width 26 height 26
click at [493, 328] on button "Accept Suggestions" at bounding box center [505, 336] width 122 height 24
checkbox input "false"
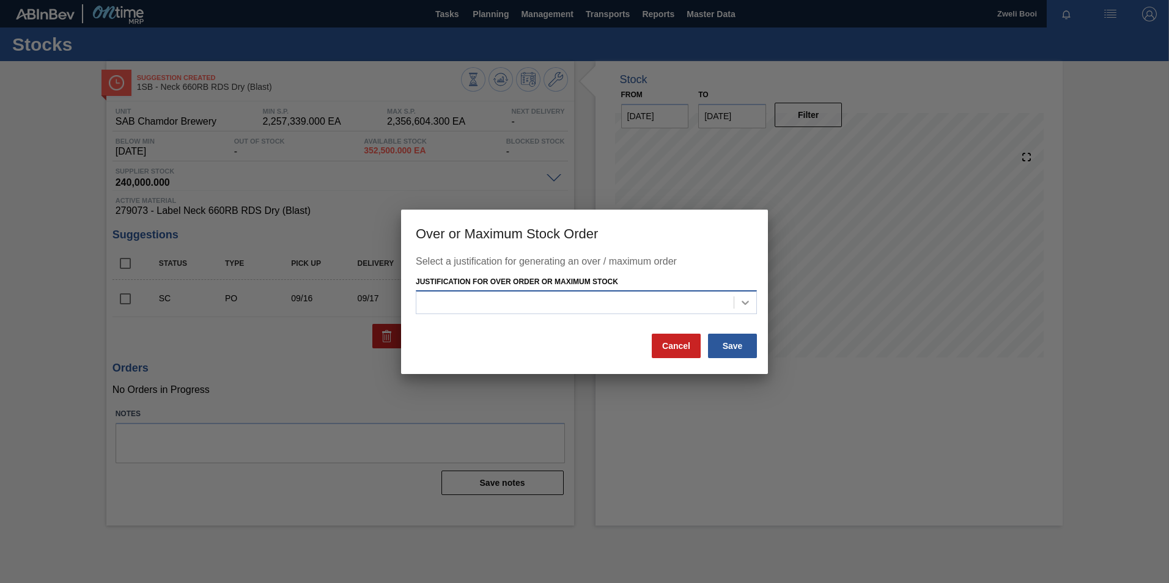
click at [741, 301] on icon at bounding box center [745, 303] width 12 height 12
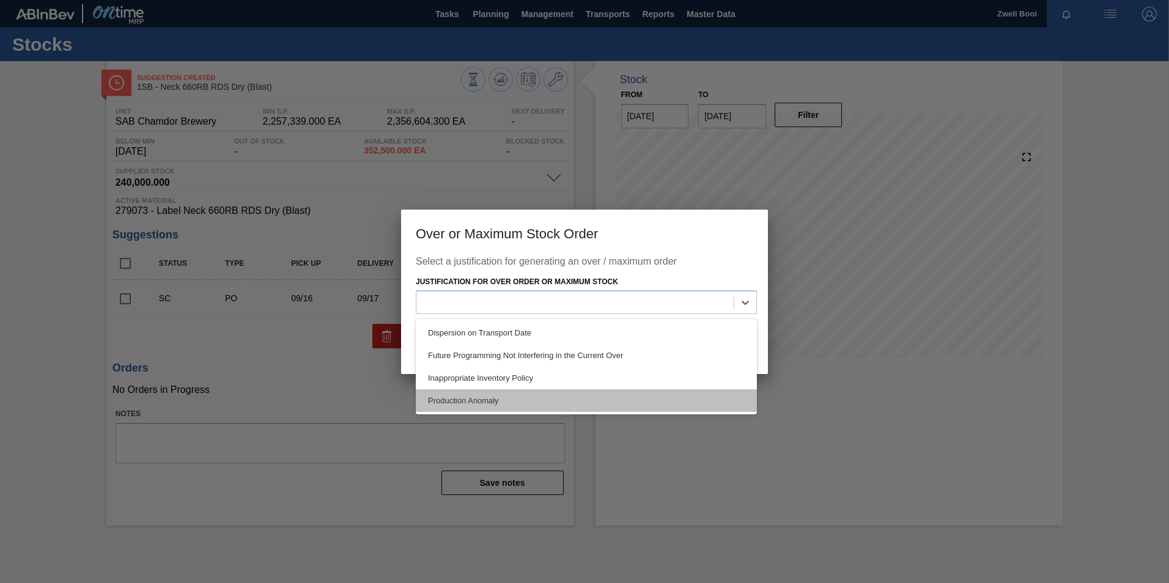
click at [563, 396] on div "Production Anomaly" at bounding box center [586, 400] width 341 height 23
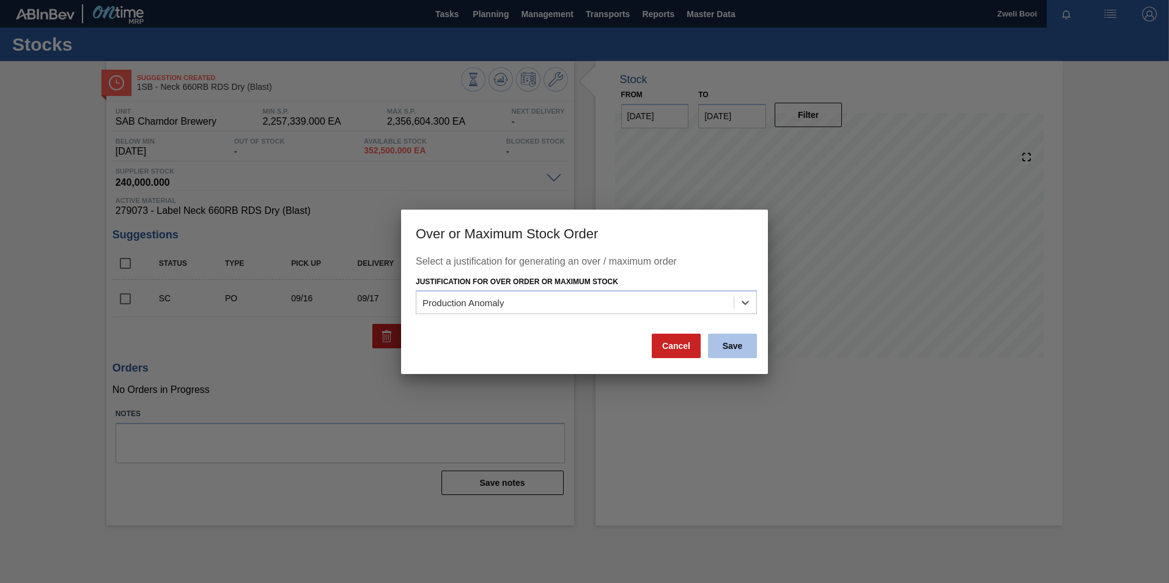
click at [735, 346] on button "Save" at bounding box center [732, 346] width 49 height 24
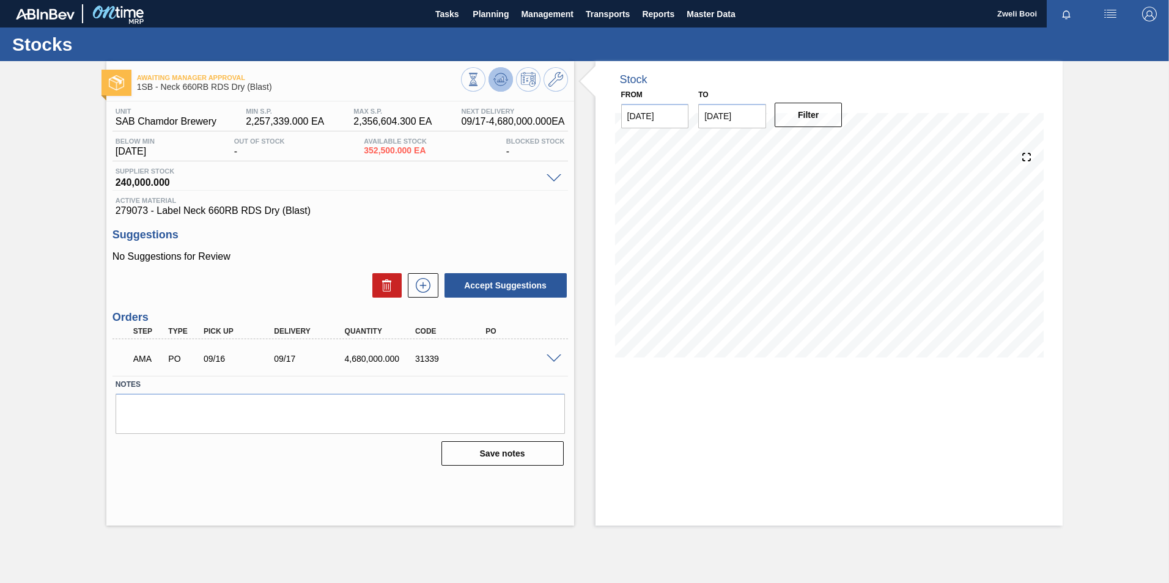
click at [491, 80] on button at bounding box center [500, 79] width 24 height 24
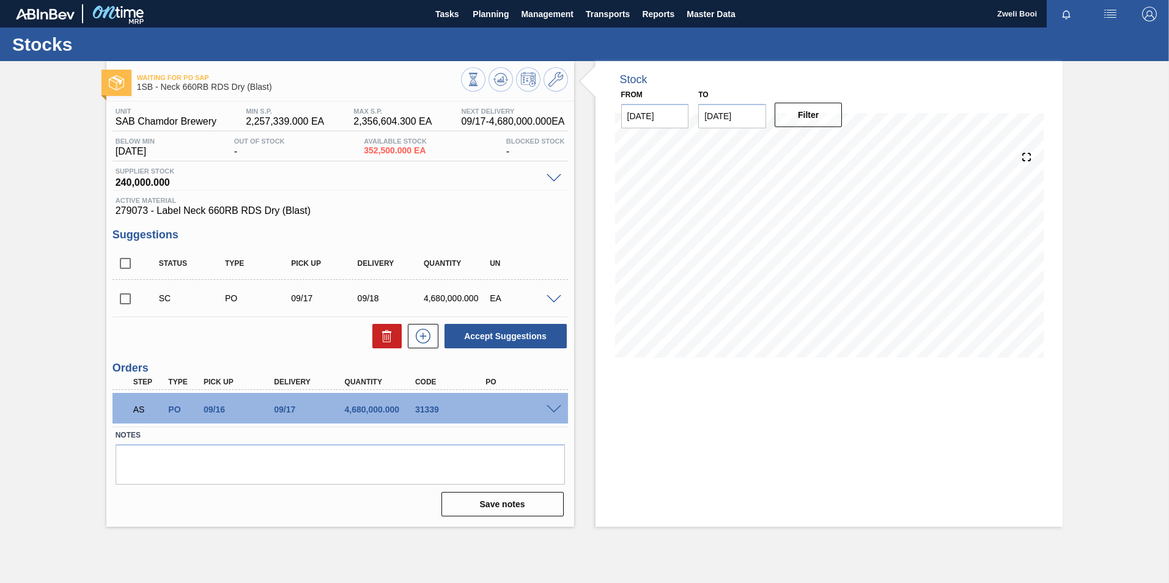
click at [550, 407] on span at bounding box center [554, 409] width 15 height 9
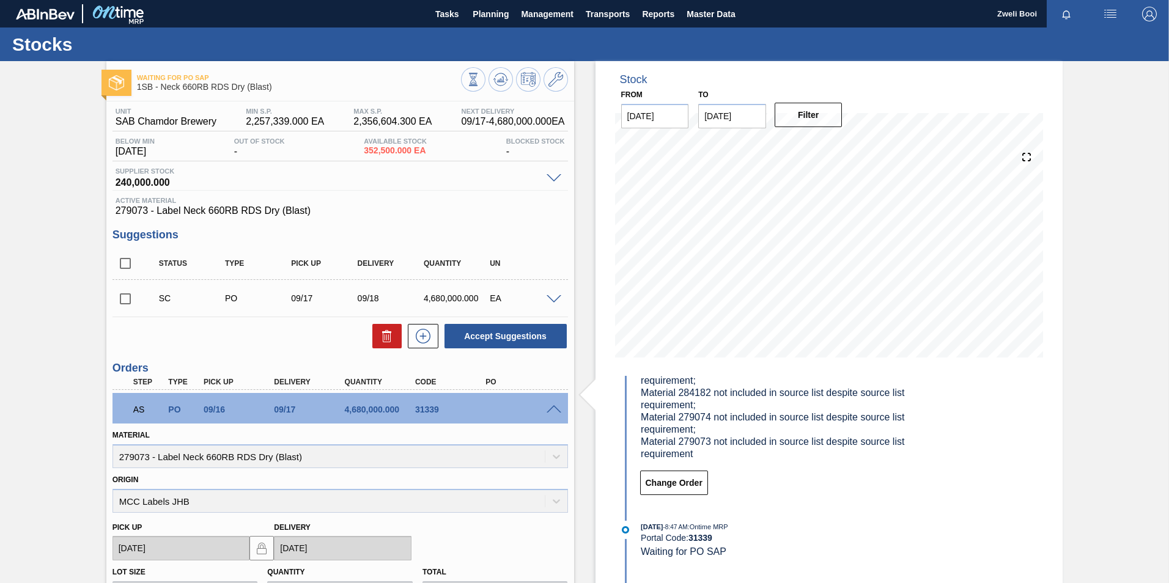
scroll to position [122, 0]
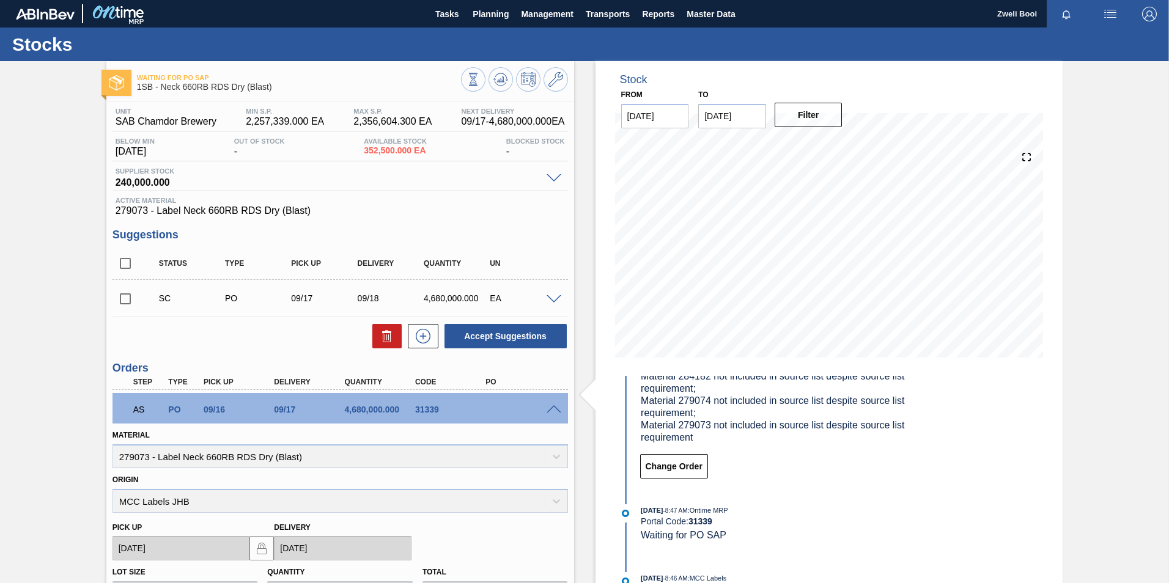
click at [548, 411] on span at bounding box center [554, 409] width 15 height 9
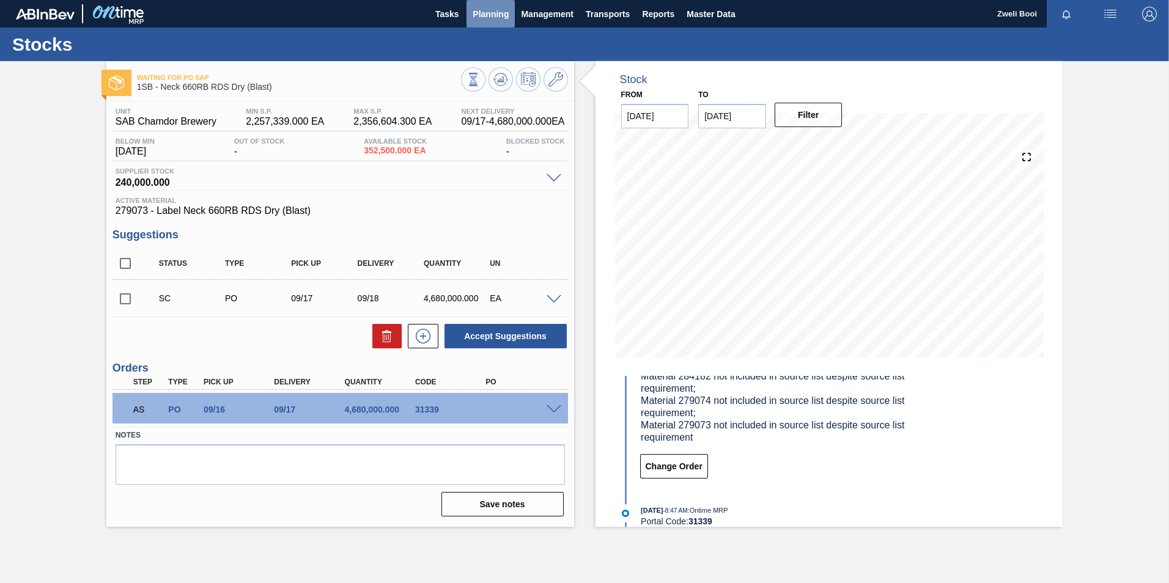
click at [490, 13] on span "Planning" at bounding box center [491, 14] width 36 height 15
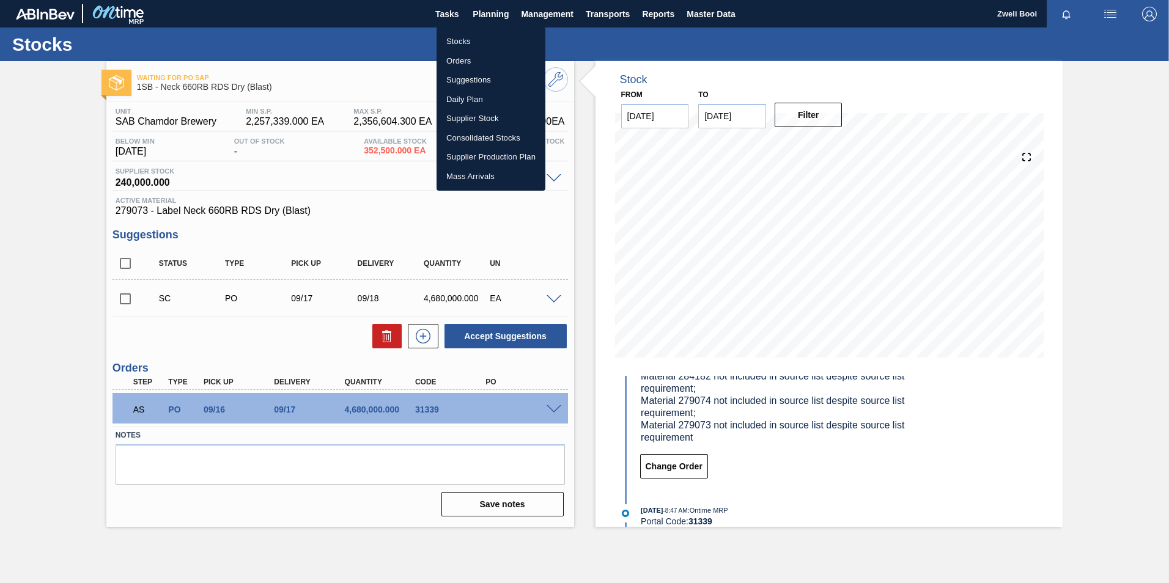
click at [483, 12] on div at bounding box center [584, 291] width 1169 height 583
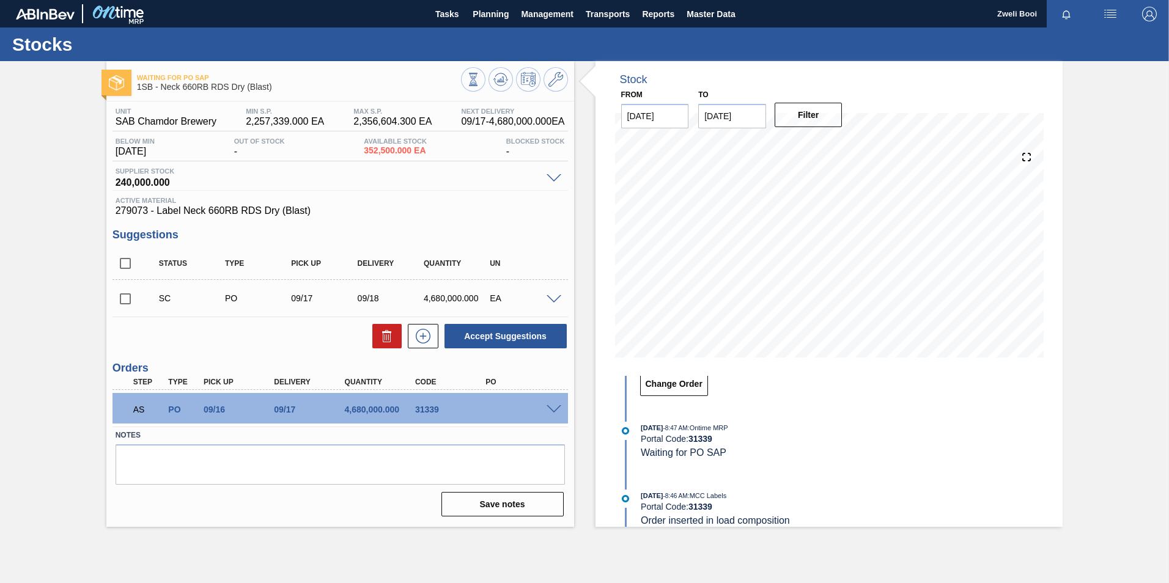
scroll to position [183, 0]
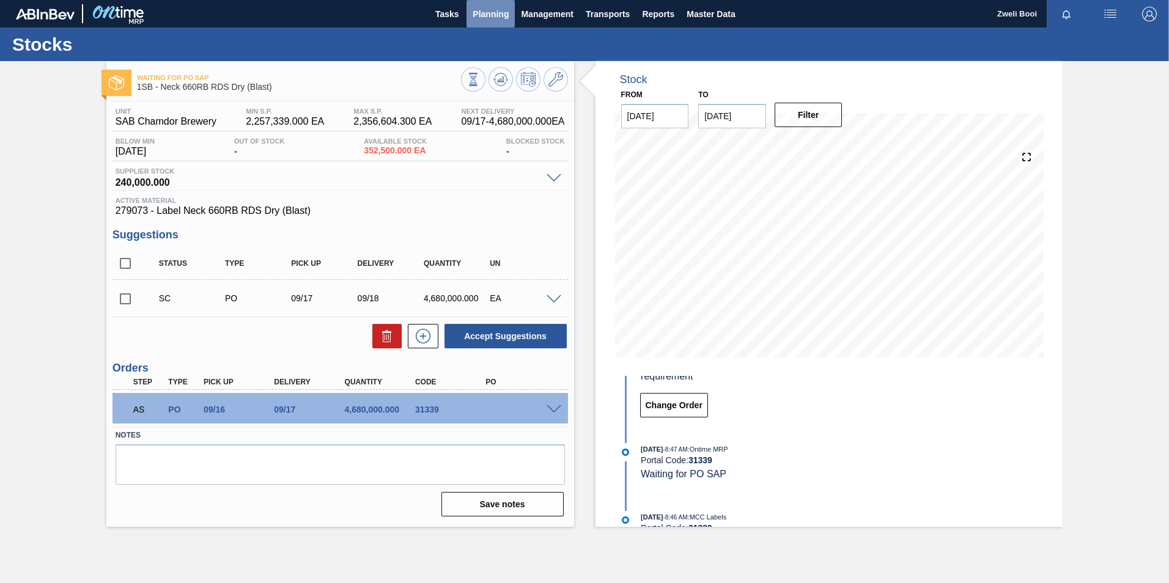
click at [490, 10] on span "Planning" at bounding box center [491, 14] width 36 height 15
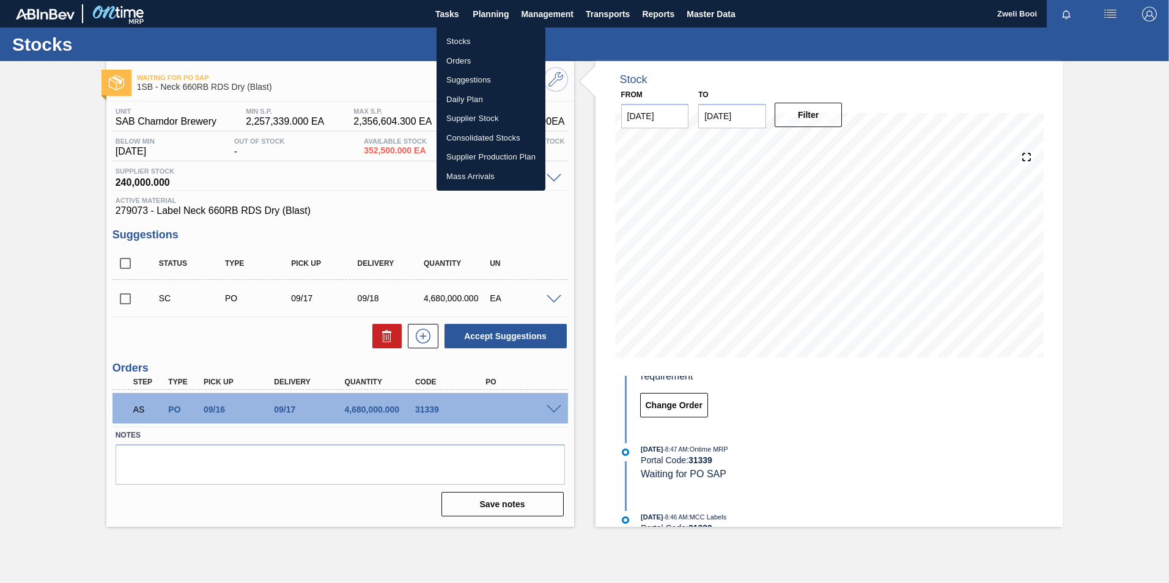
drag, startPoint x: 459, startPoint y: 42, endPoint x: 520, endPoint y: 80, distance: 72.3
click at [459, 41] on li "Stocks" at bounding box center [491, 42] width 109 height 20
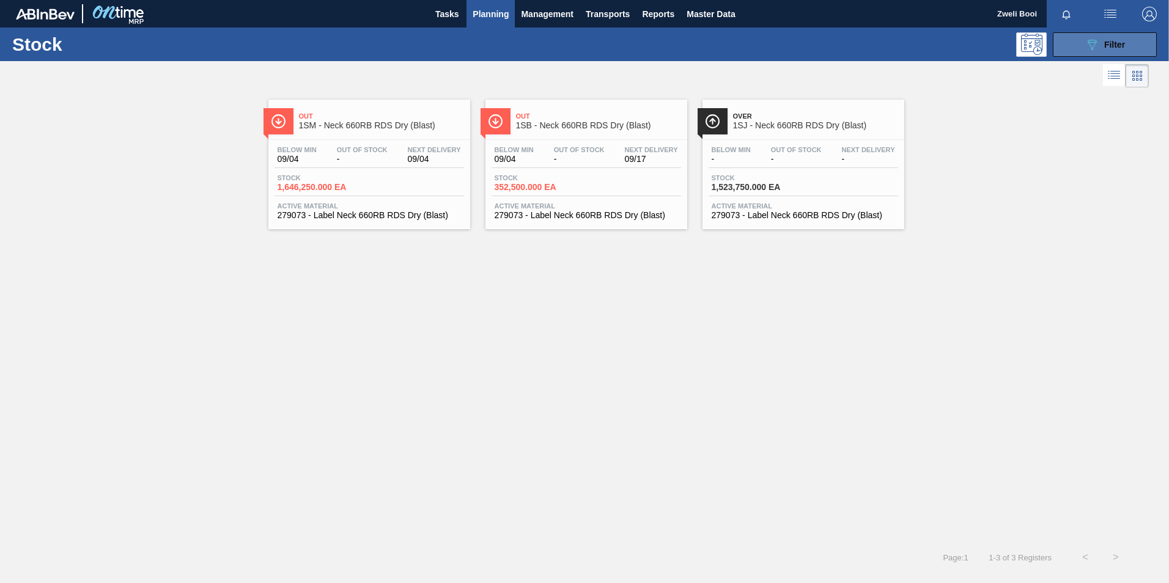
click at [1126, 45] on button "089F7B8B-B2A5-4AFE-B5C0-19BA573D28AC Filter" at bounding box center [1105, 44] width 104 height 24
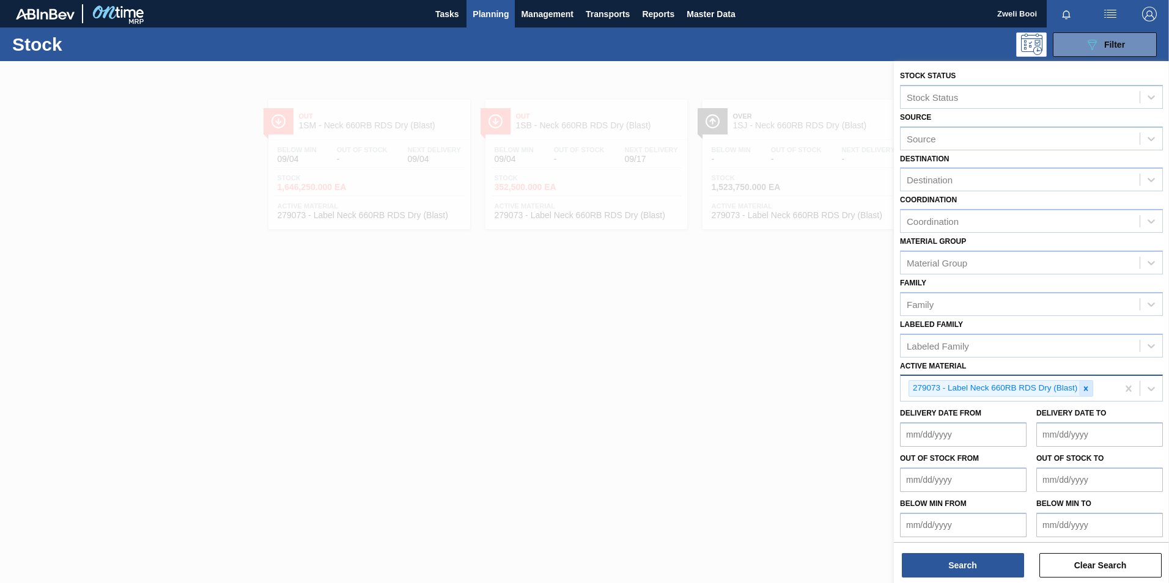
click at [1085, 391] on icon at bounding box center [1086, 388] width 4 height 4
paste Material "279076"
type Material "279076"
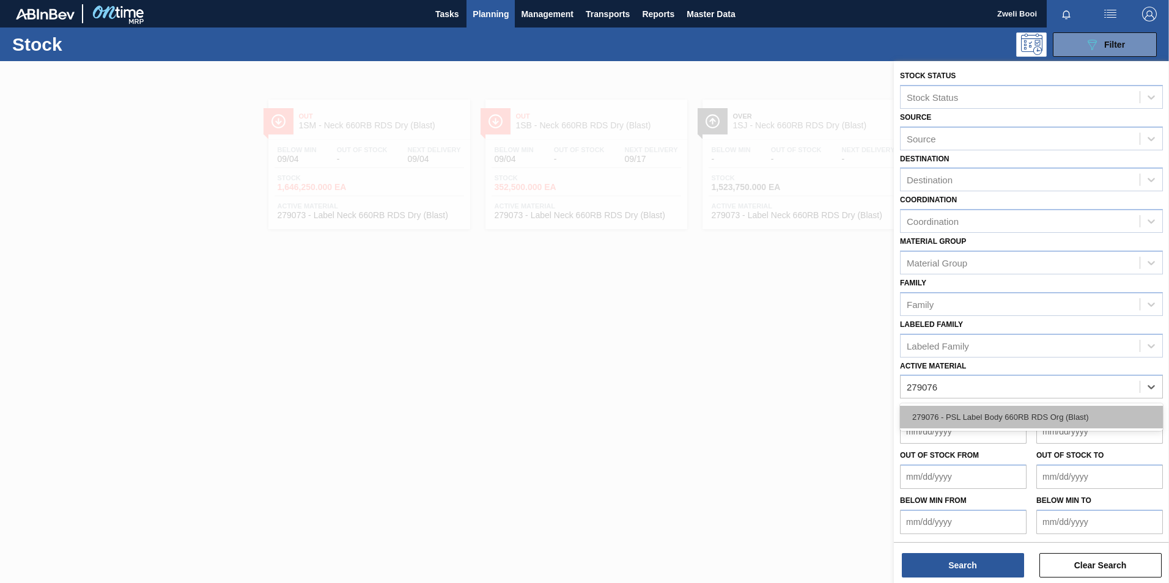
click at [1030, 410] on div "279076 - PSL Label Body 660RB RDS Org (Blast)" at bounding box center [1031, 417] width 263 height 23
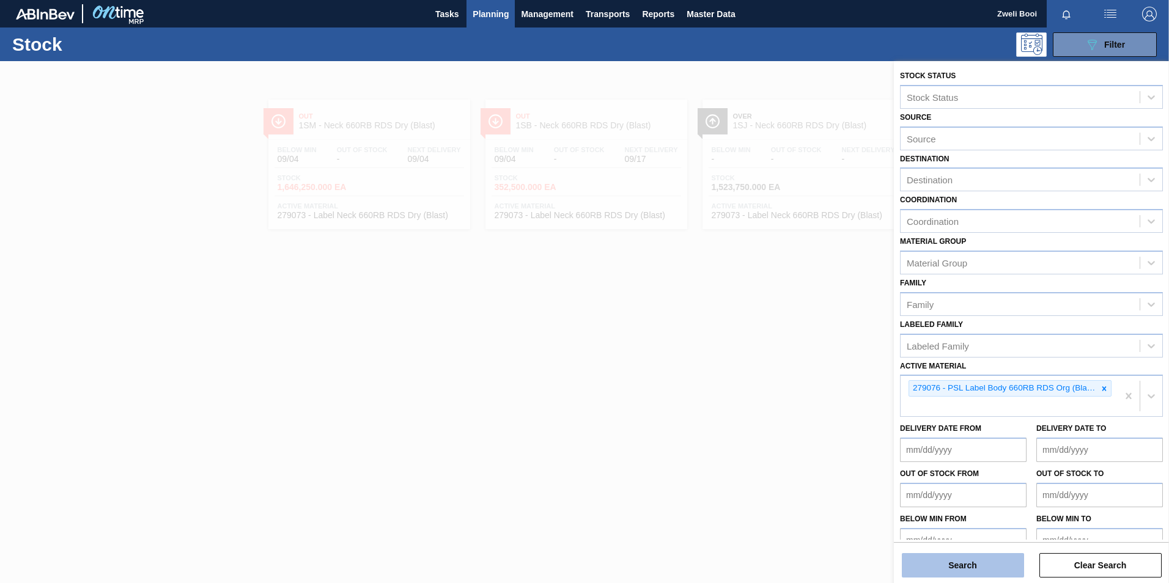
click at [977, 573] on button "Search" at bounding box center [963, 565] width 122 height 24
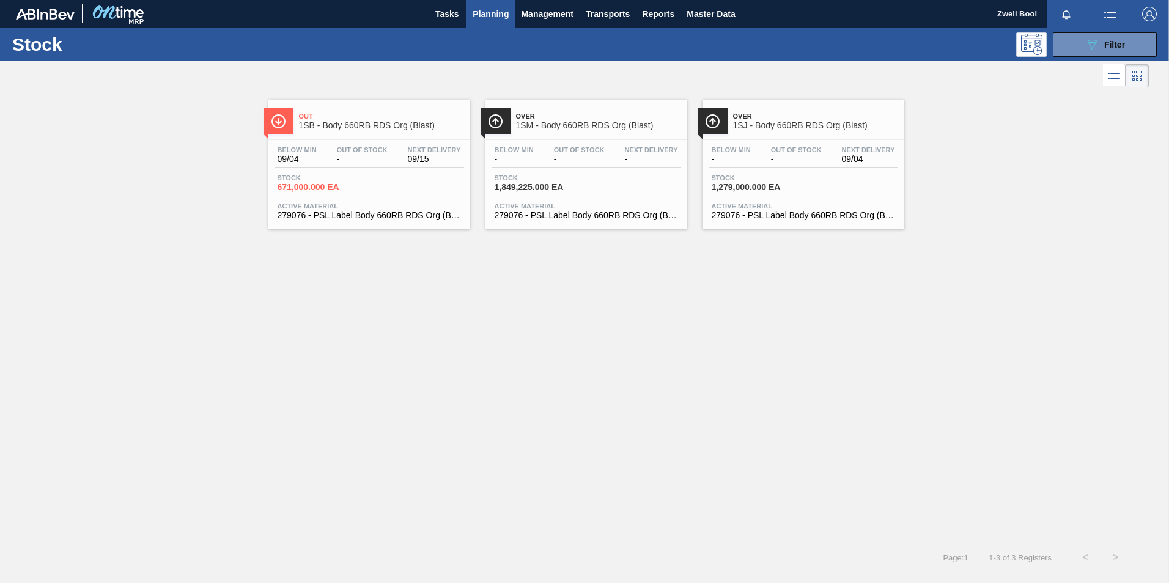
click at [339, 157] on span "-" at bounding box center [362, 159] width 51 height 9
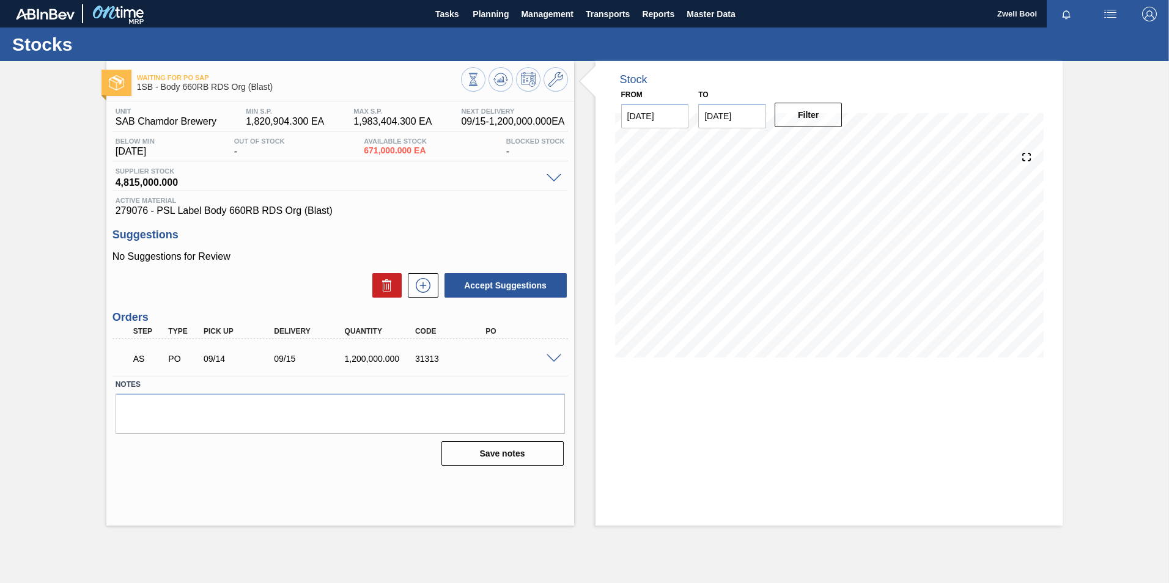
click at [553, 355] on span at bounding box center [554, 359] width 15 height 9
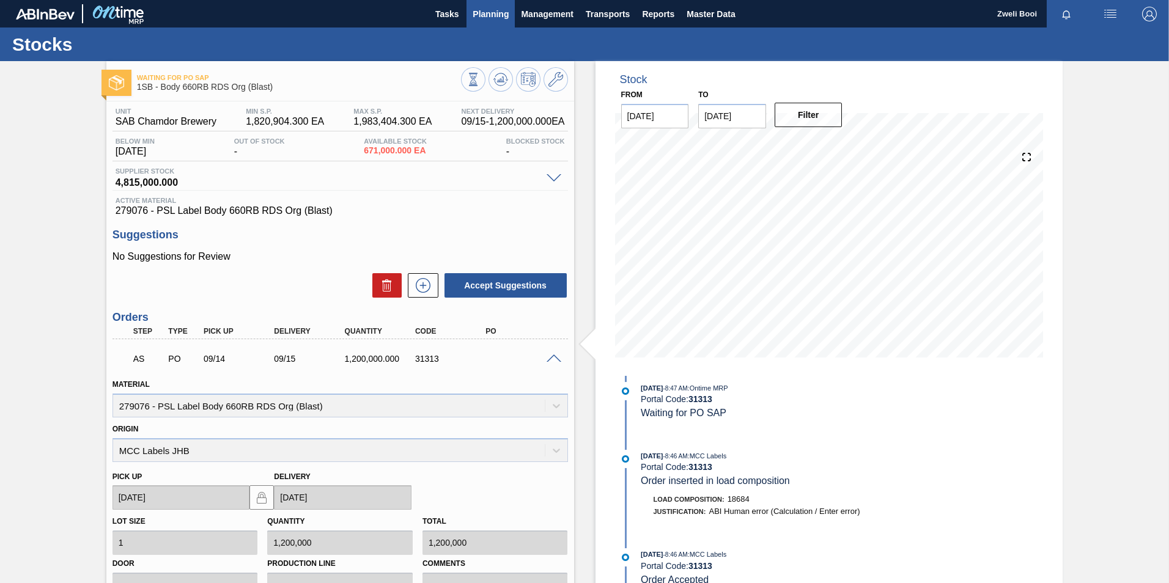
click at [499, 16] on span "Planning" at bounding box center [491, 14] width 36 height 15
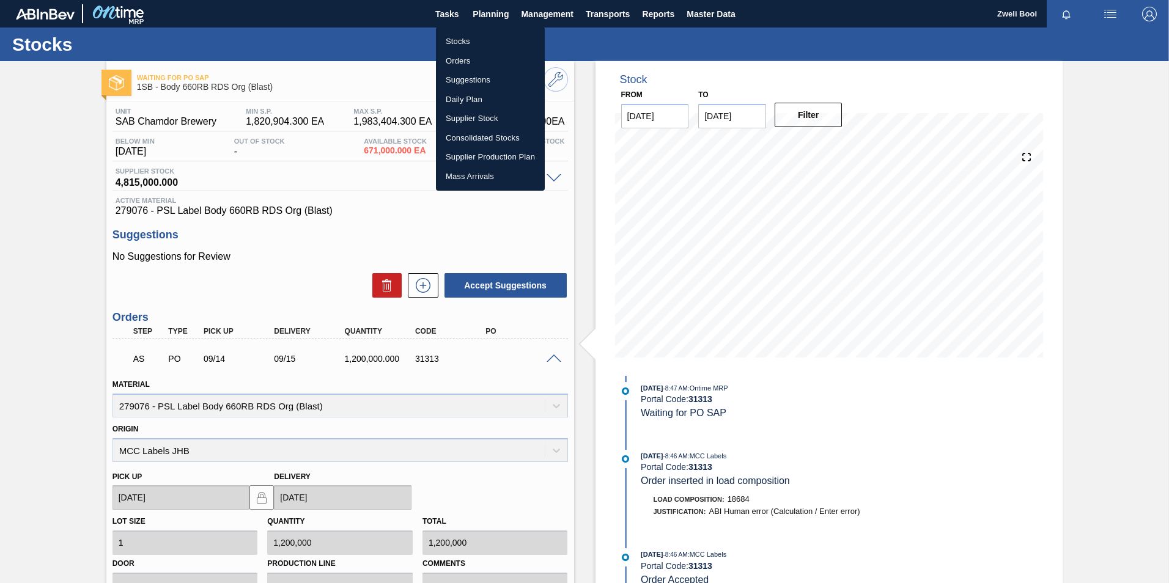
click at [448, 40] on li "Stocks" at bounding box center [490, 42] width 109 height 20
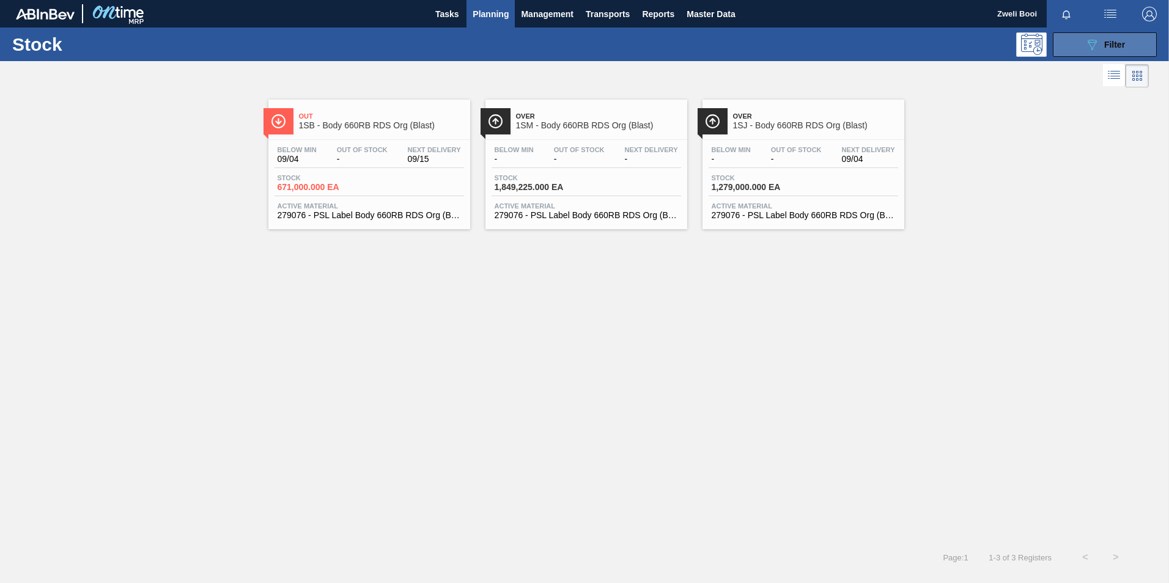
click at [1095, 47] on icon "089F7B8B-B2A5-4AFE-B5C0-19BA573D28AC" at bounding box center [1092, 44] width 15 height 15
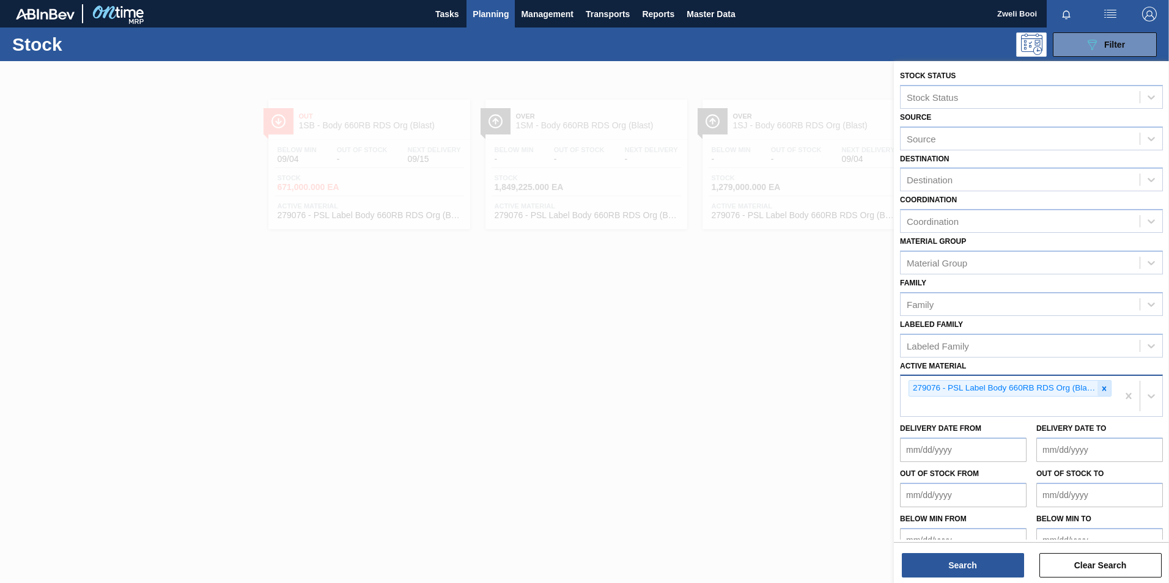
click at [1097, 389] on div at bounding box center [1103, 388] width 13 height 15
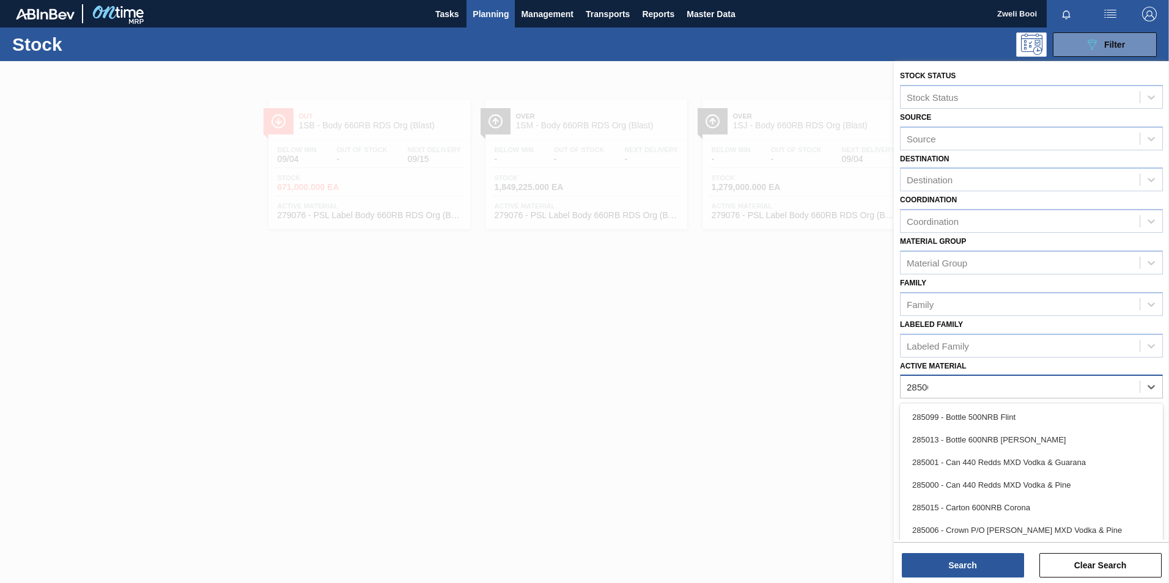
type Material "285068"
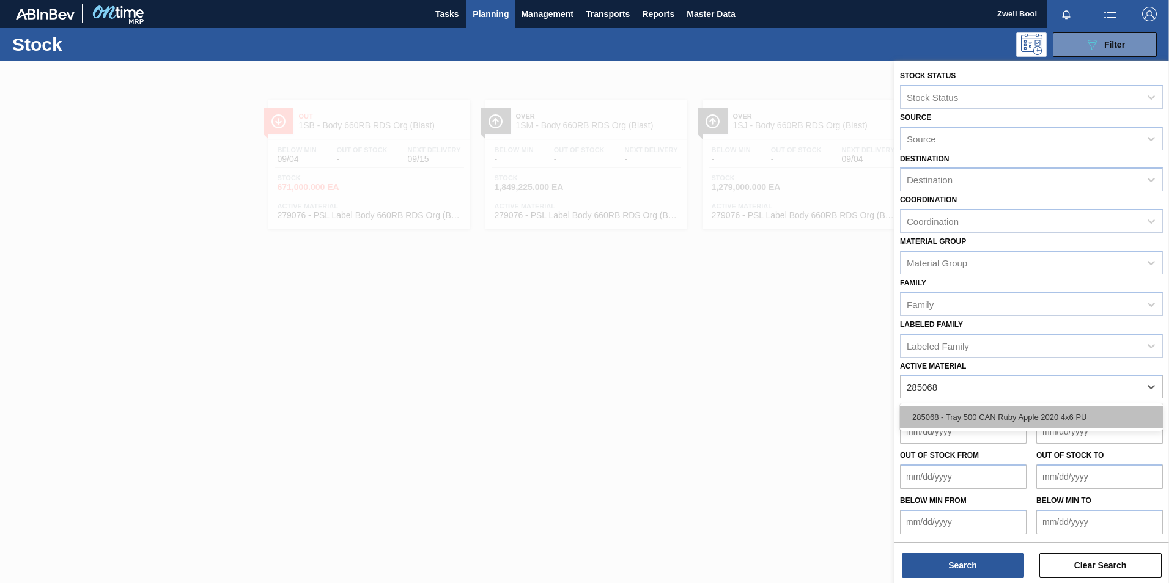
click at [1059, 408] on div "285068 - Tray 500 CAN Ruby Apple 2020 4x6 PU" at bounding box center [1031, 417] width 263 height 23
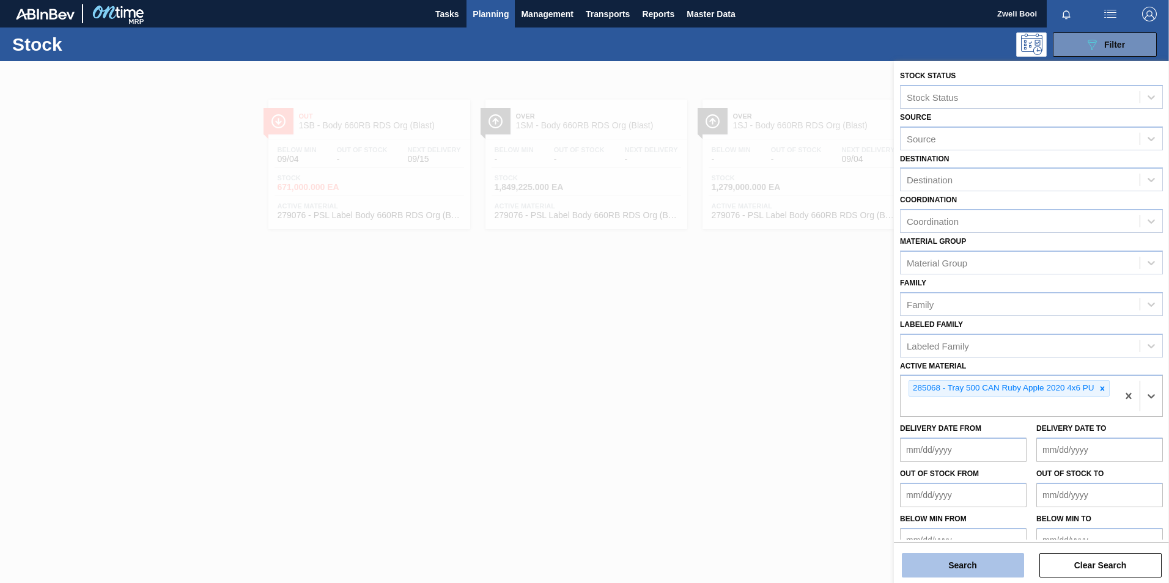
click at [974, 562] on button "Search" at bounding box center [963, 565] width 122 height 24
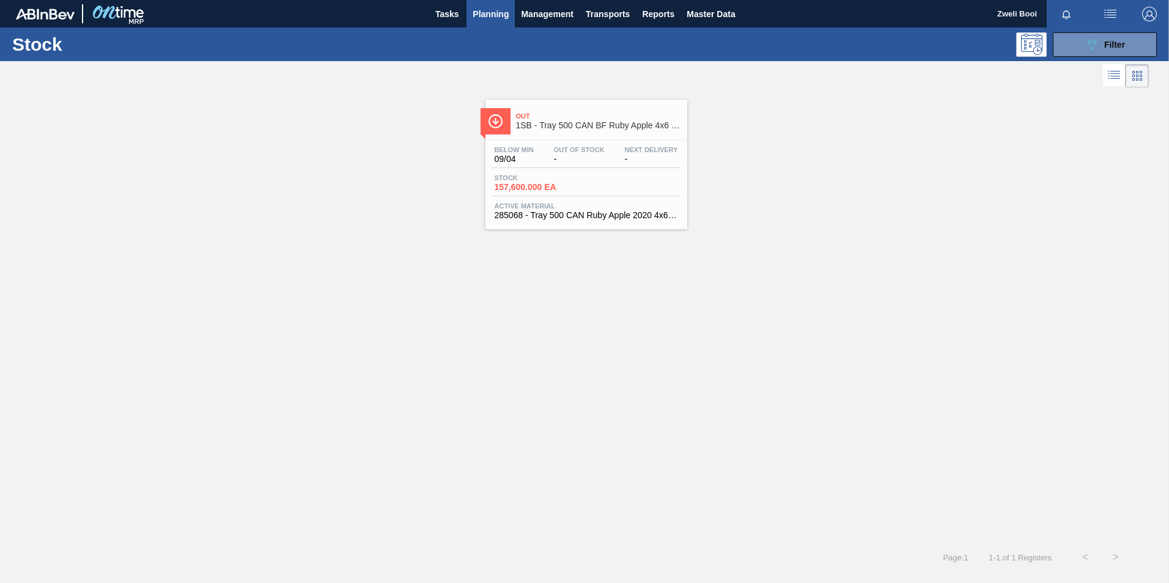
click at [576, 148] on span "Out Of Stock" at bounding box center [579, 149] width 51 height 7
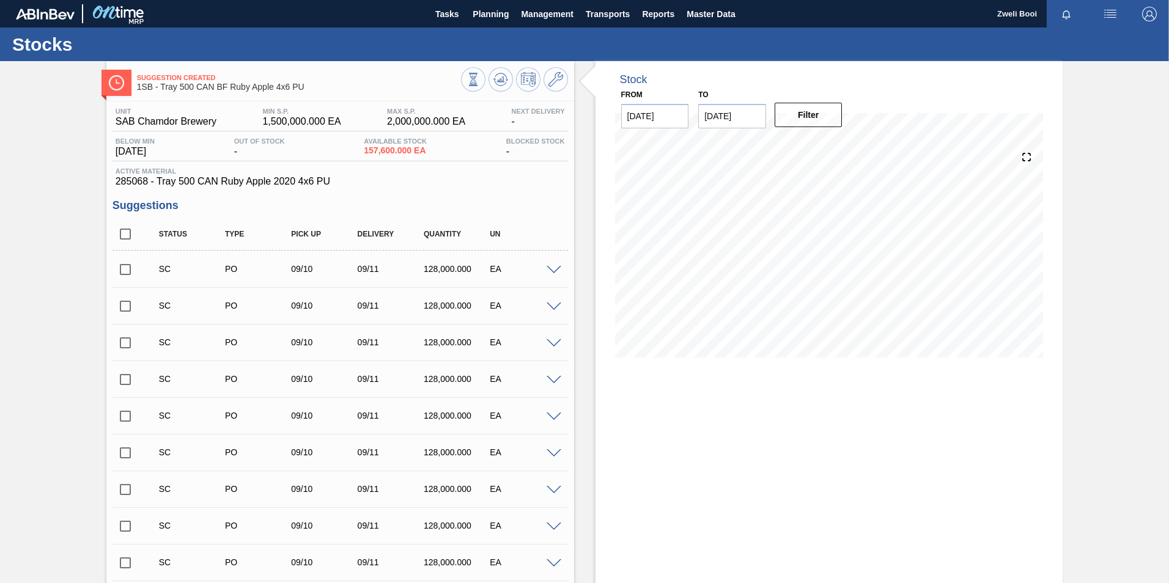
click at [123, 271] on input "checkbox" at bounding box center [125, 270] width 26 height 26
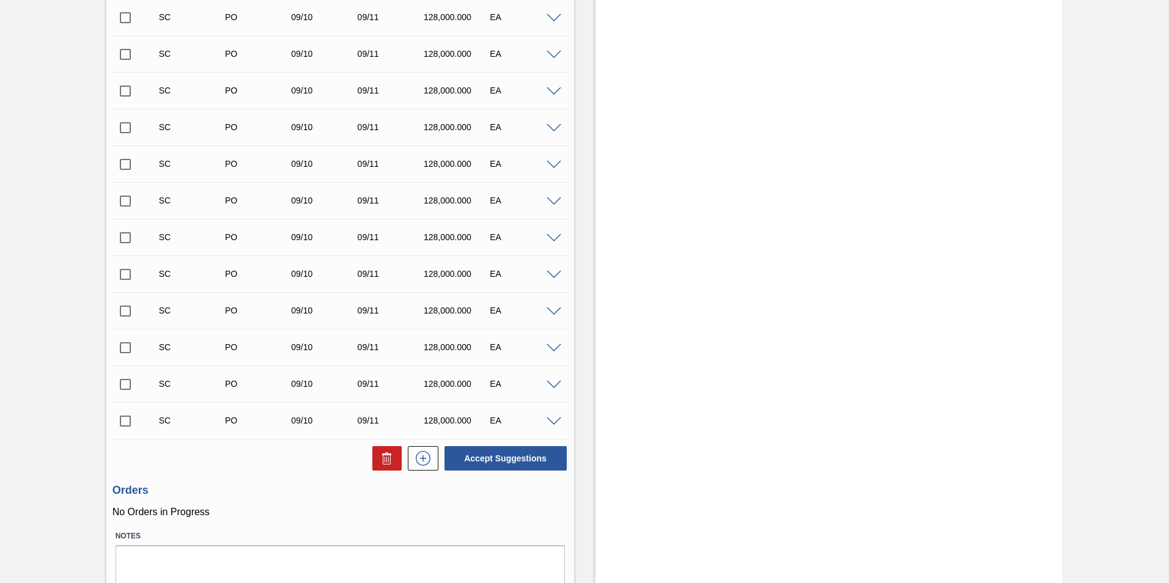
scroll to position [367, 0]
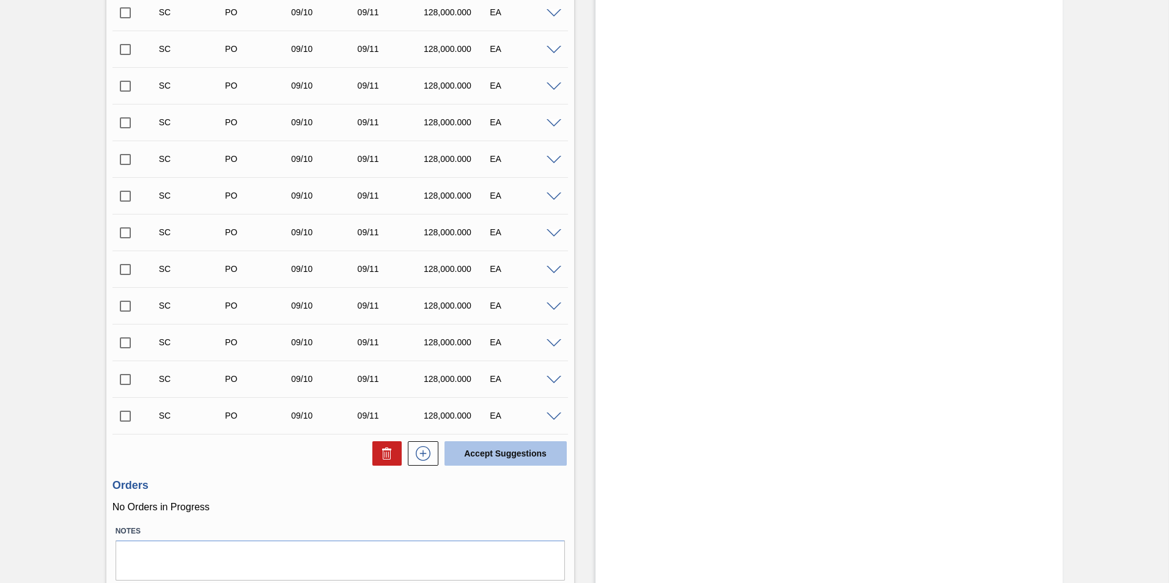
click at [537, 445] on button "Accept Suggestions" at bounding box center [505, 453] width 122 height 24
checkbox input "false"
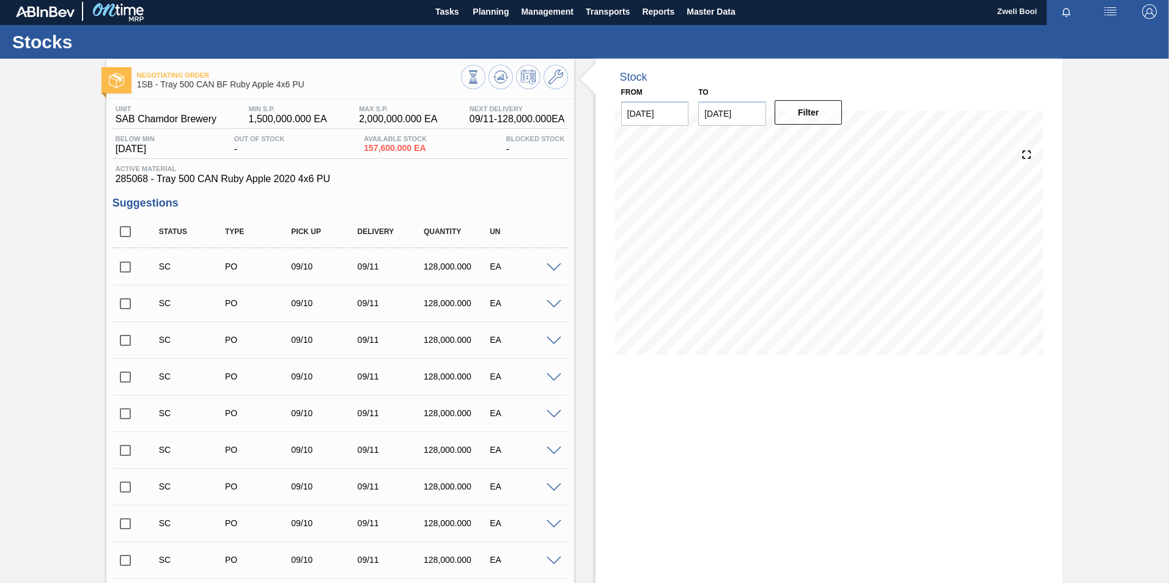
scroll to position [0, 0]
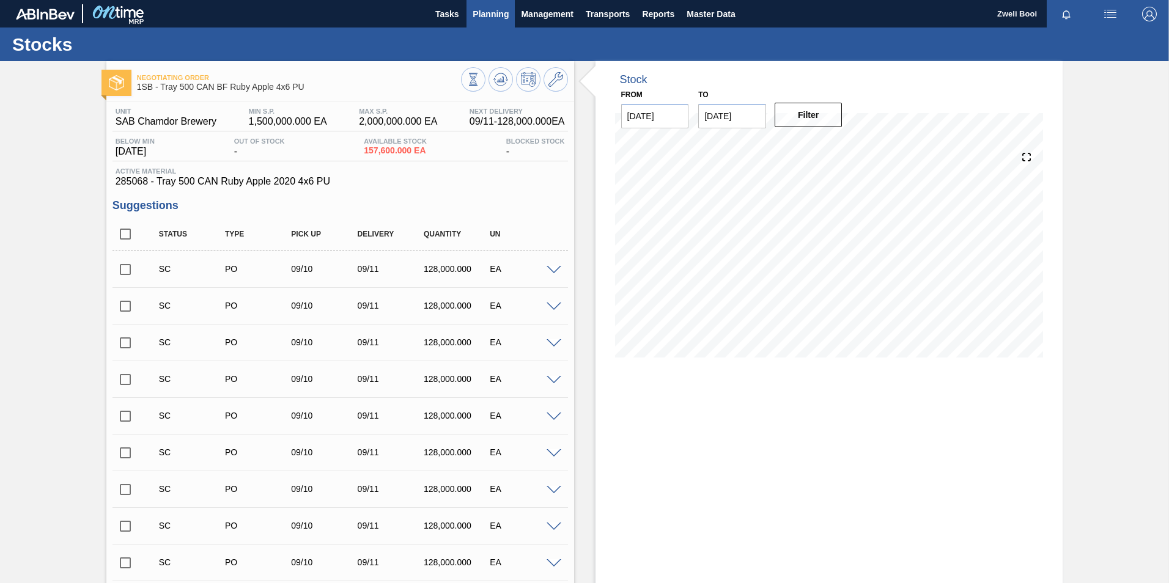
click at [492, 13] on span "Planning" at bounding box center [491, 14] width 36 height 15
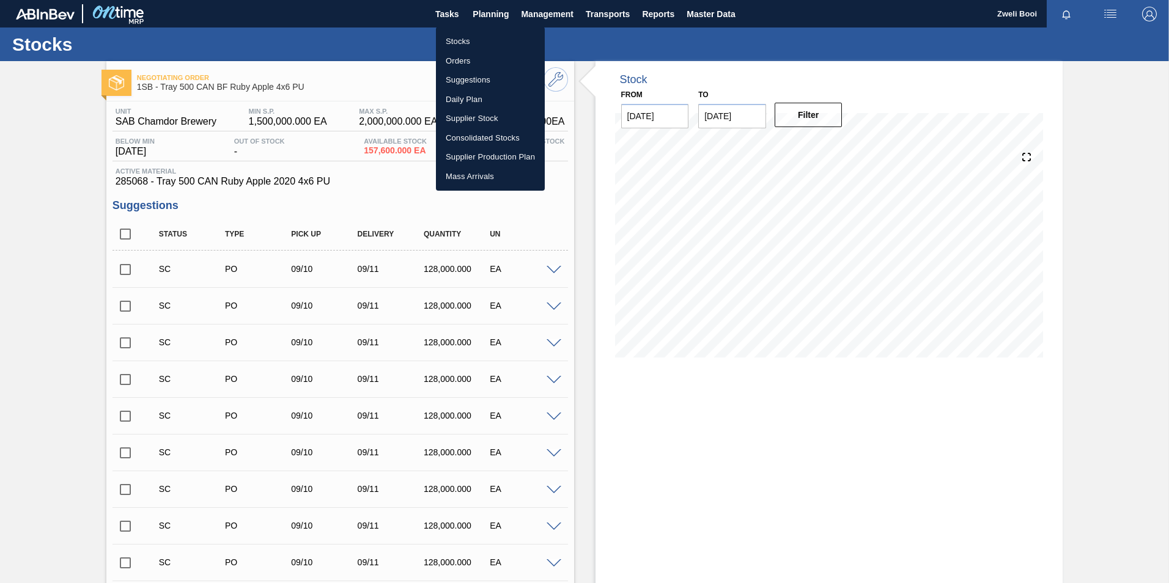
click at [481, 40] on li "Stocks" at bounding box center [490, 42] width 109 height 20
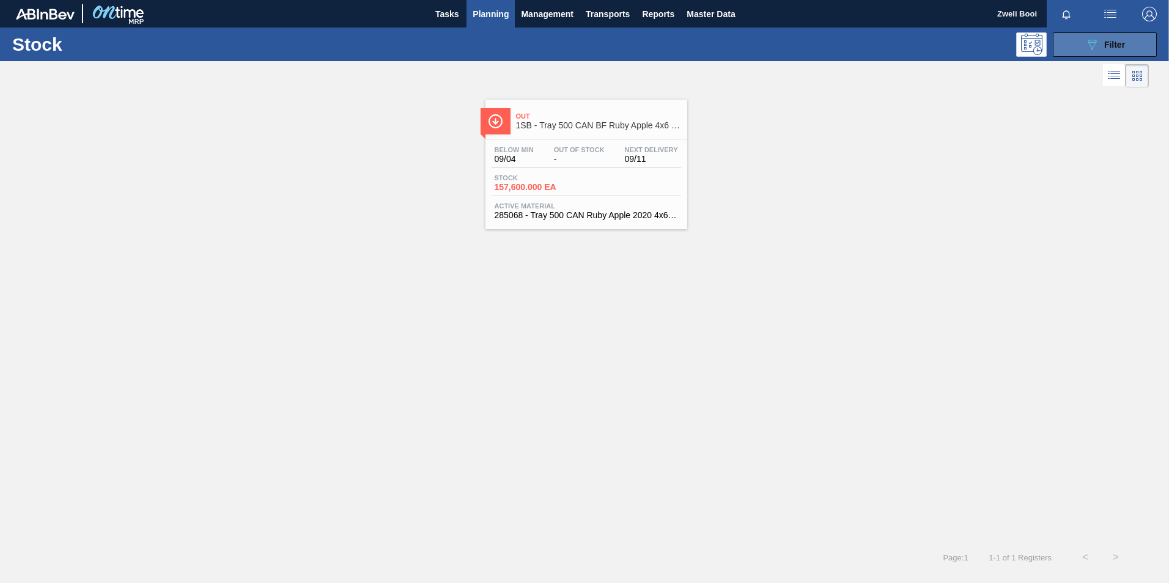
click at [1130, 47] on button "089F7B8B-B2A5-4AFE-B5C0-19BA573D28AC Filter" at bounding box center [1105, 44] width 104 height 24
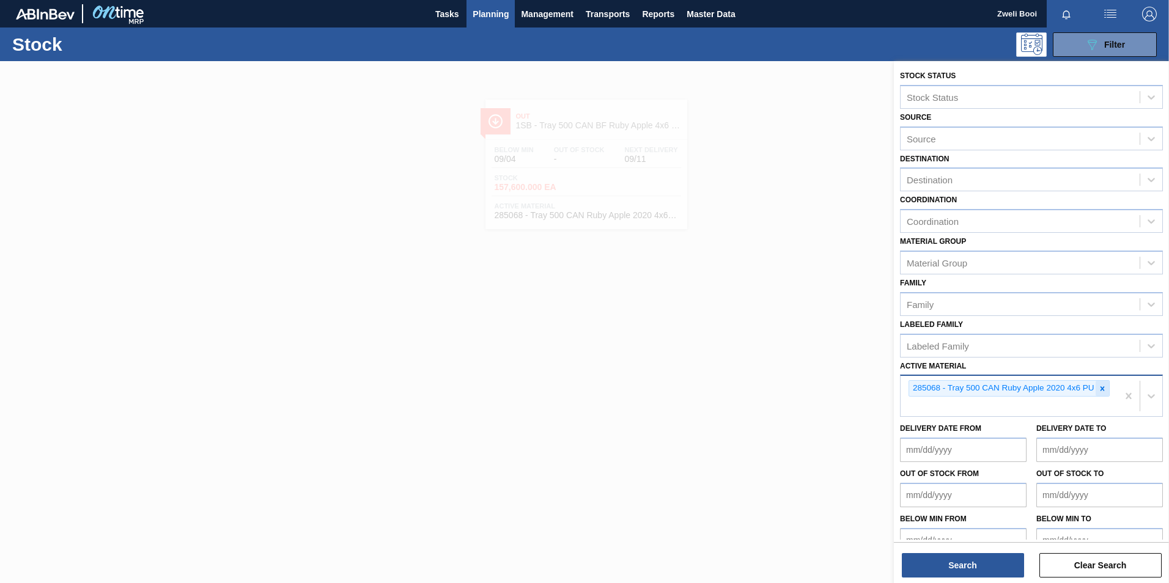
click at [1107, 391] on div at bounding box center [1102, 388] width 13 height 15
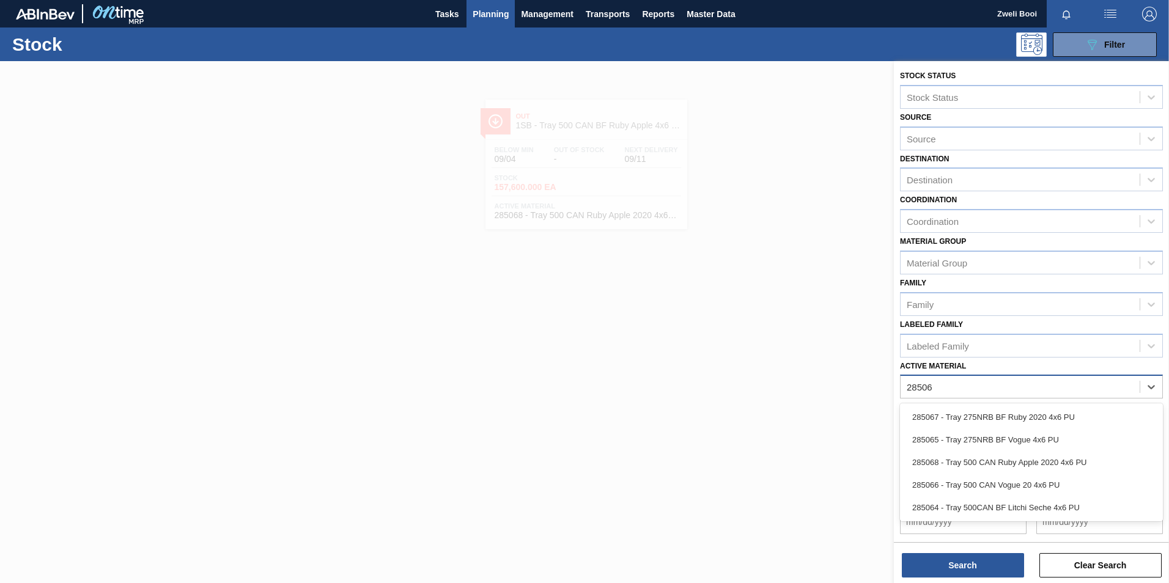
type Material "285067"
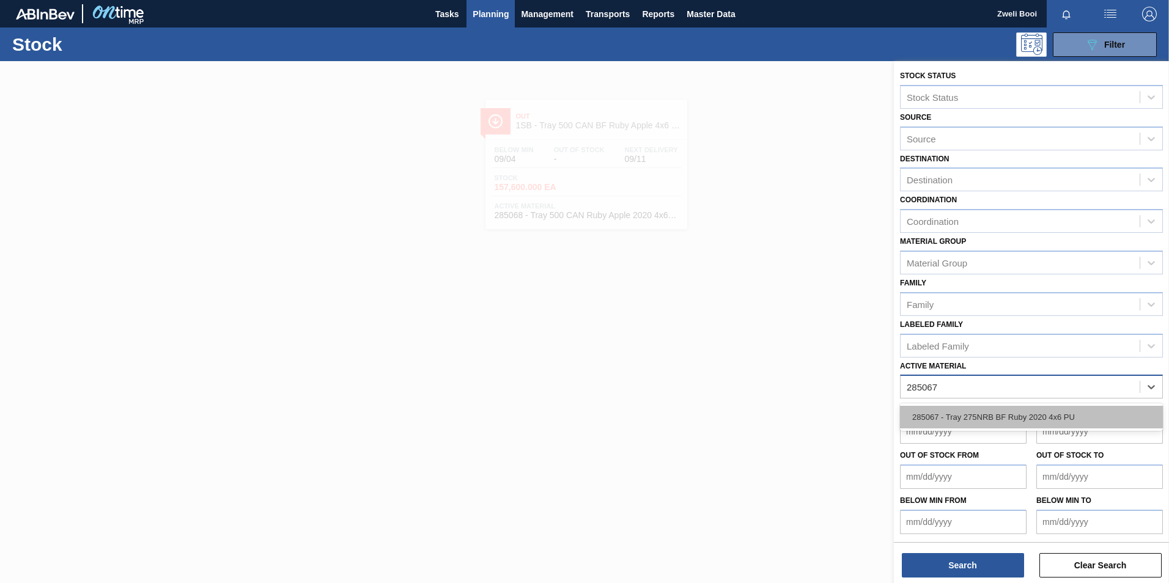
click at [1051, 415] on div "285067 - Tray 275NRB BF Ruby 2020 4x6 PU" at bounding box center [1031, 417] width 263 height 23
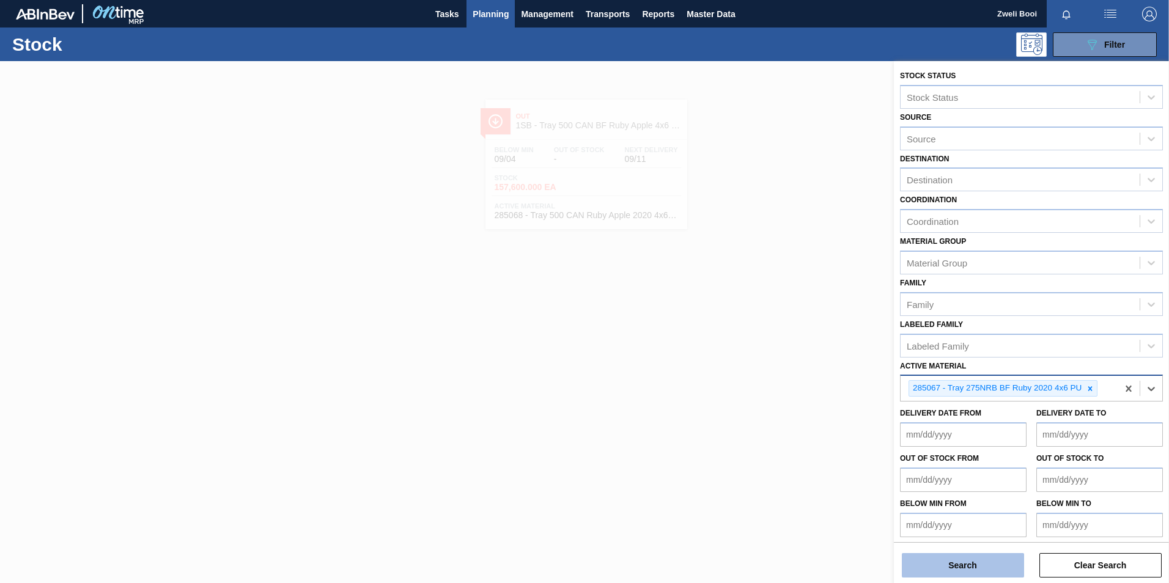
click at [976, 570] on button "Search" at bounding box center [963, 565] width 122 height 24
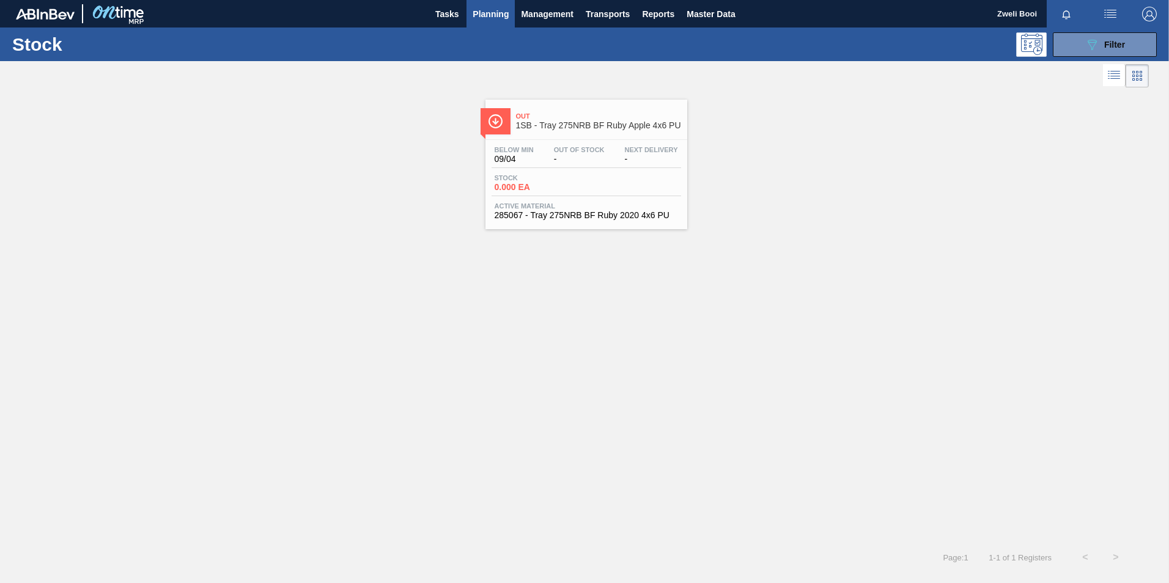
click at [570, 218] on span "285067 - Tray 275NRB BF Ruby 2020 4x6 PU" at bounding box center [586, 215] width 183 height 9
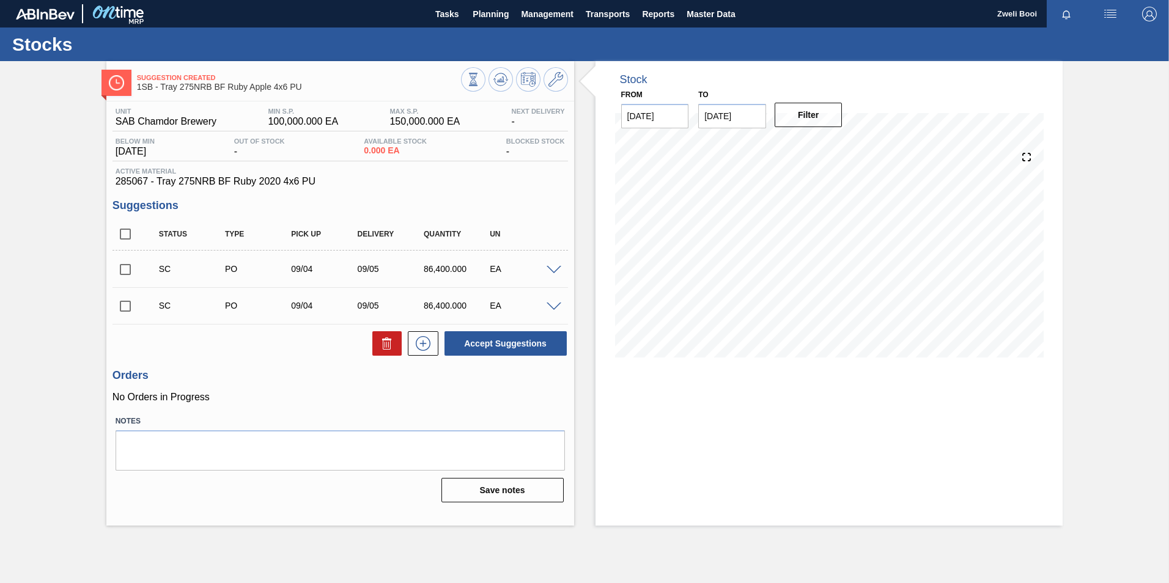
click at [123, 266] on input "checkbox" at bounding box center [125, 270] width 26 height 26
click at [504, 350] on button "Accept Suggestions" at bounding box center [505, 343] width 122 height 24
checkbox input "false"
